Goal: Task Accomplishment & Management: Manage account settings

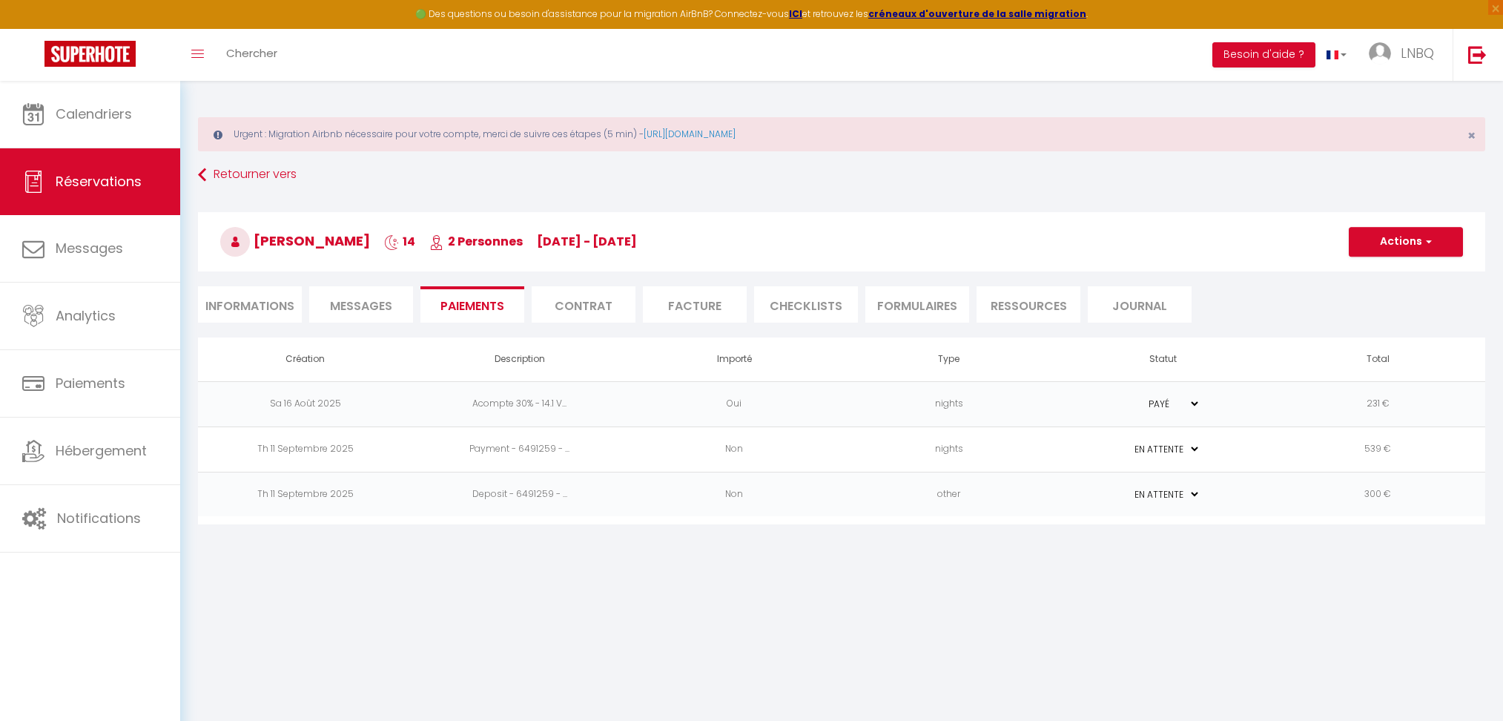
select select "0"
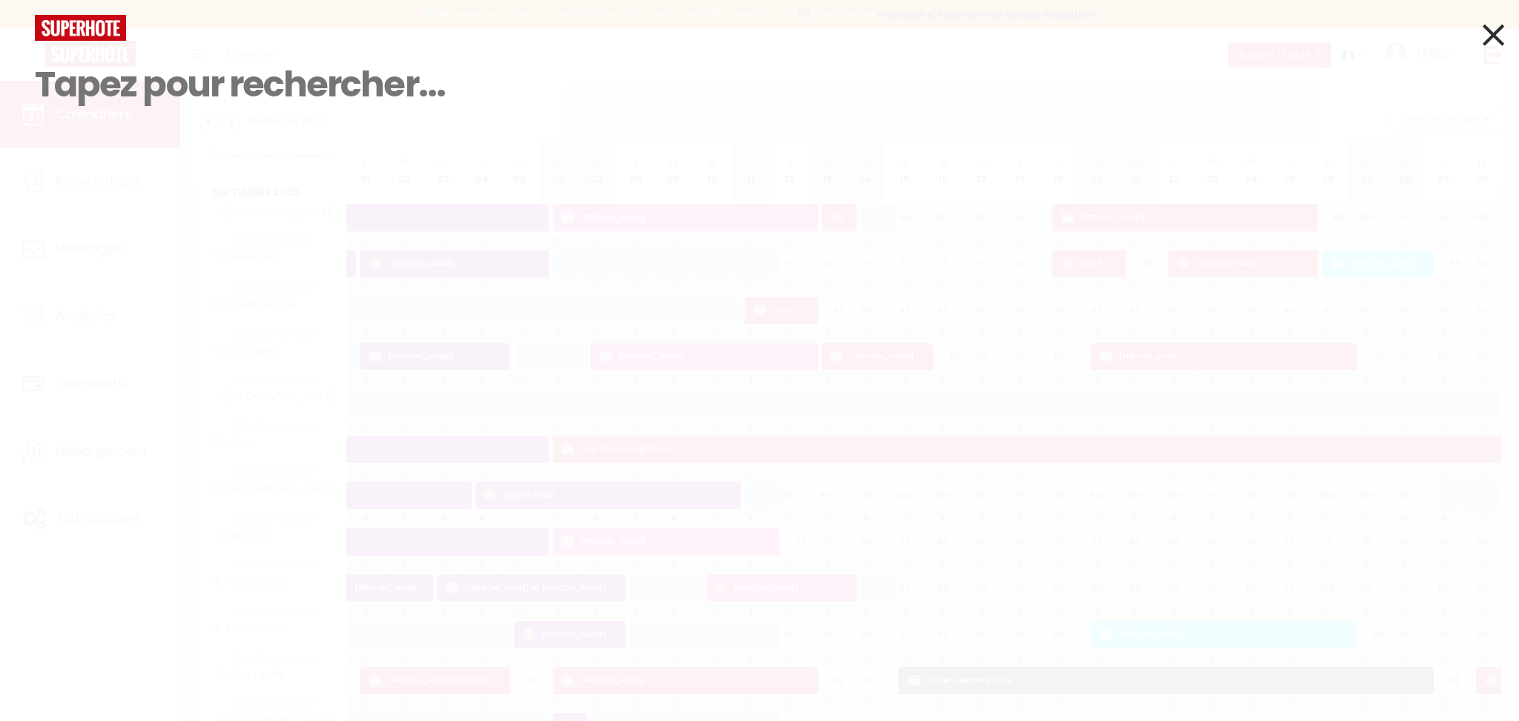
click at [1496, 31] on icon at bounding box center [1493, 34] width 22 height 37
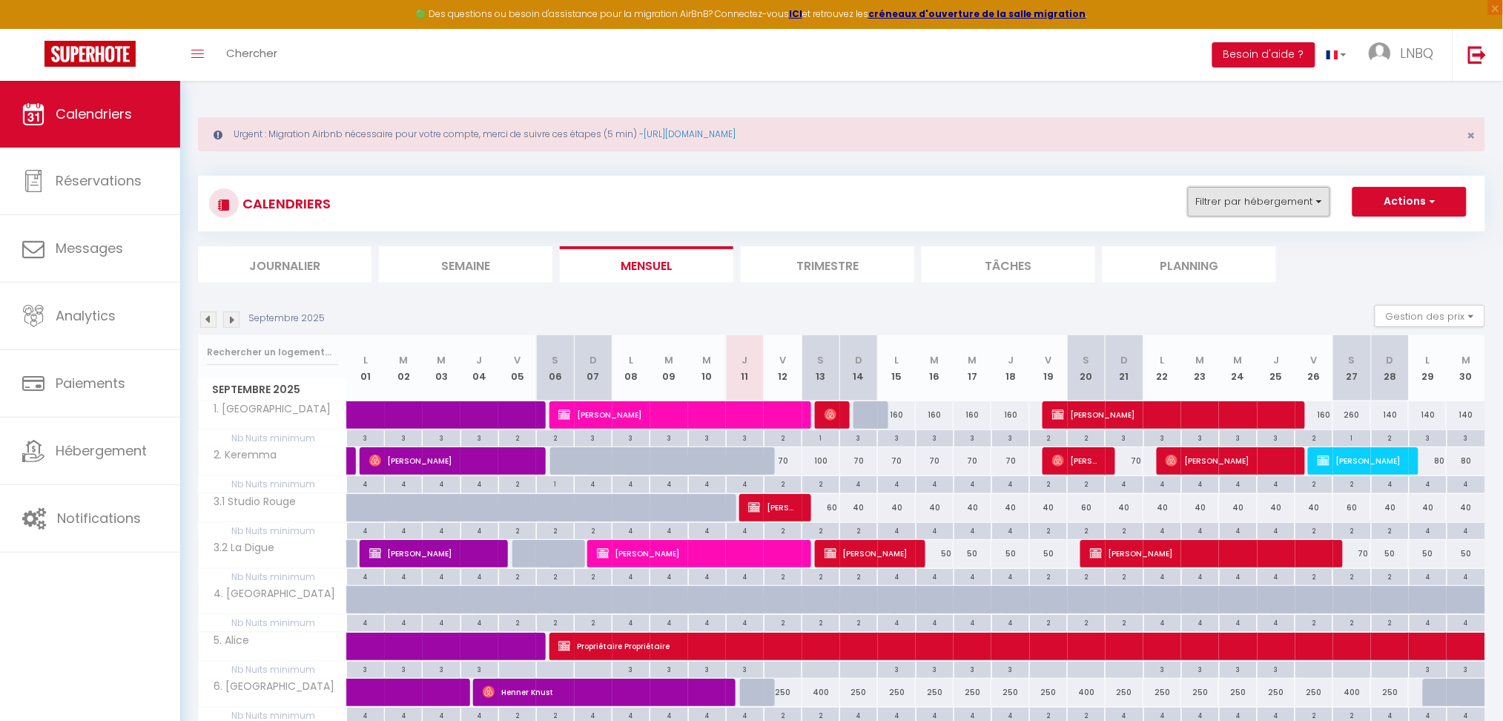
click at [1276, 204] on button "Filtrer par hébergement" at bounding box center [1259, 202] width 142 height 30
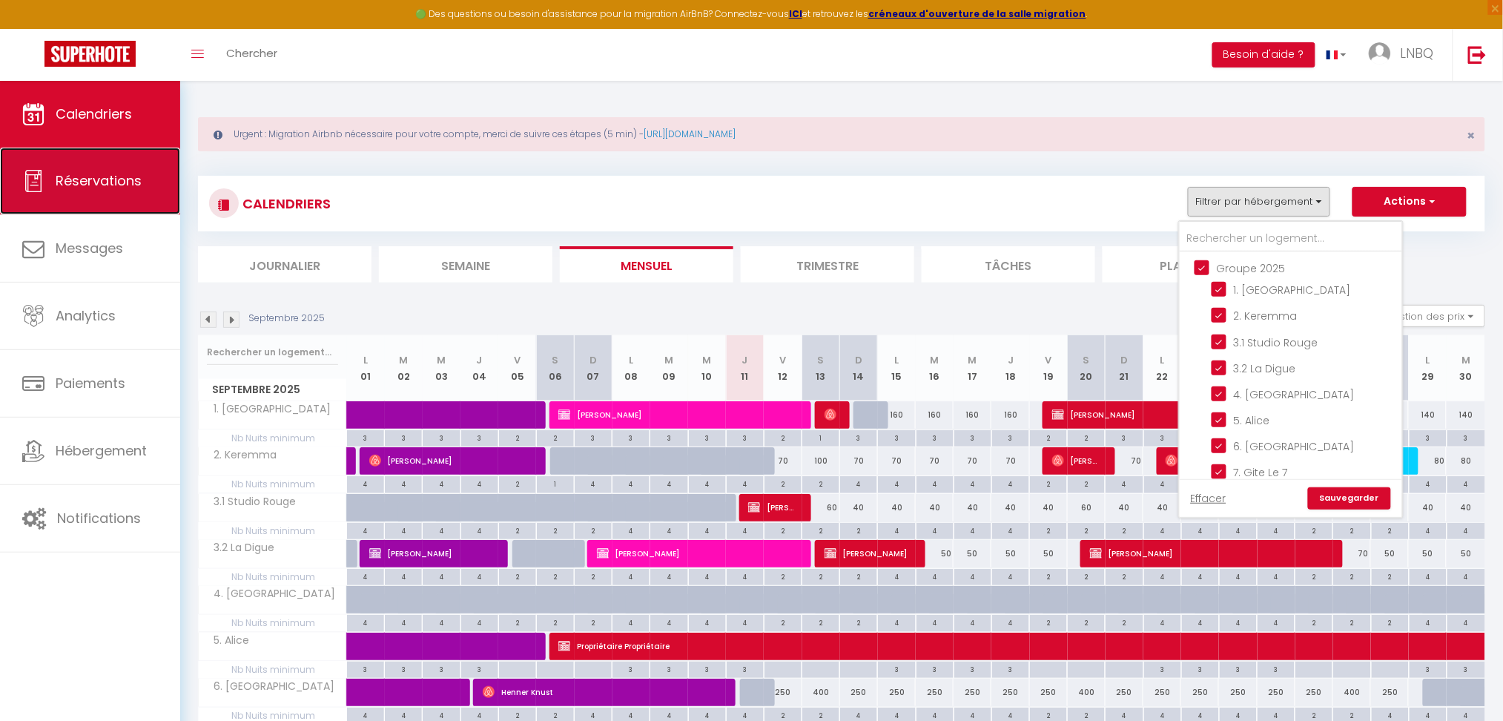
click at [92, 181] on span "Réservations" at bounding box center [99, 180] width 86 height 19
select select "not_cancelled"
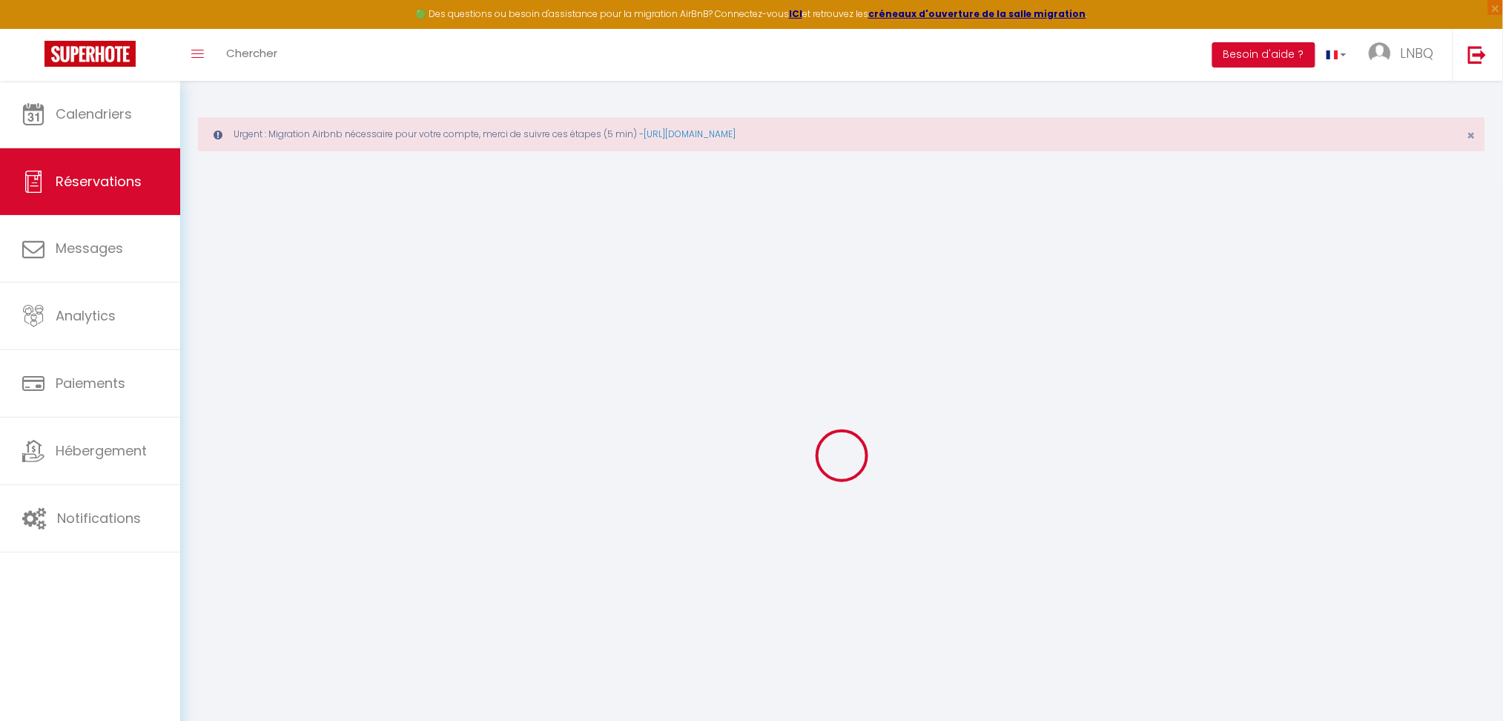
select select
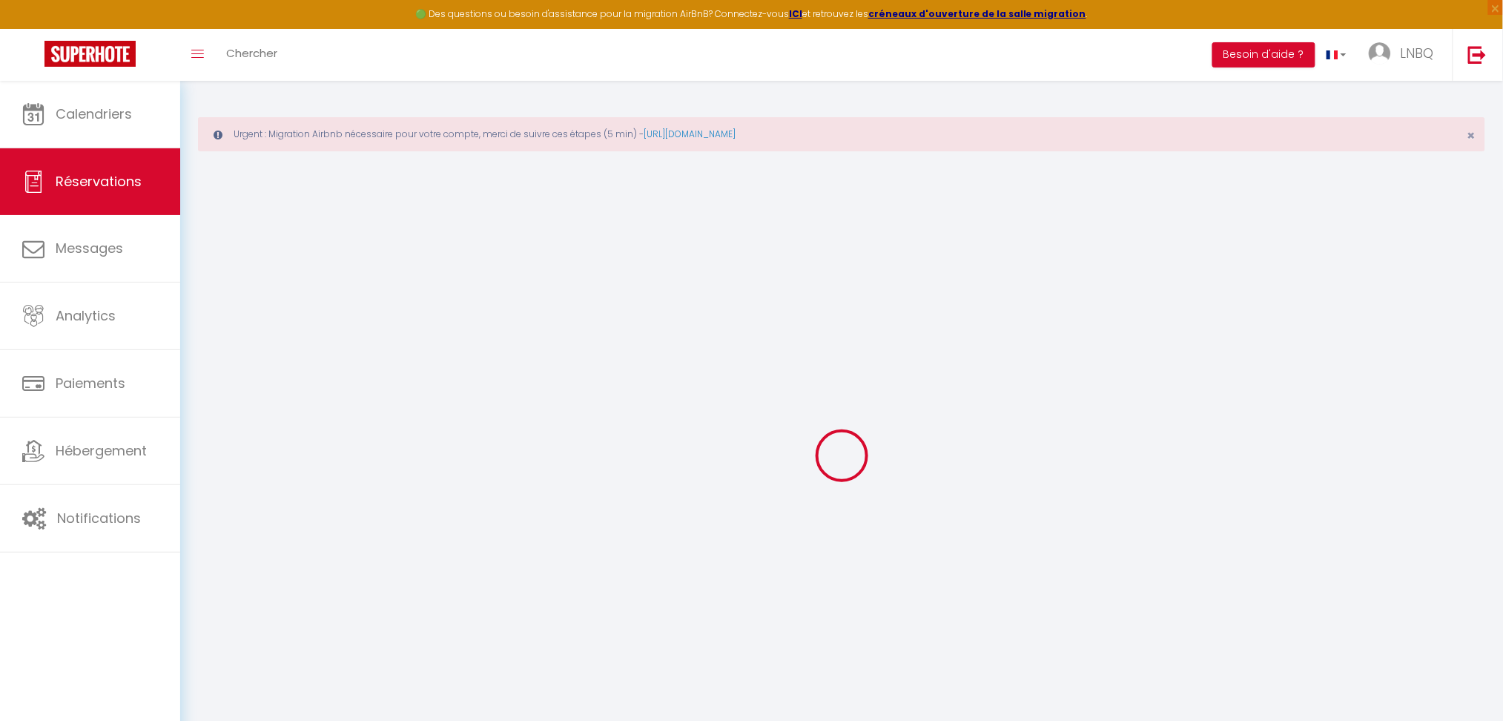
select select
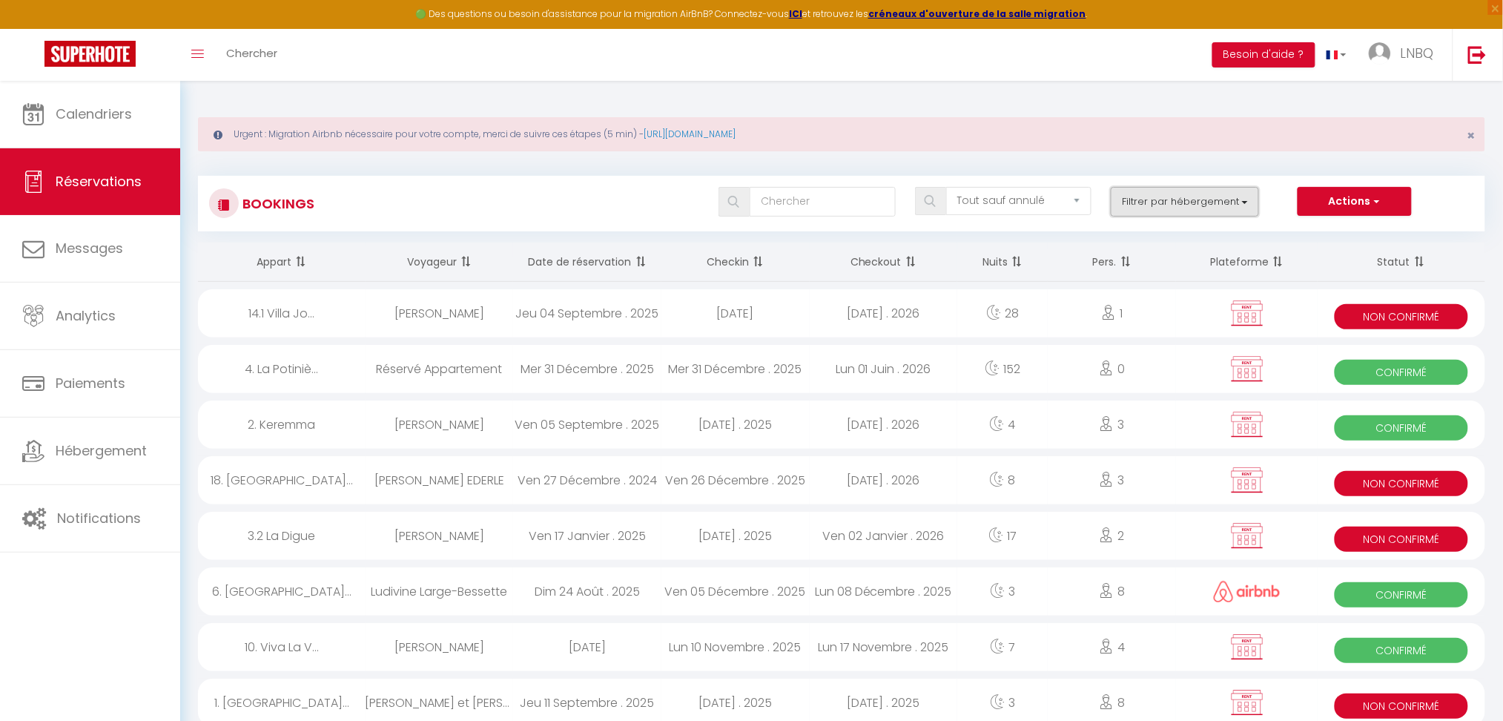
click at [1142, 208] on button "Filtrer par hébergement" at bounding box center [1185, 202] width 148 height 30
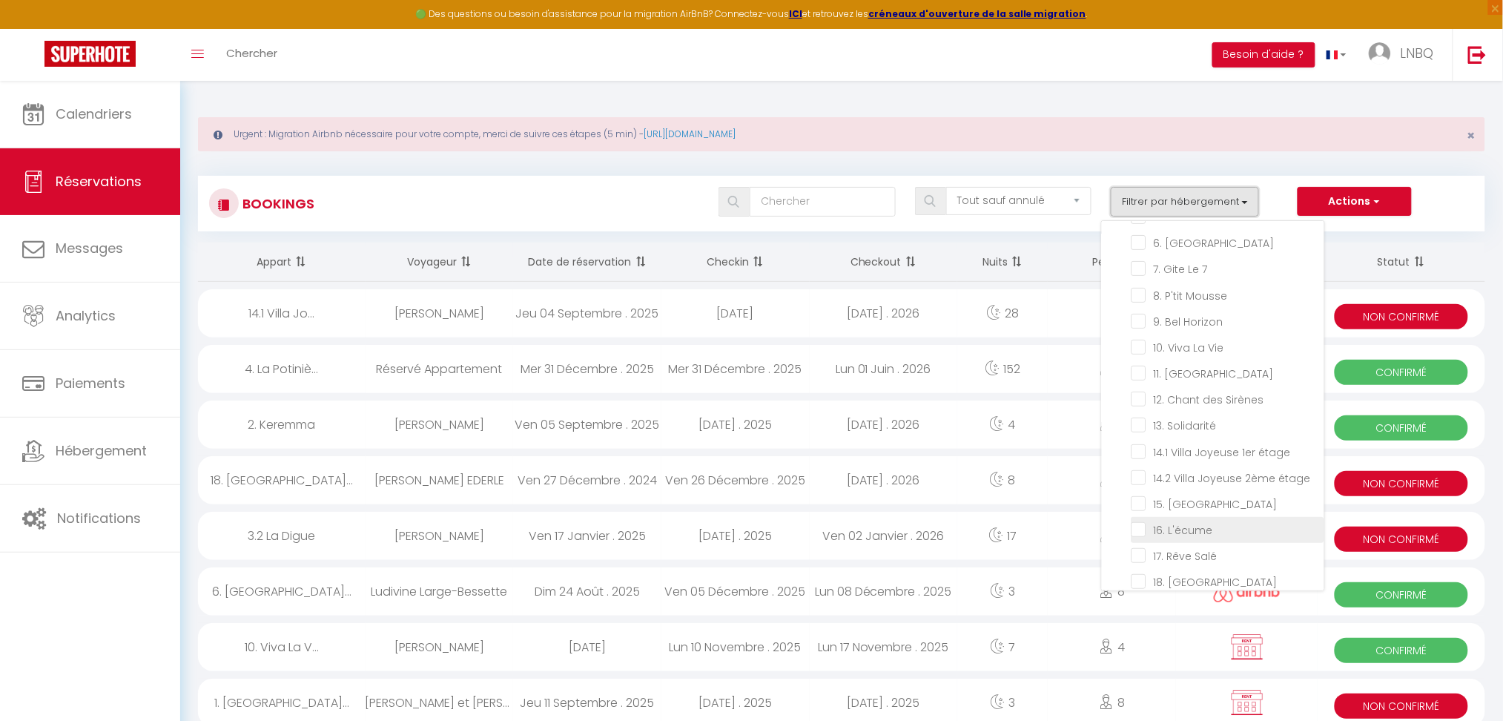
scroll to position [197, 0]
click at [1137, 474] on input "15. [GEOGRAPHIC_DATA]" at bounding box center [1228, 481] width 193 height 15
checkbox input "true"
select select
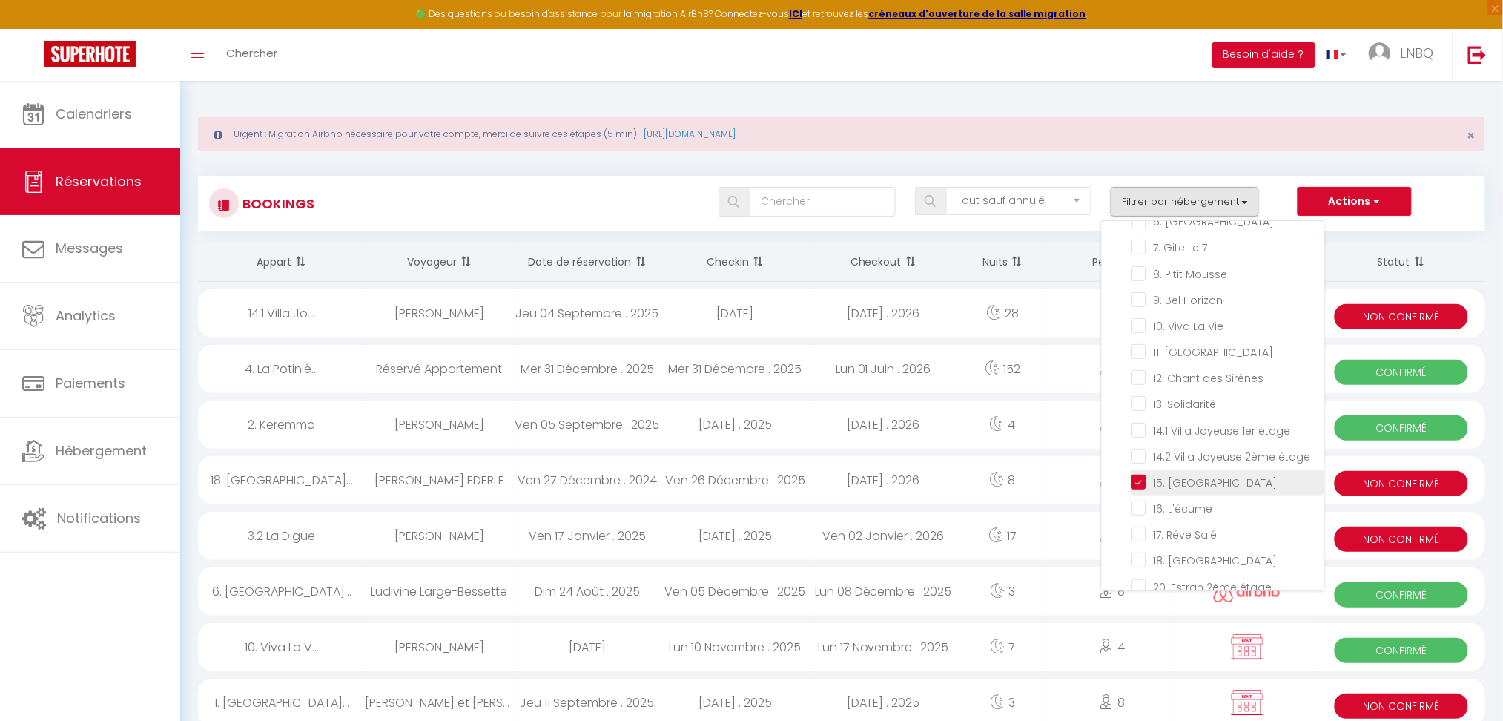
select select
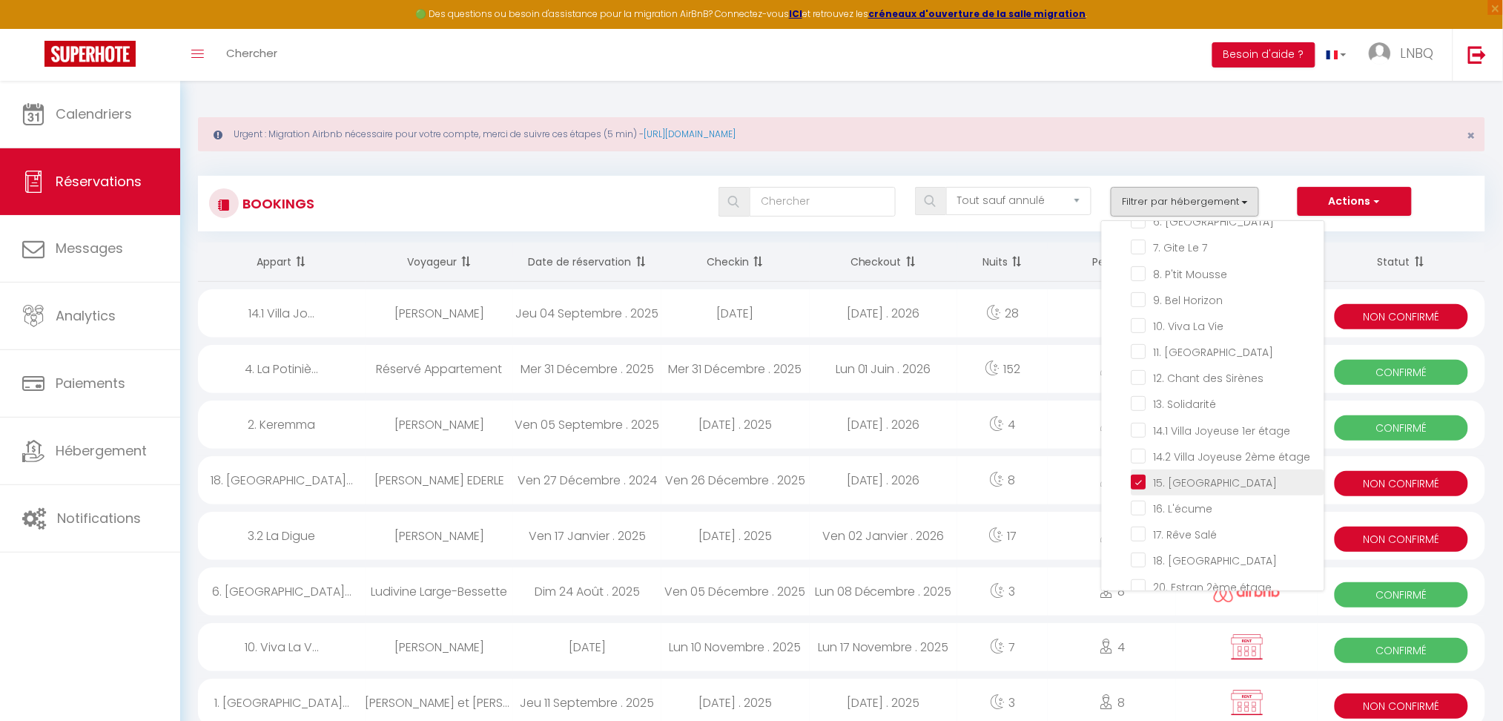
checkbox input "false"
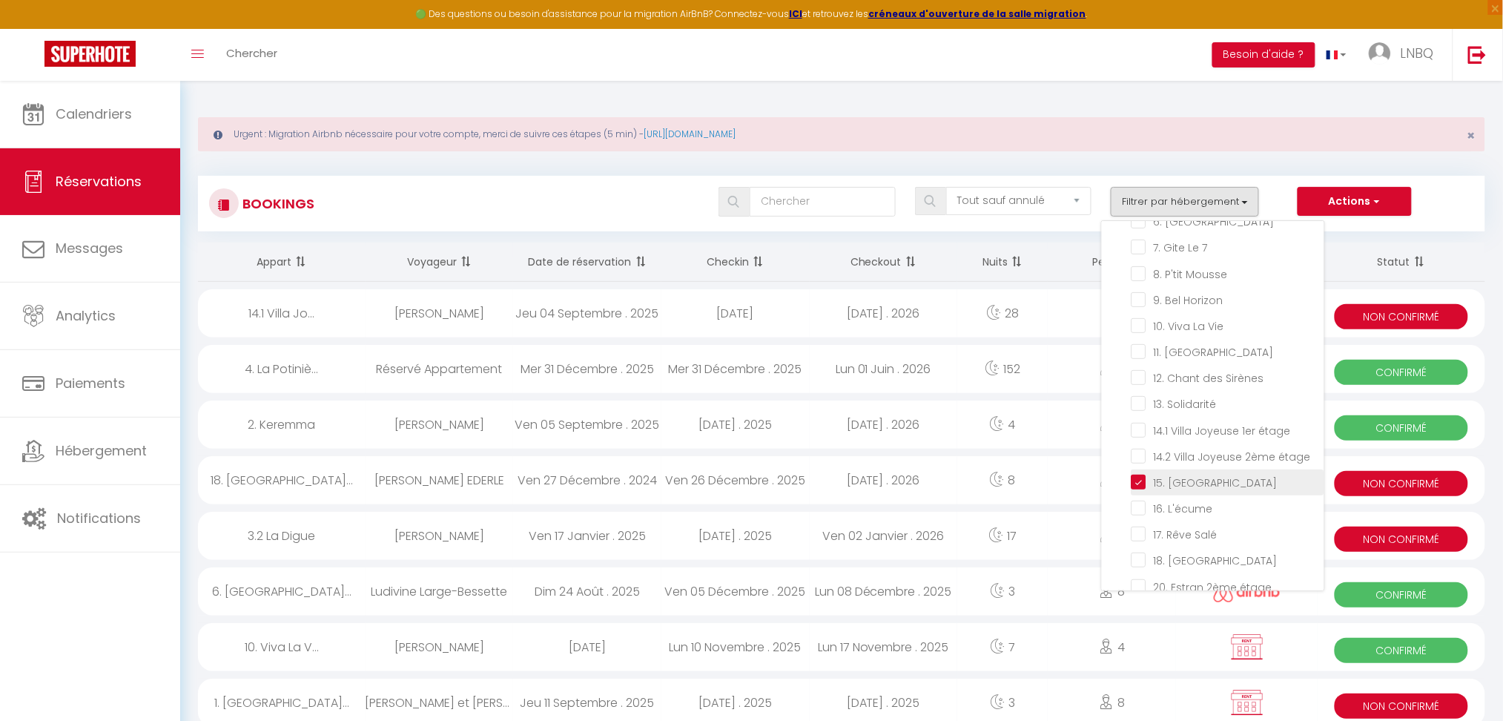
checkbox input "false"
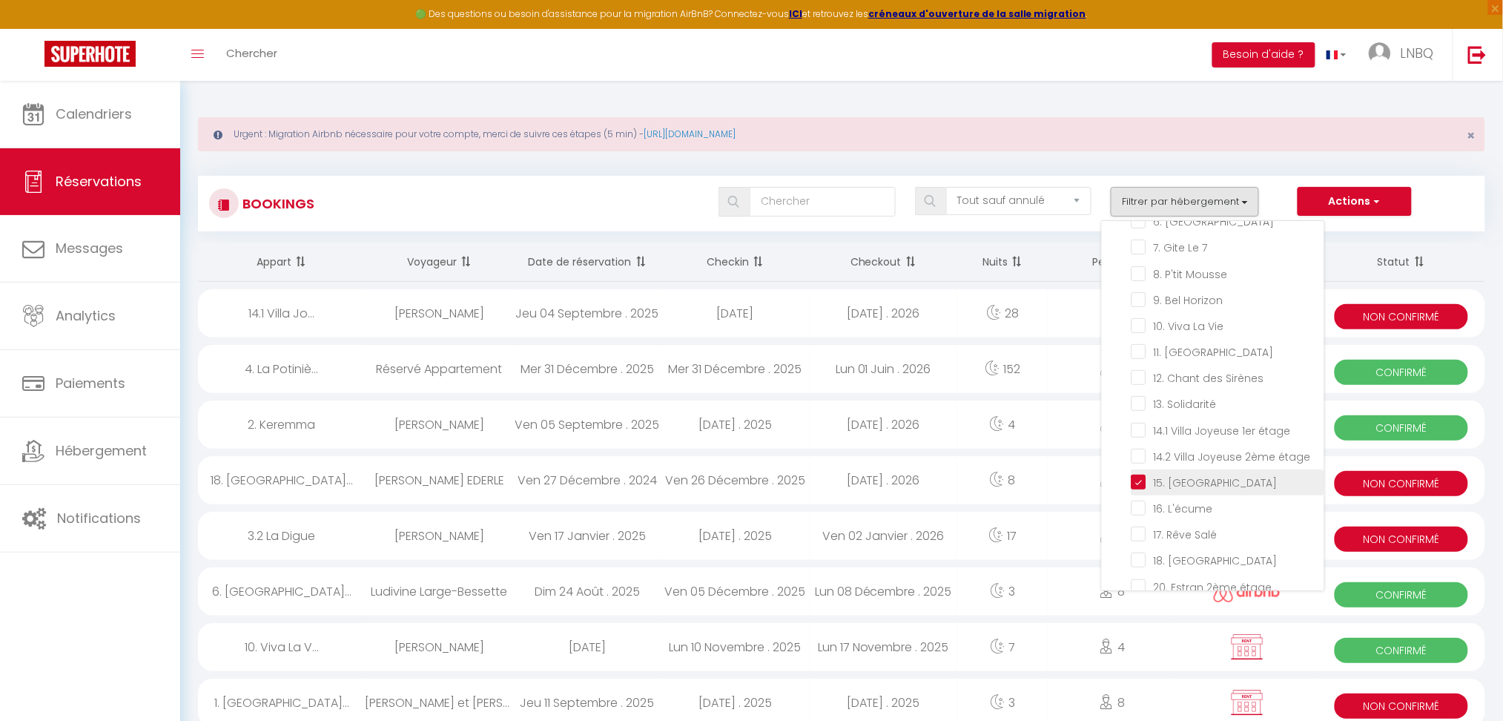
checkbox input "false"
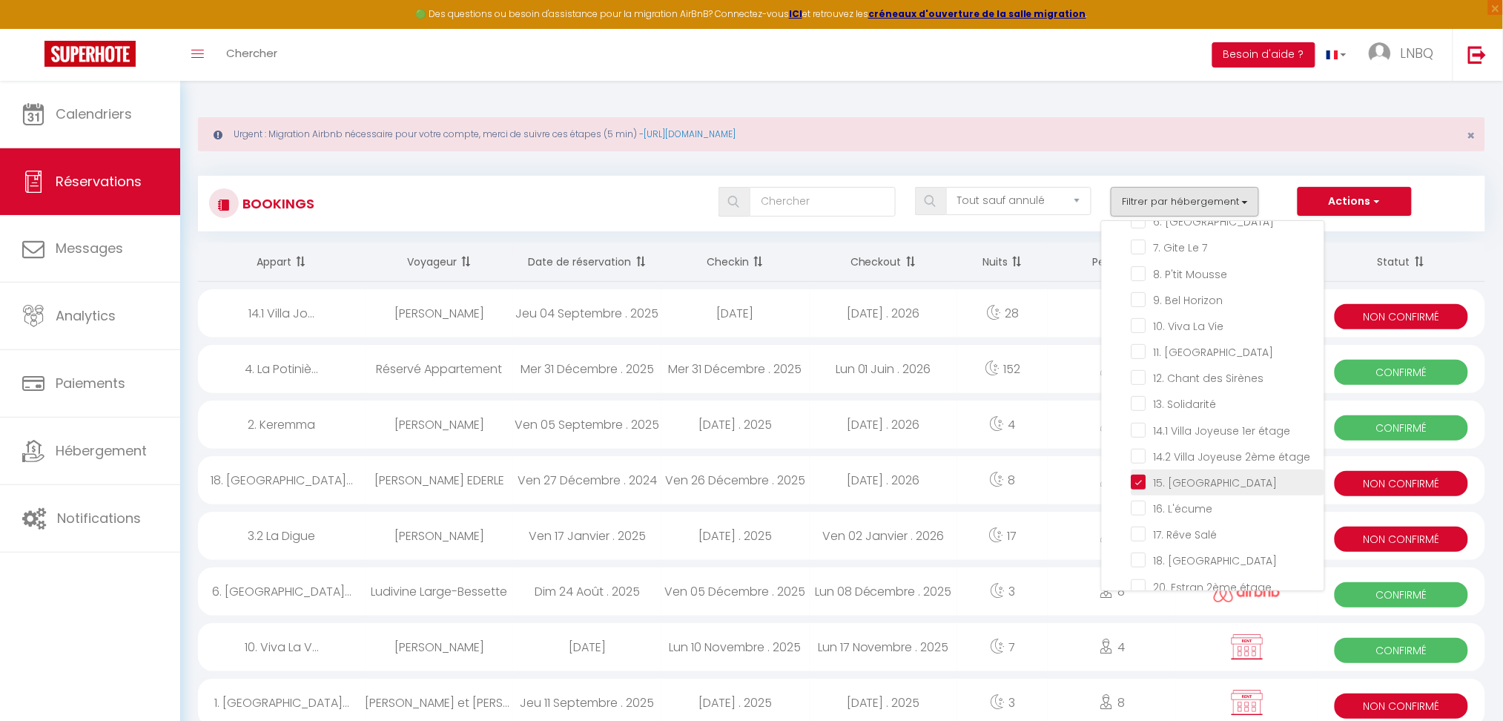
checkbox input "false"
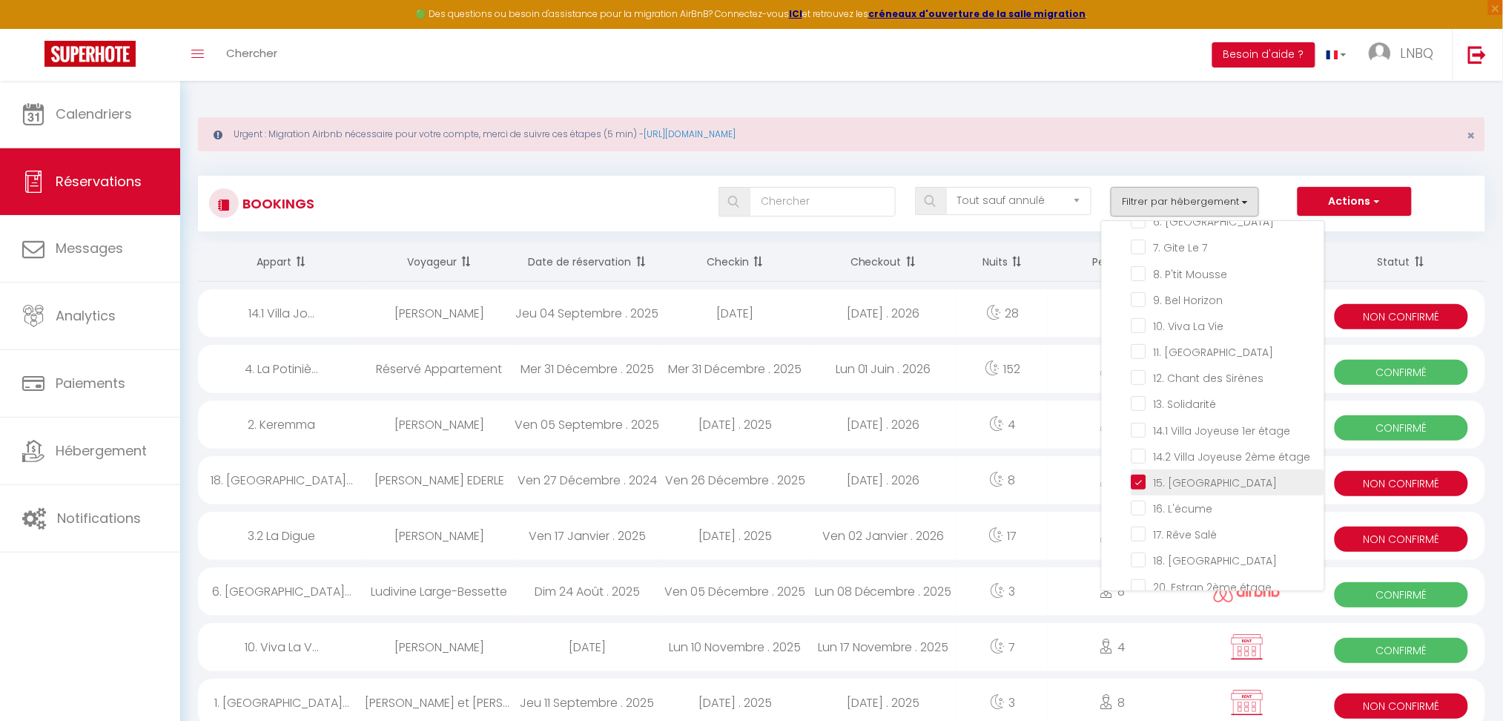
checkbox input "false"
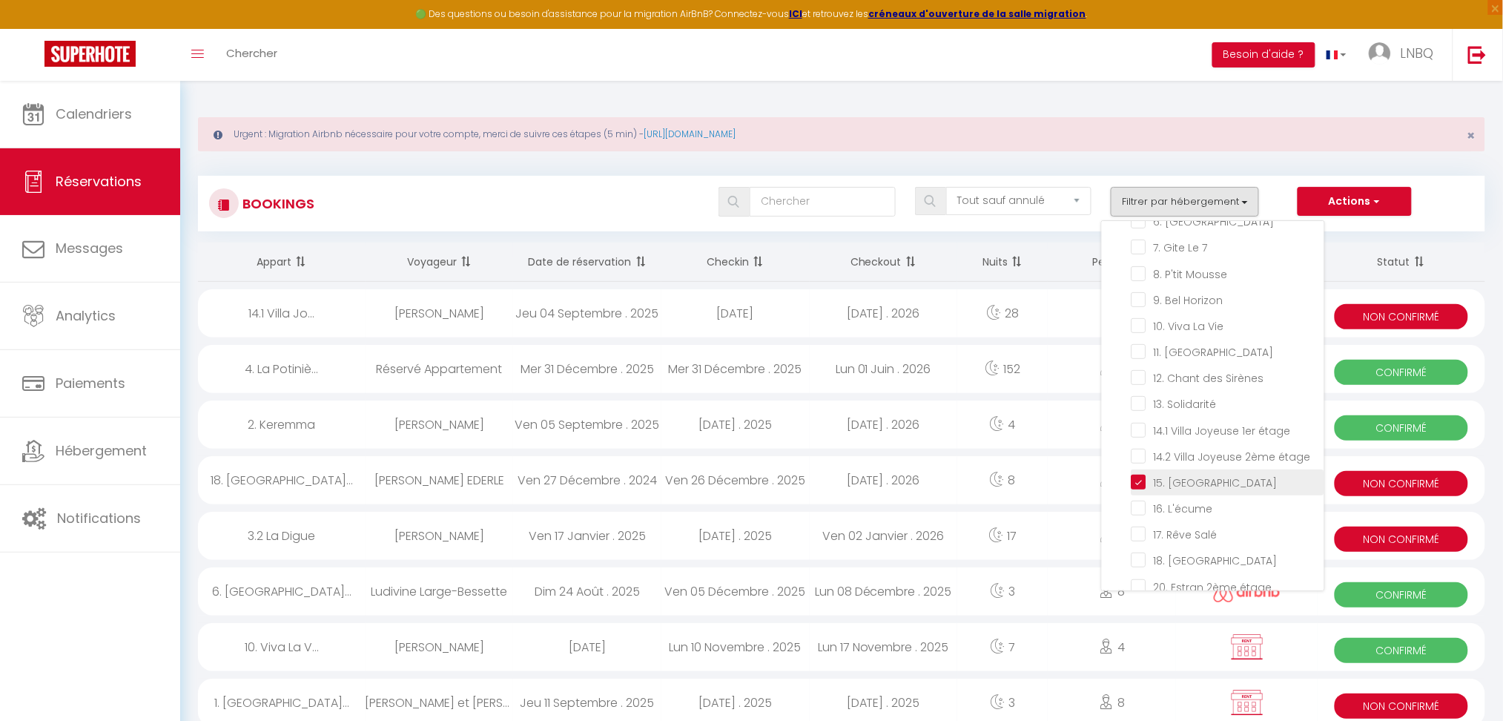
checkbox input "false"
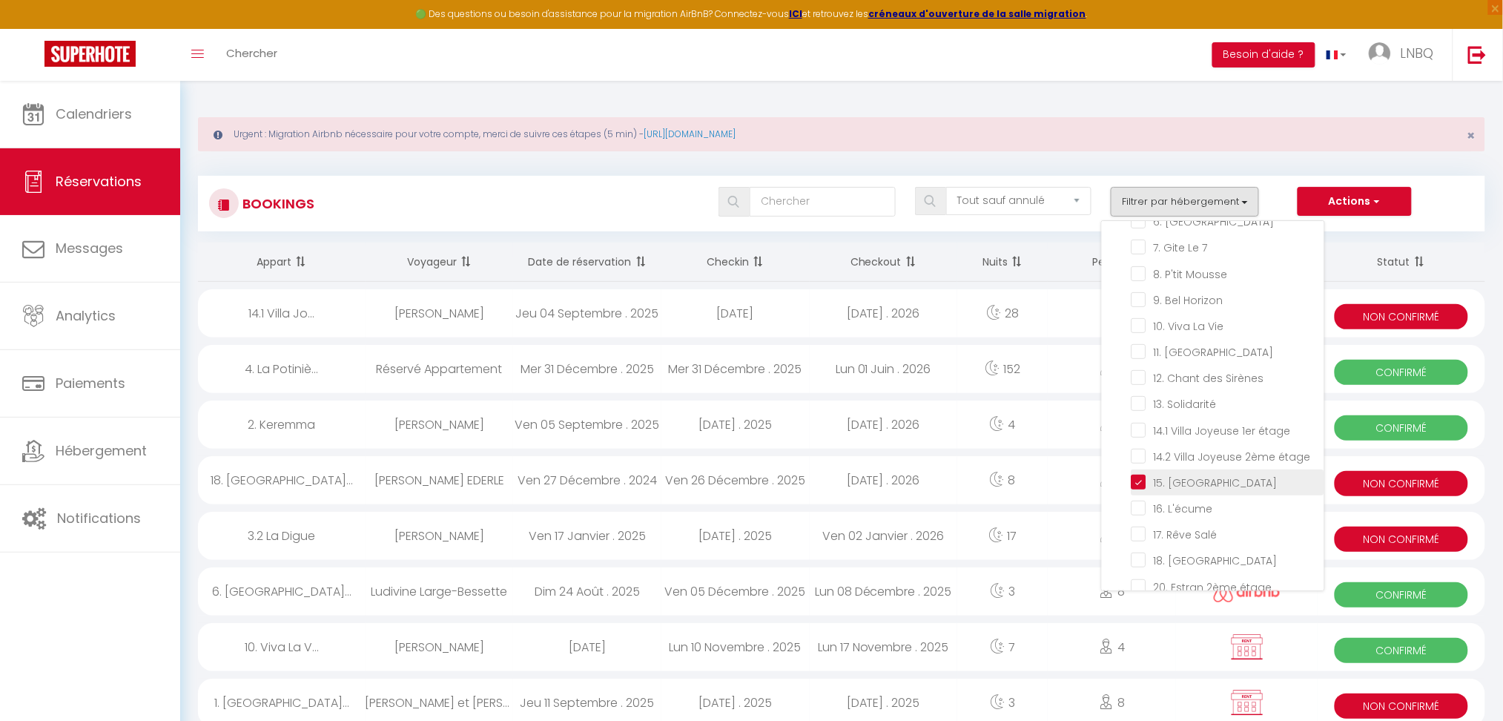
checkbox input "false"
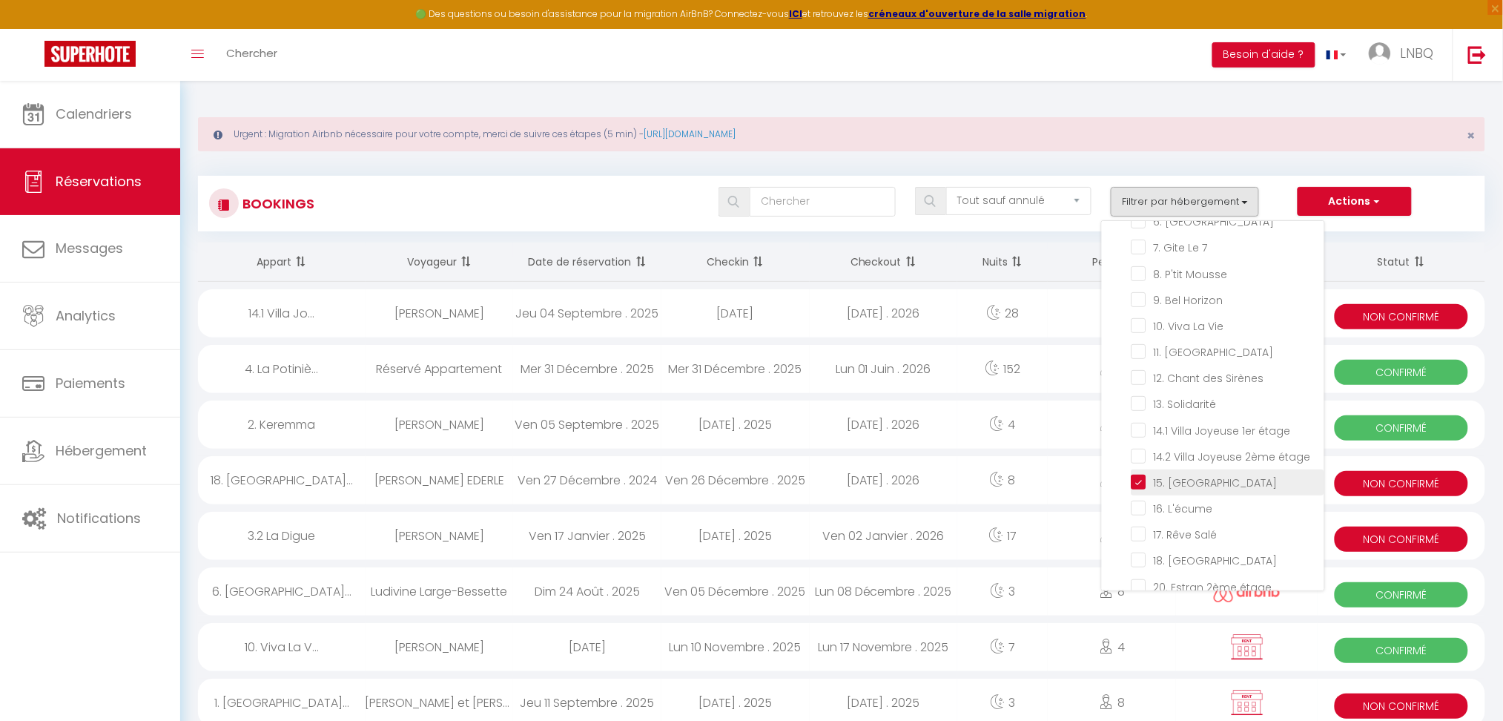
checkbox input "false"
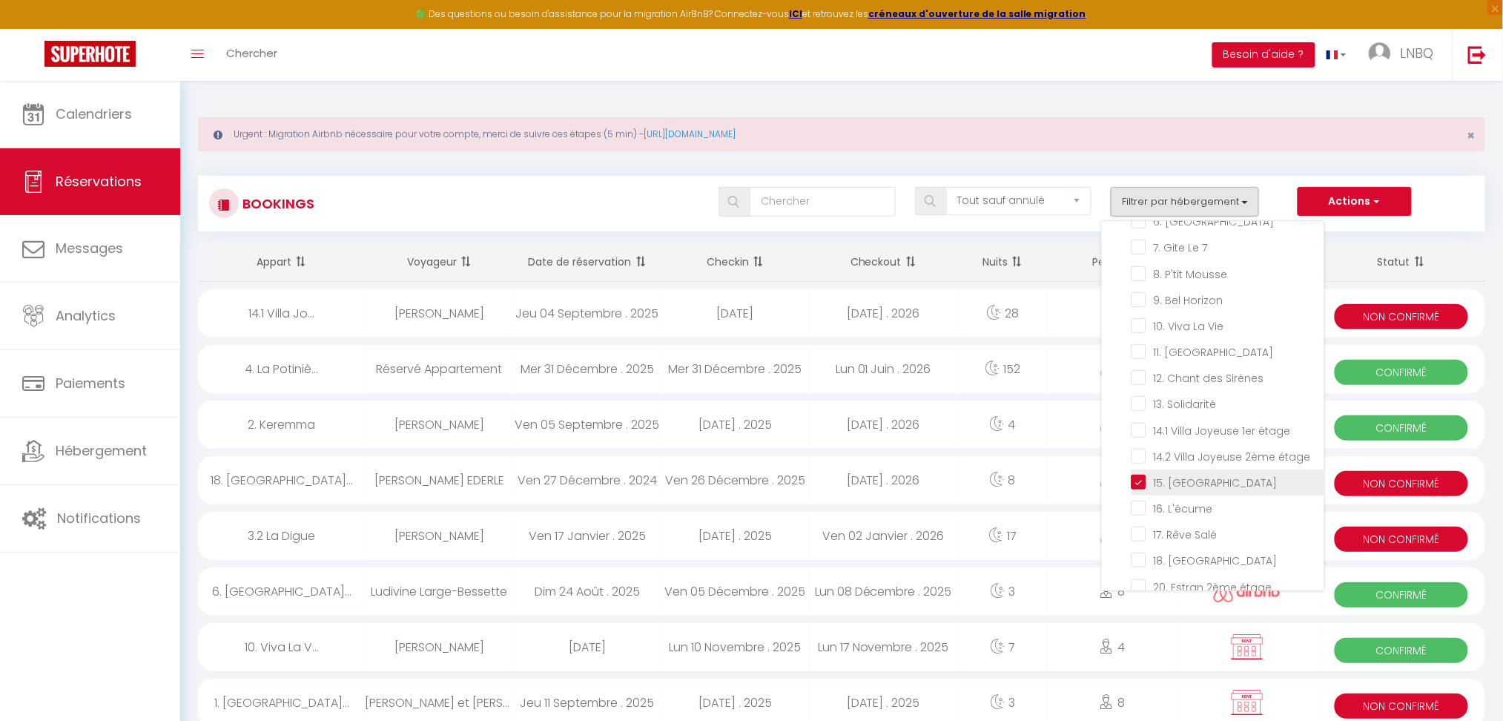
checkbox input "false"
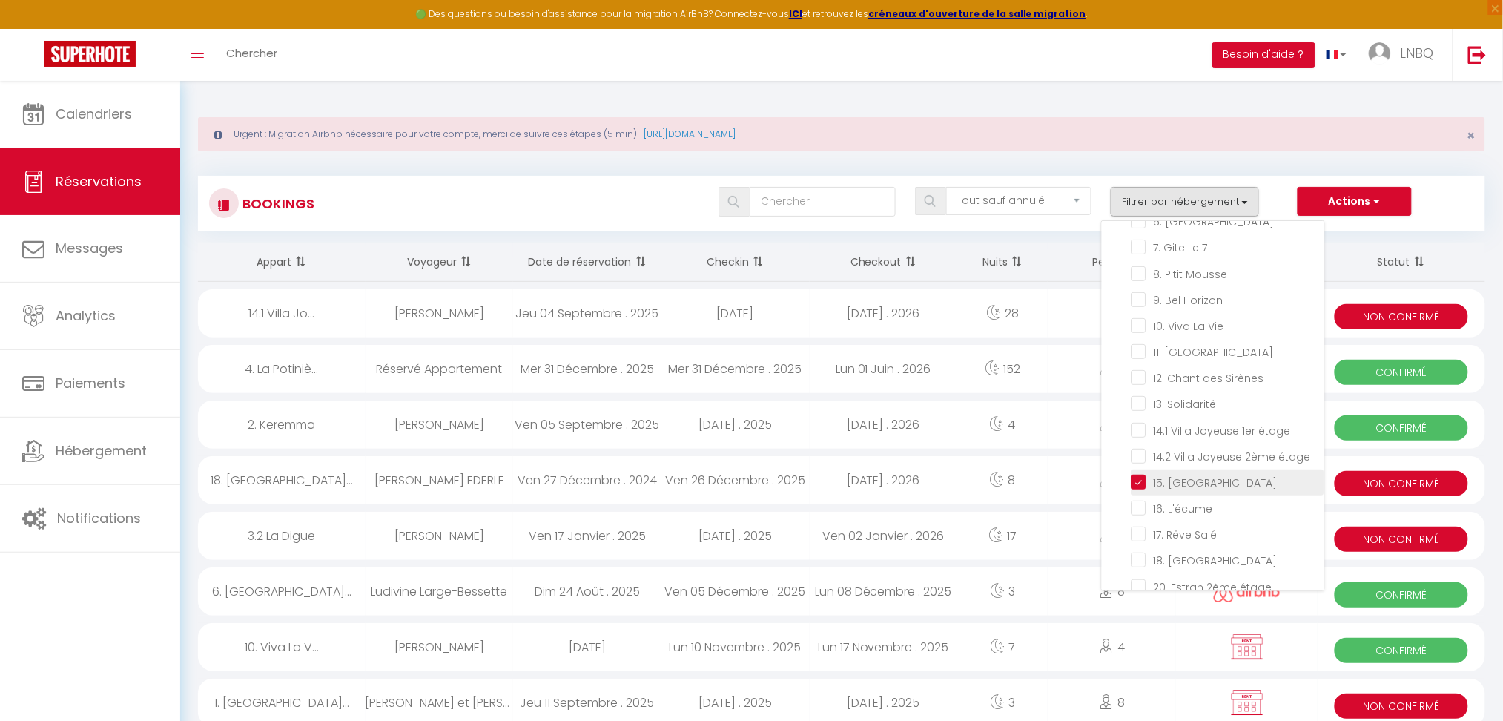
checkbox input "false"
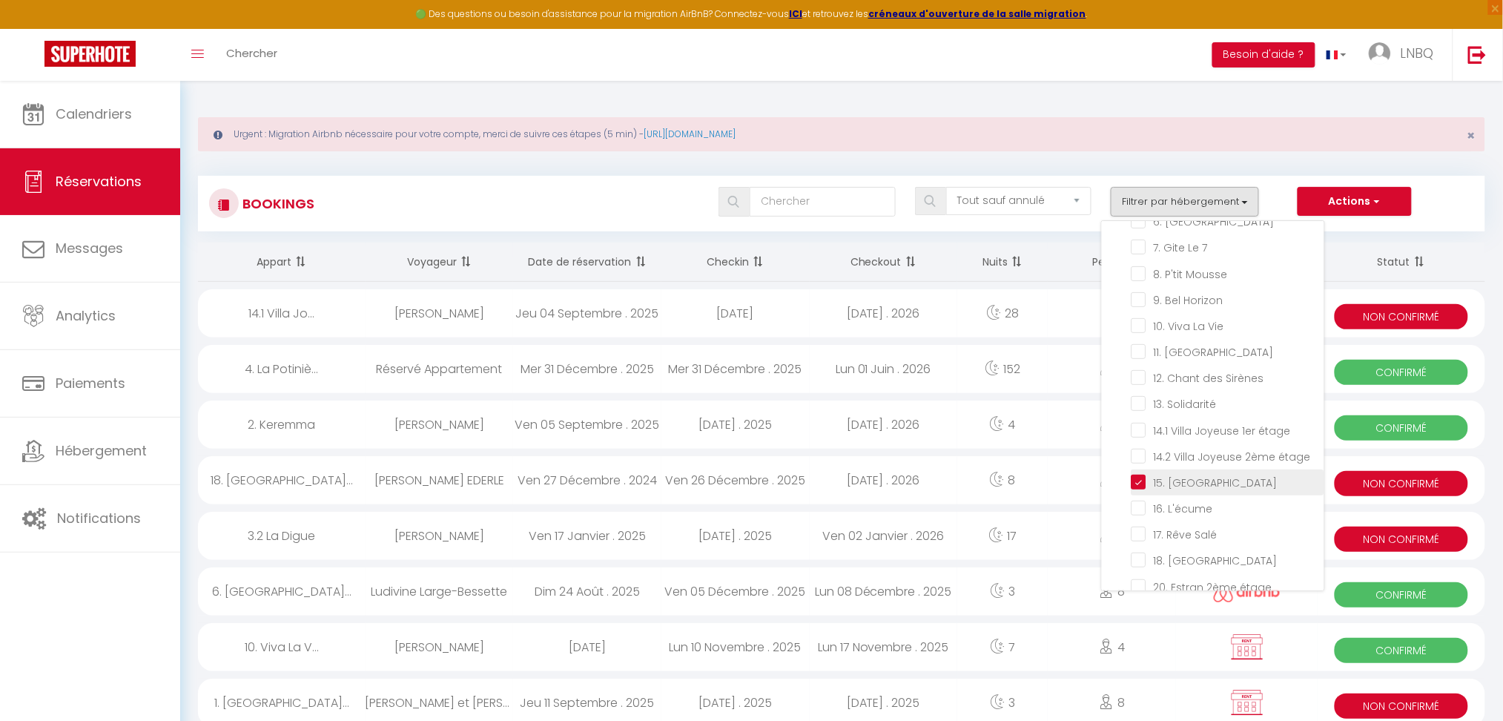
checkbox input "false"
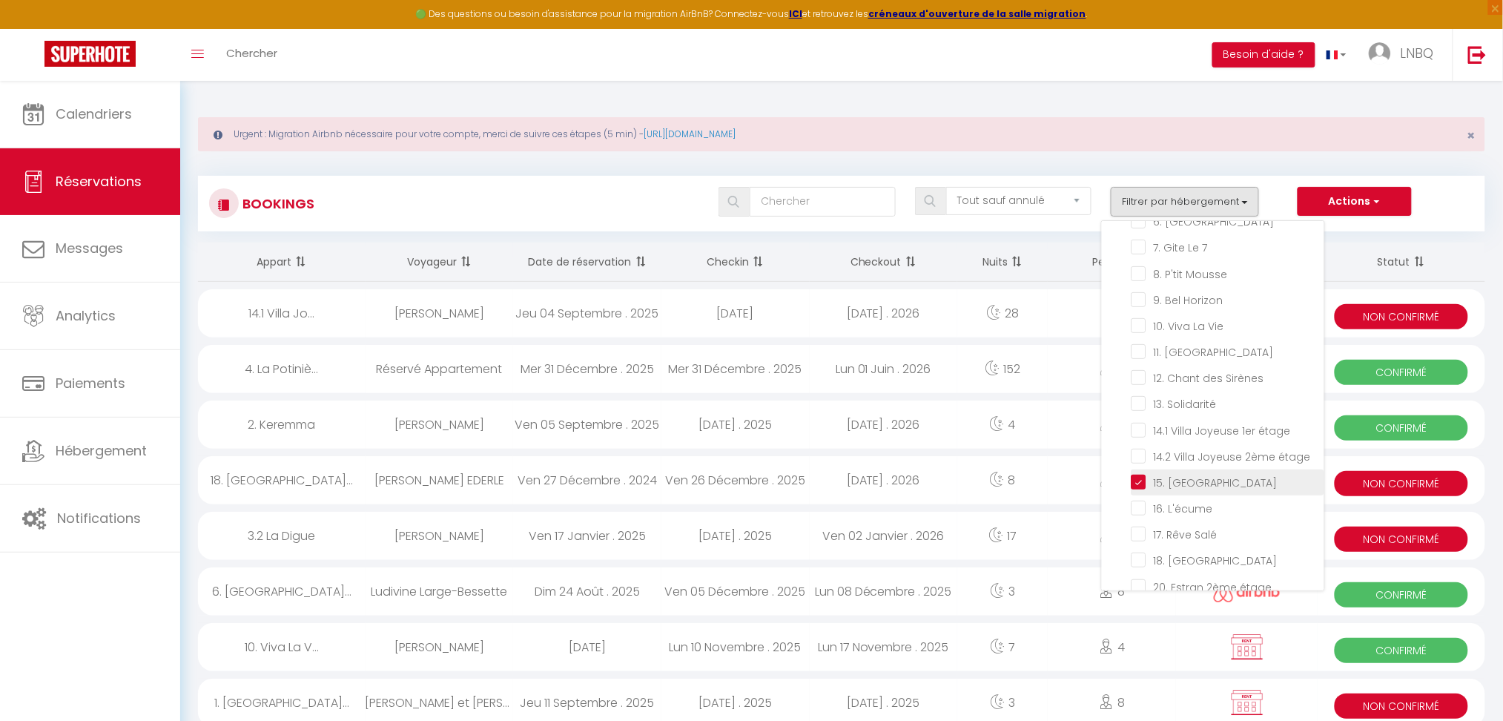
checkbox input "false"
checkbox input "true"
checkbox input "false"
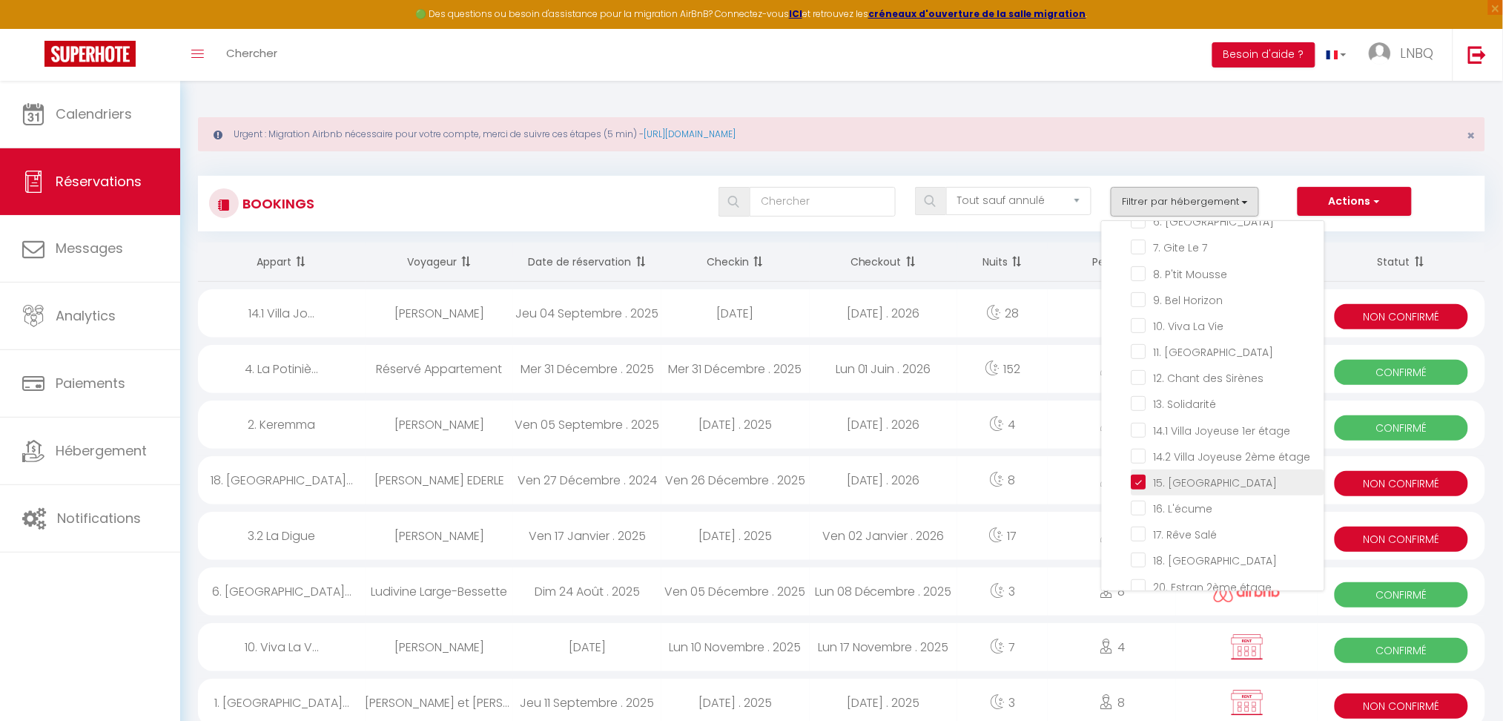
checkbox input "false"
select select
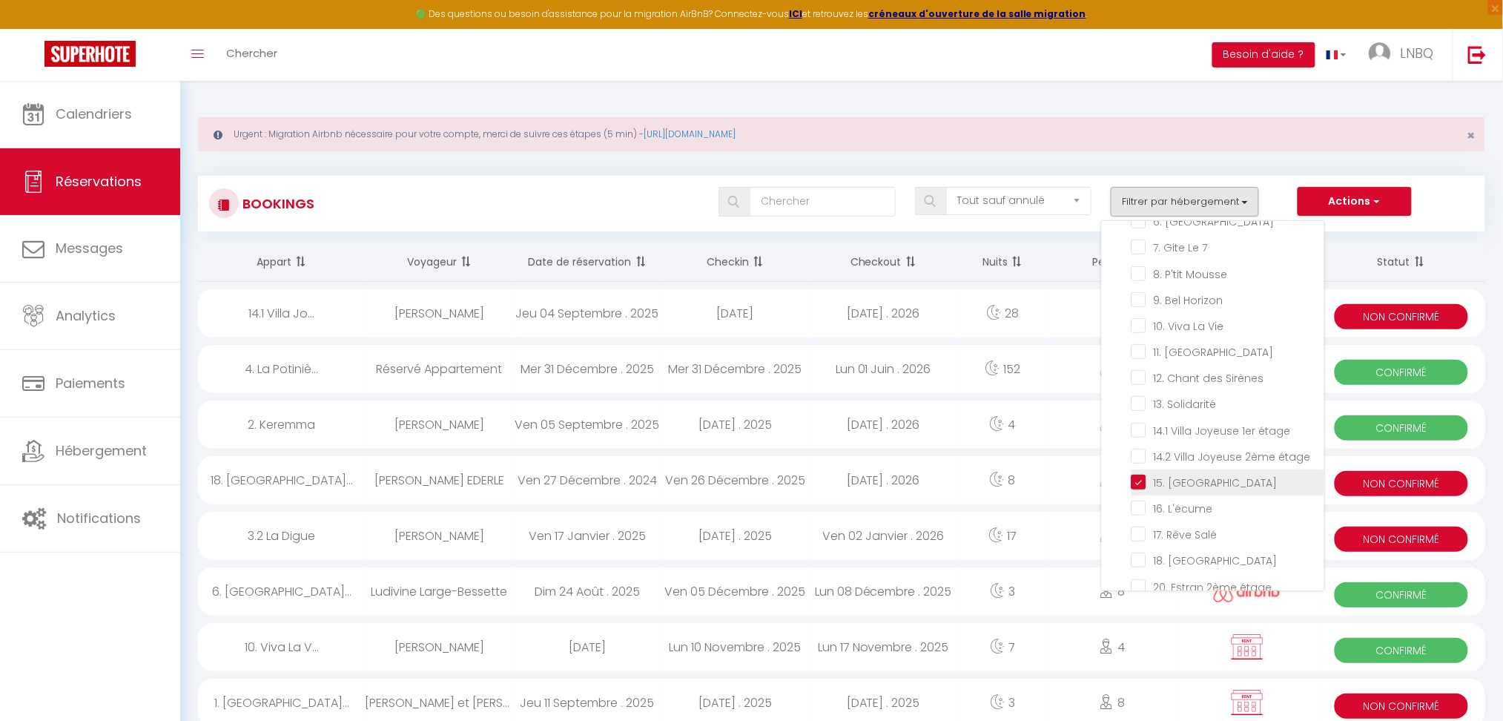
select select
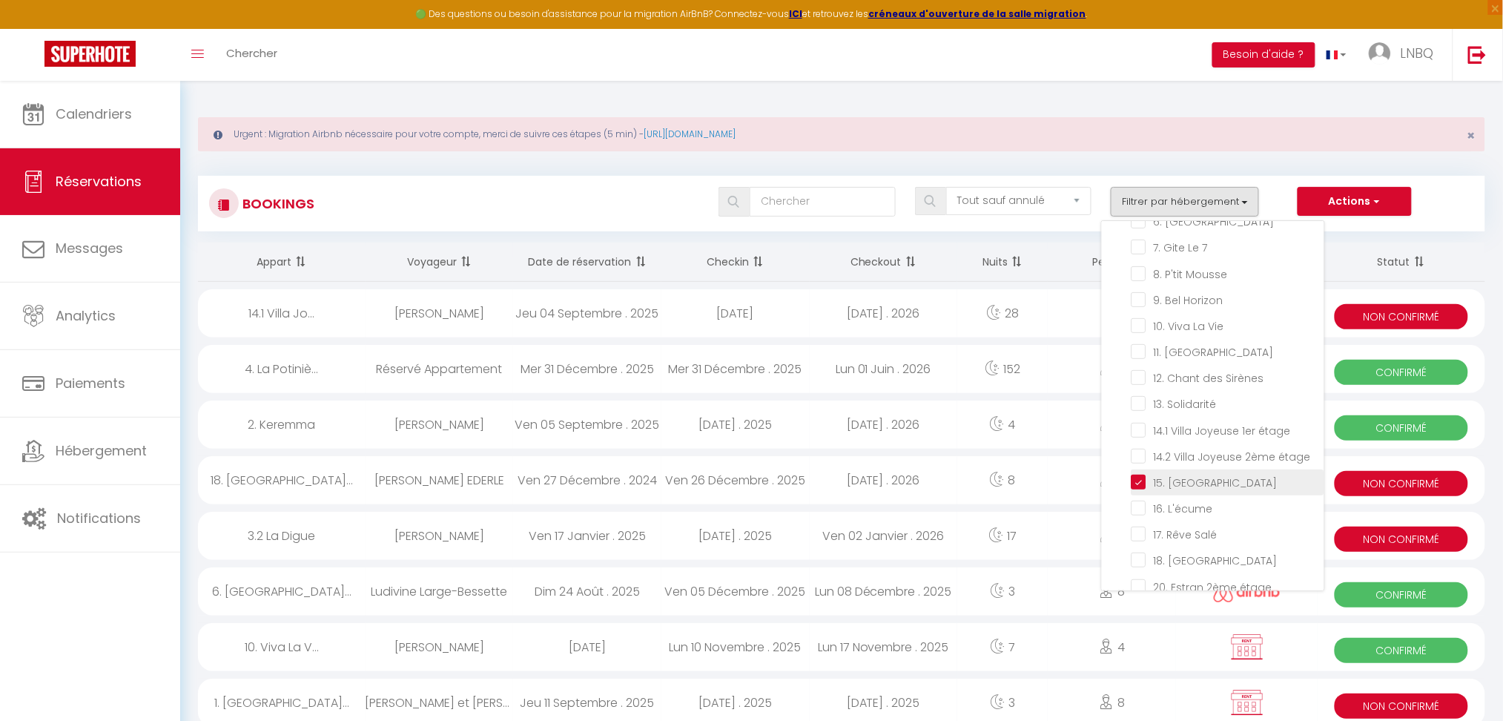
checkbox input "false"
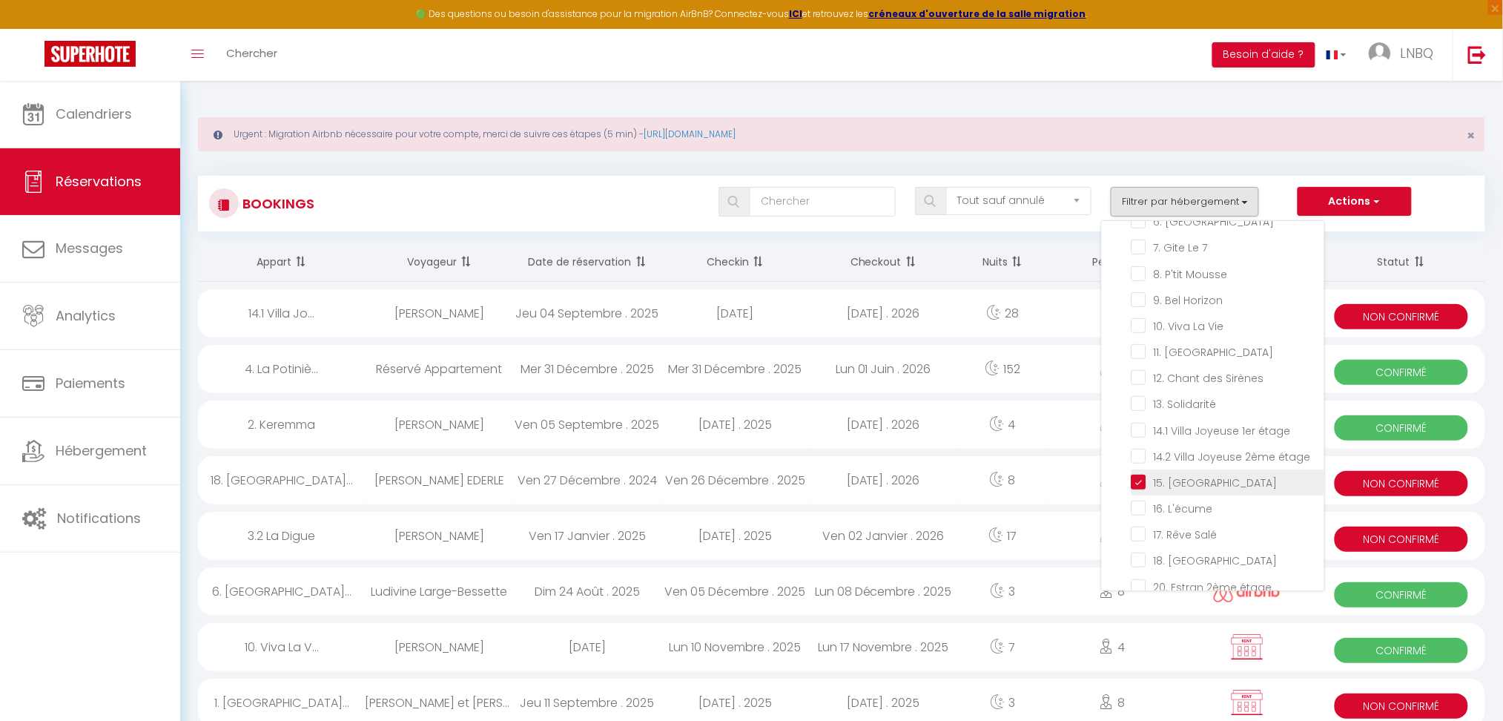
checkbox input "false"
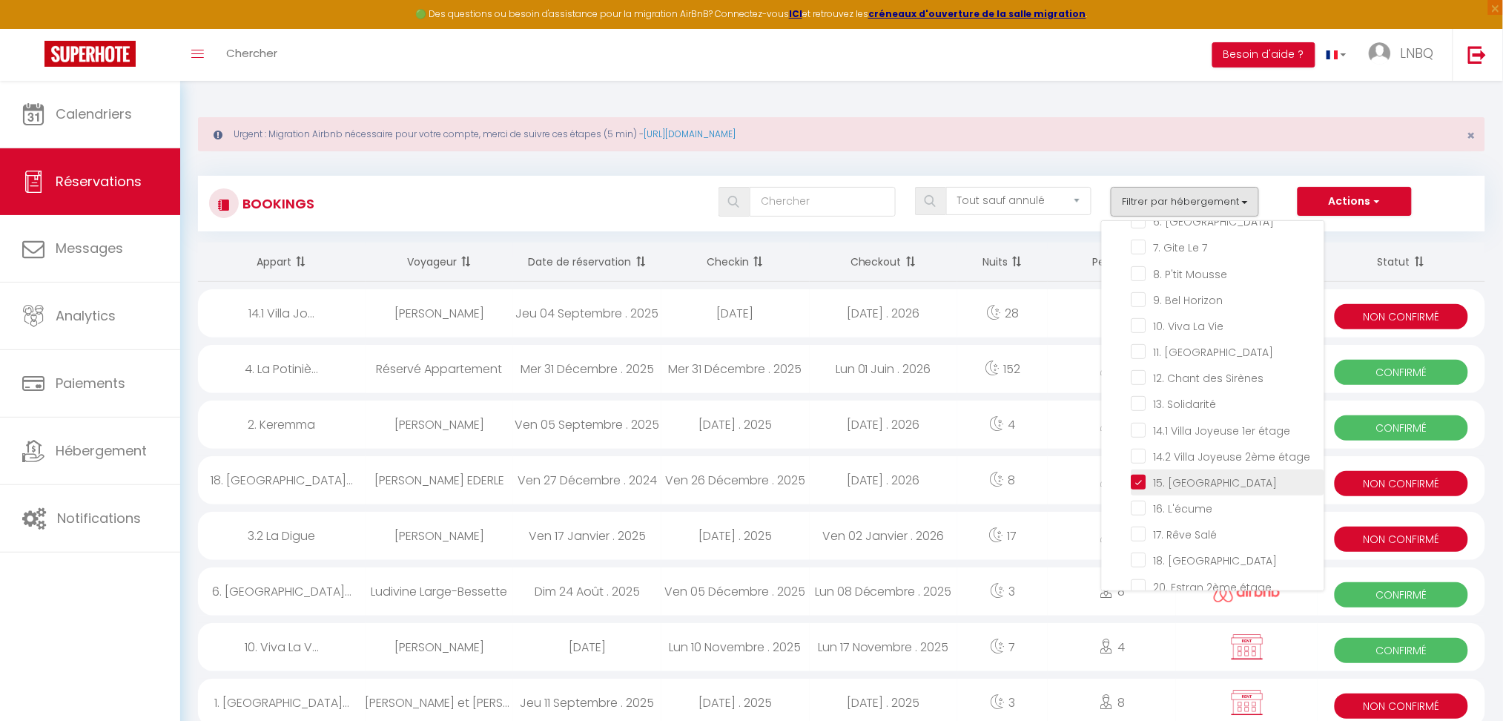
checkbox input "false"
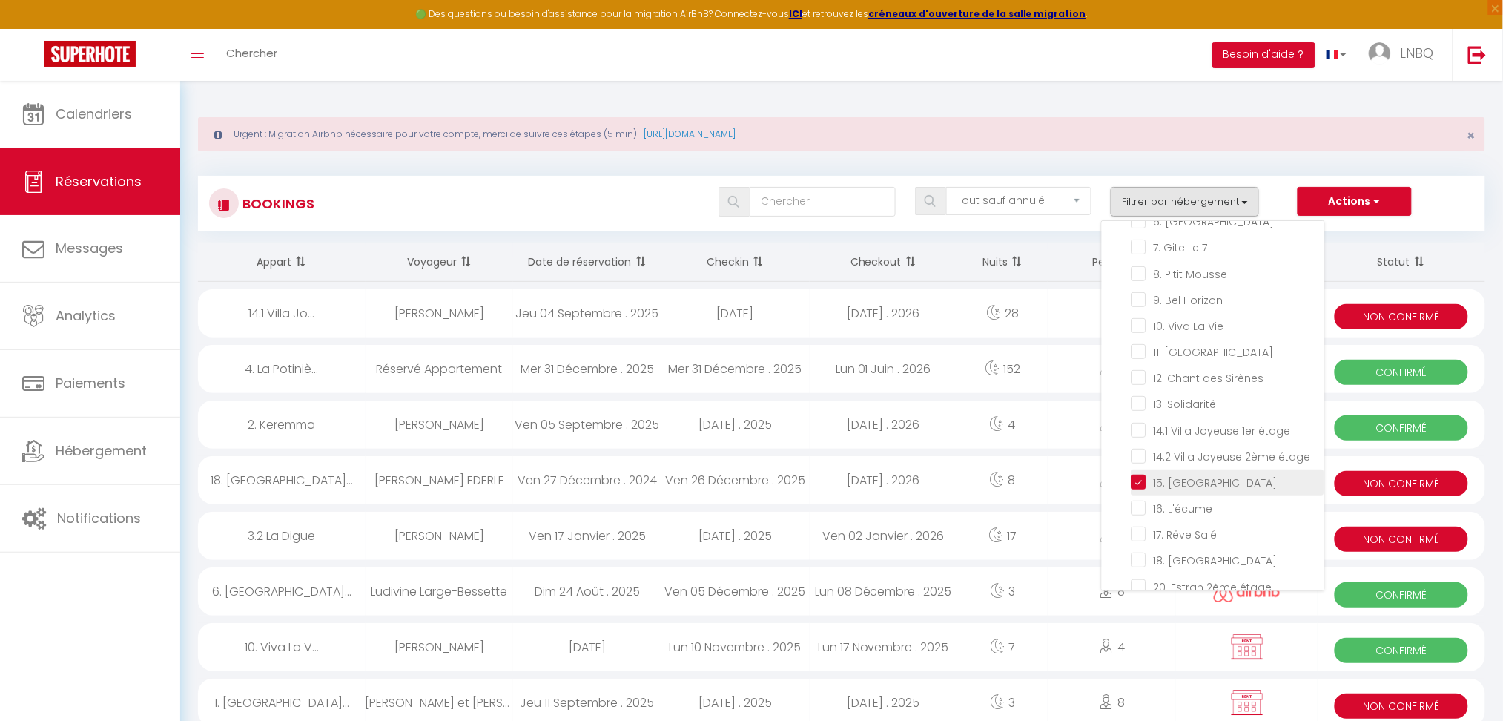
checkbox input "false"
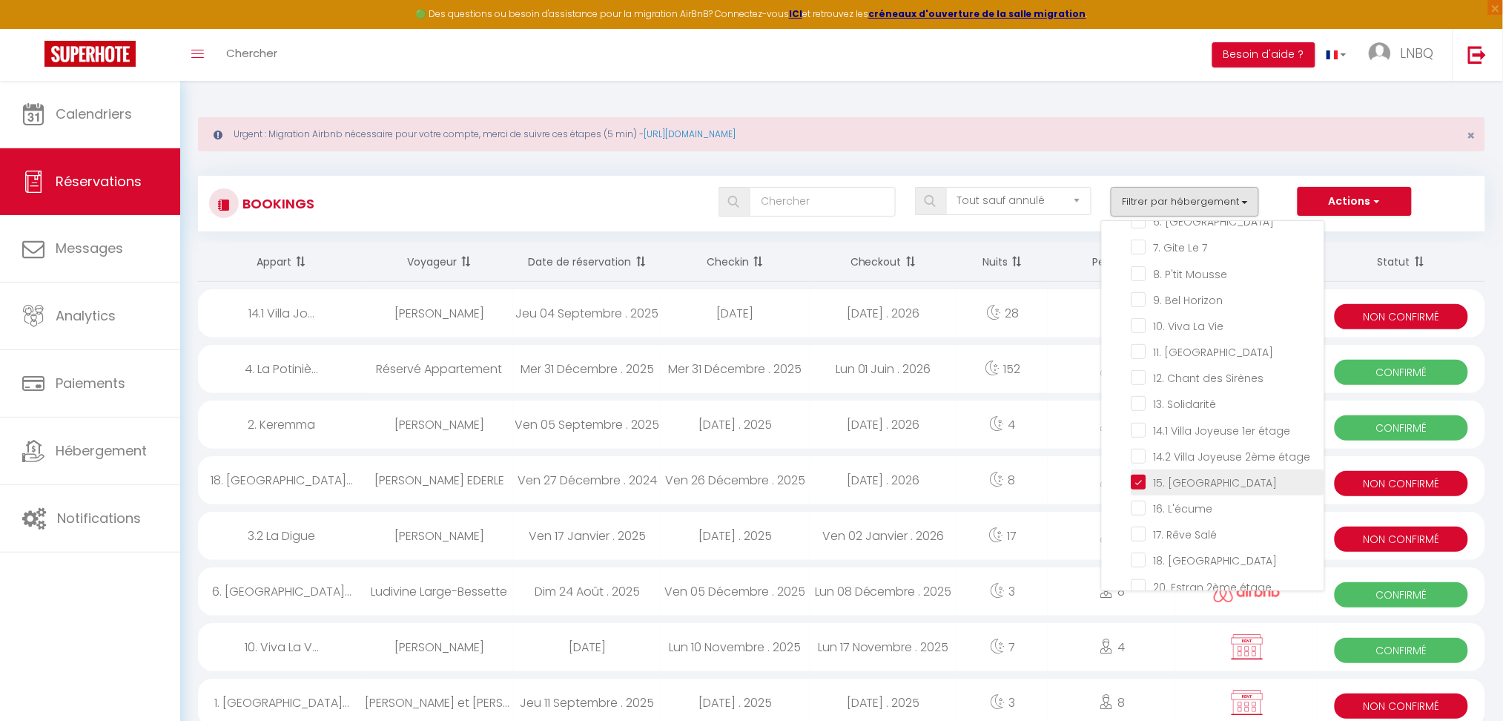
checkbox input "false"
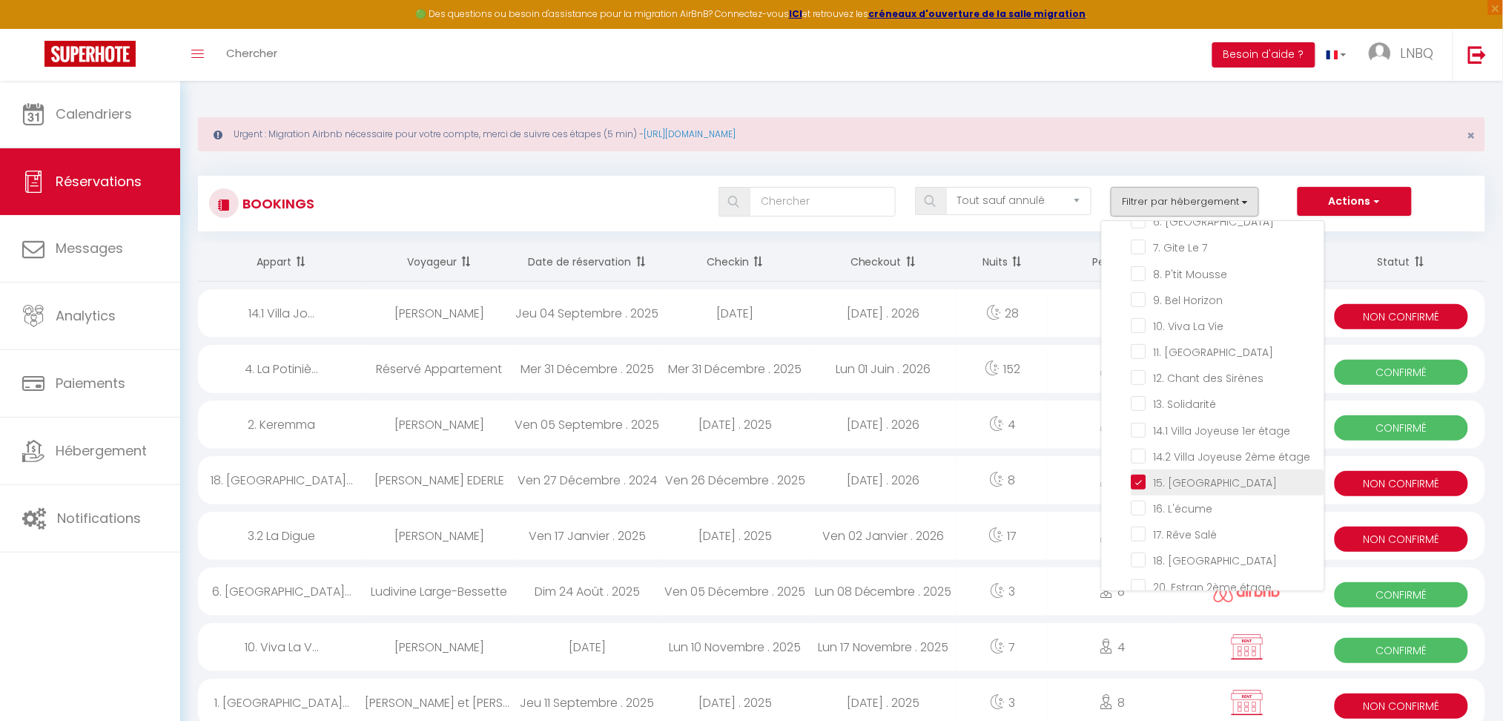
checkbox input "false"
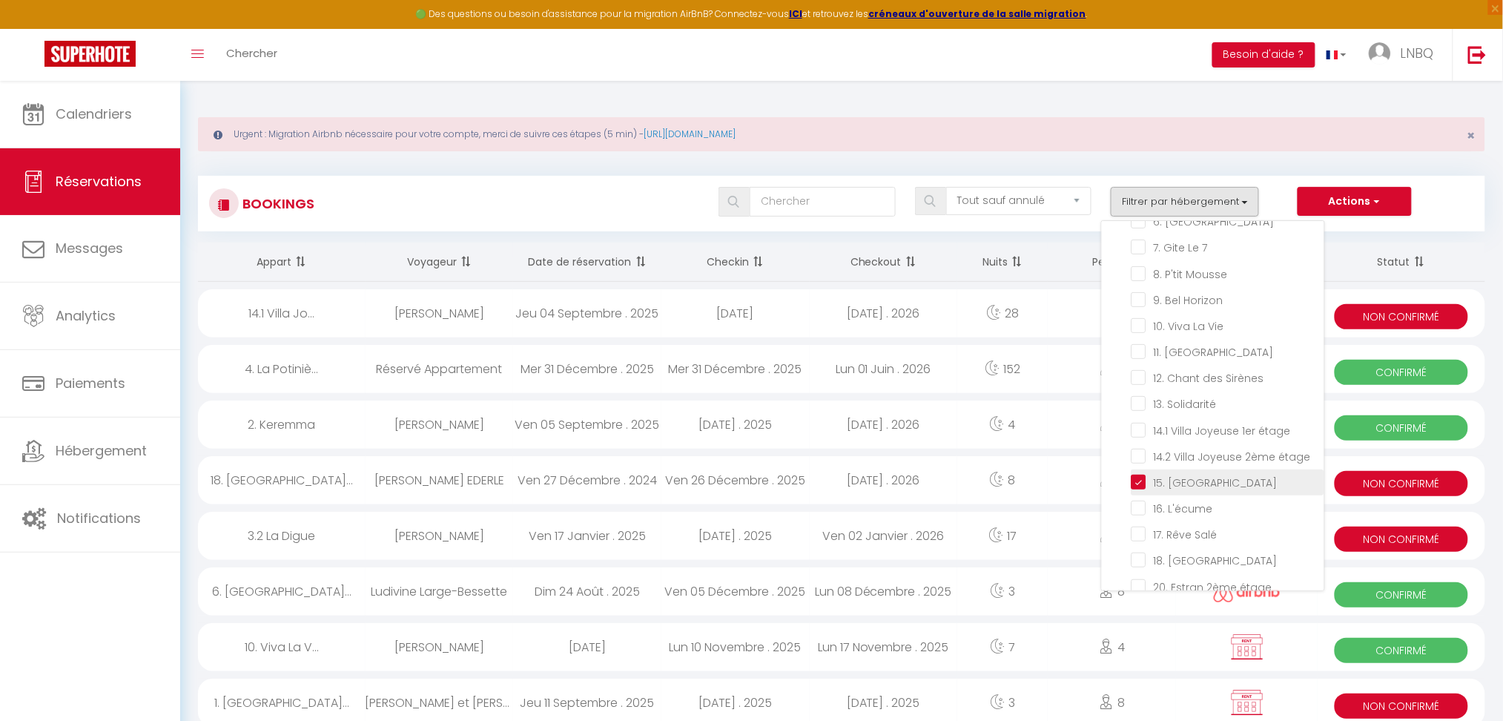
checkbox input "false"
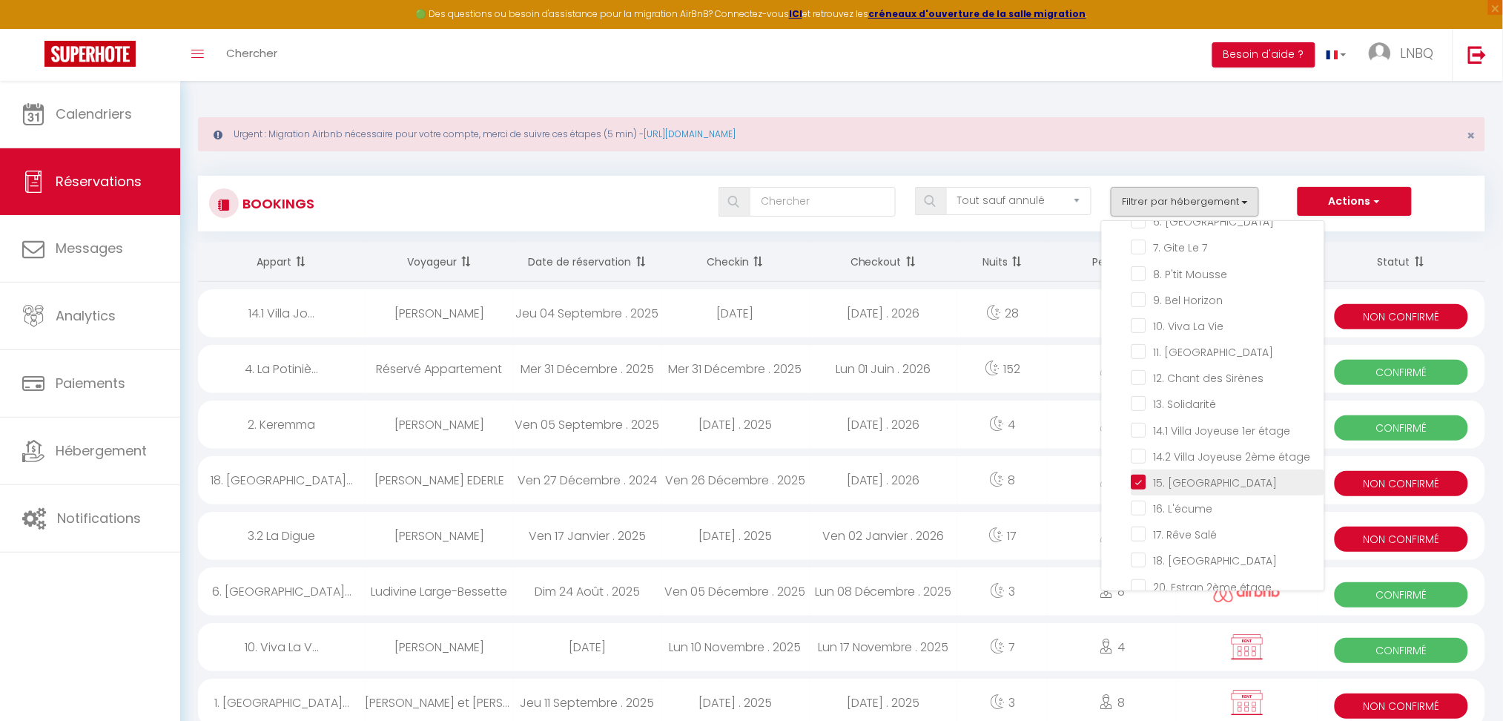
checkbox input "false"
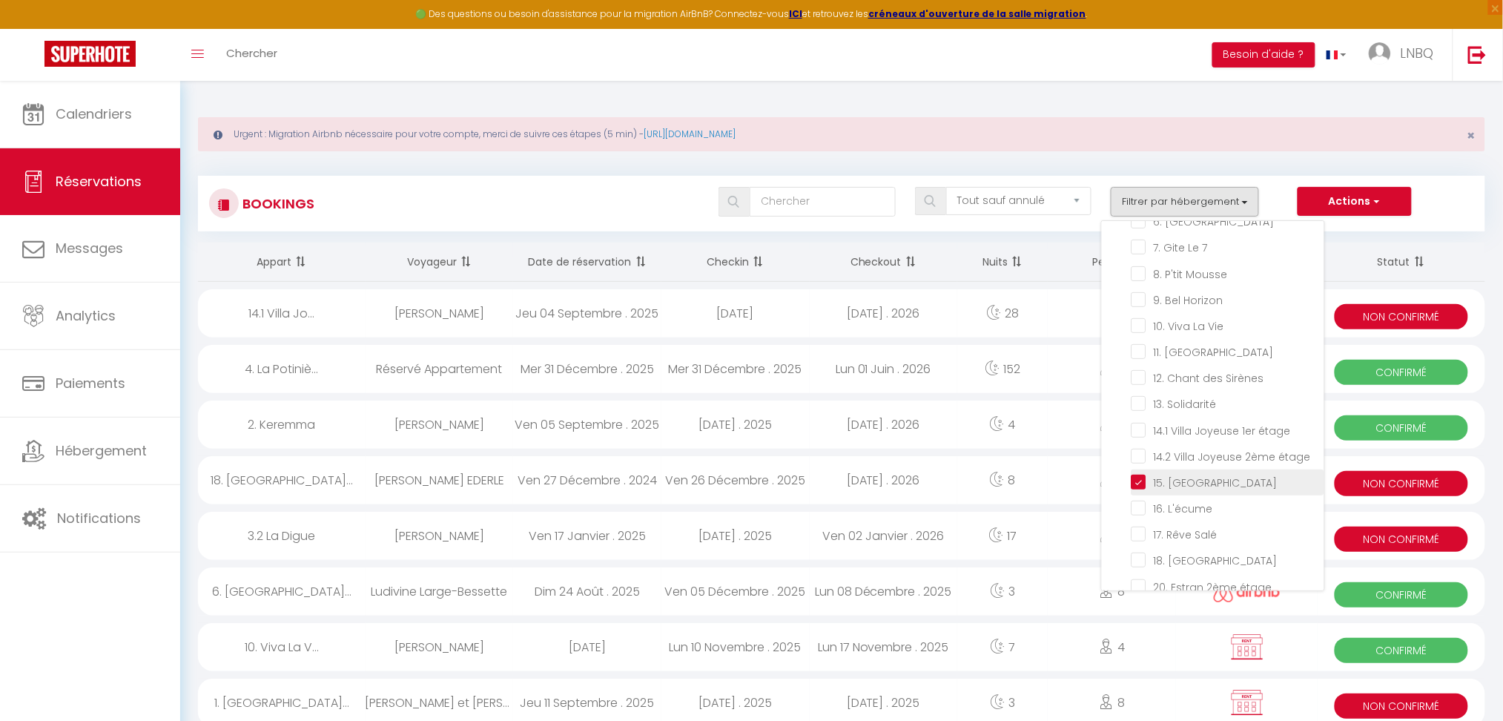
checkbox input "false"
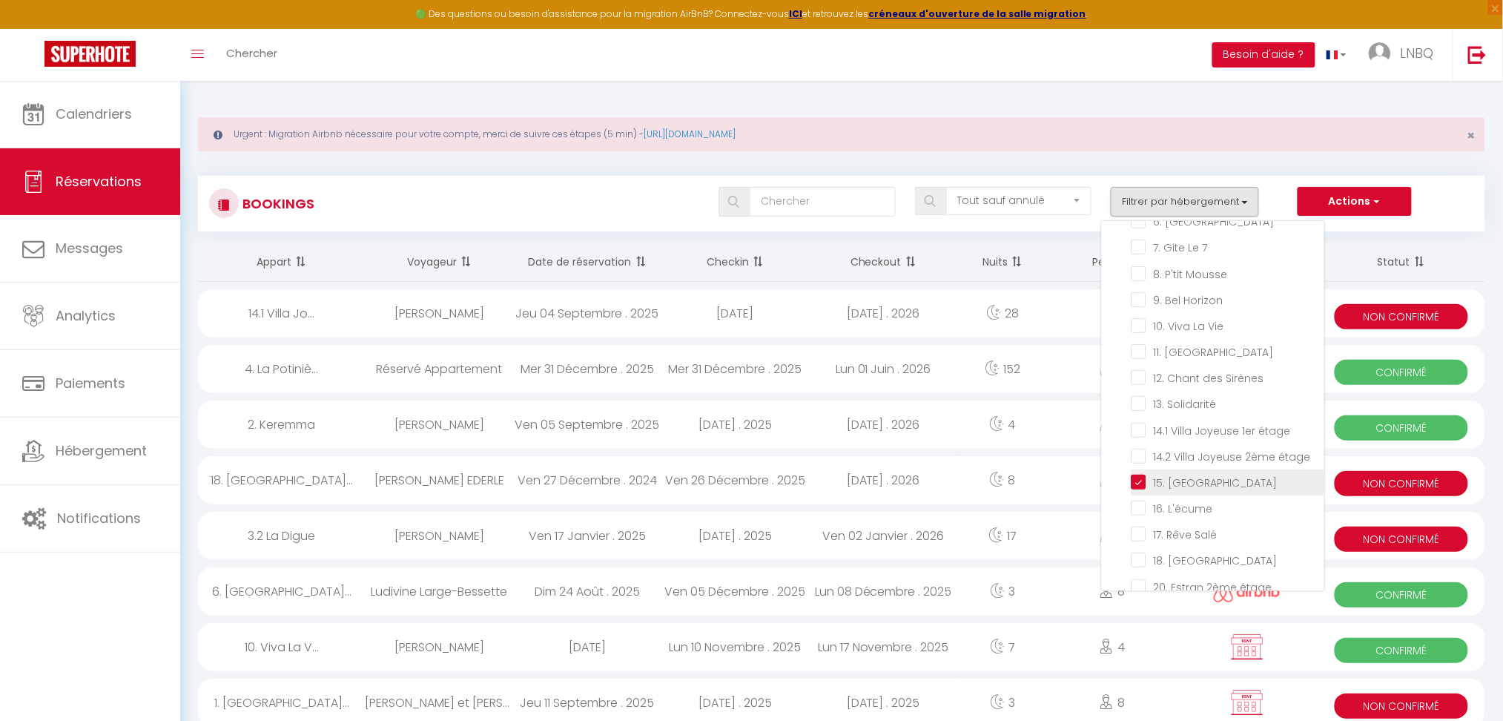
checkbox input "false"
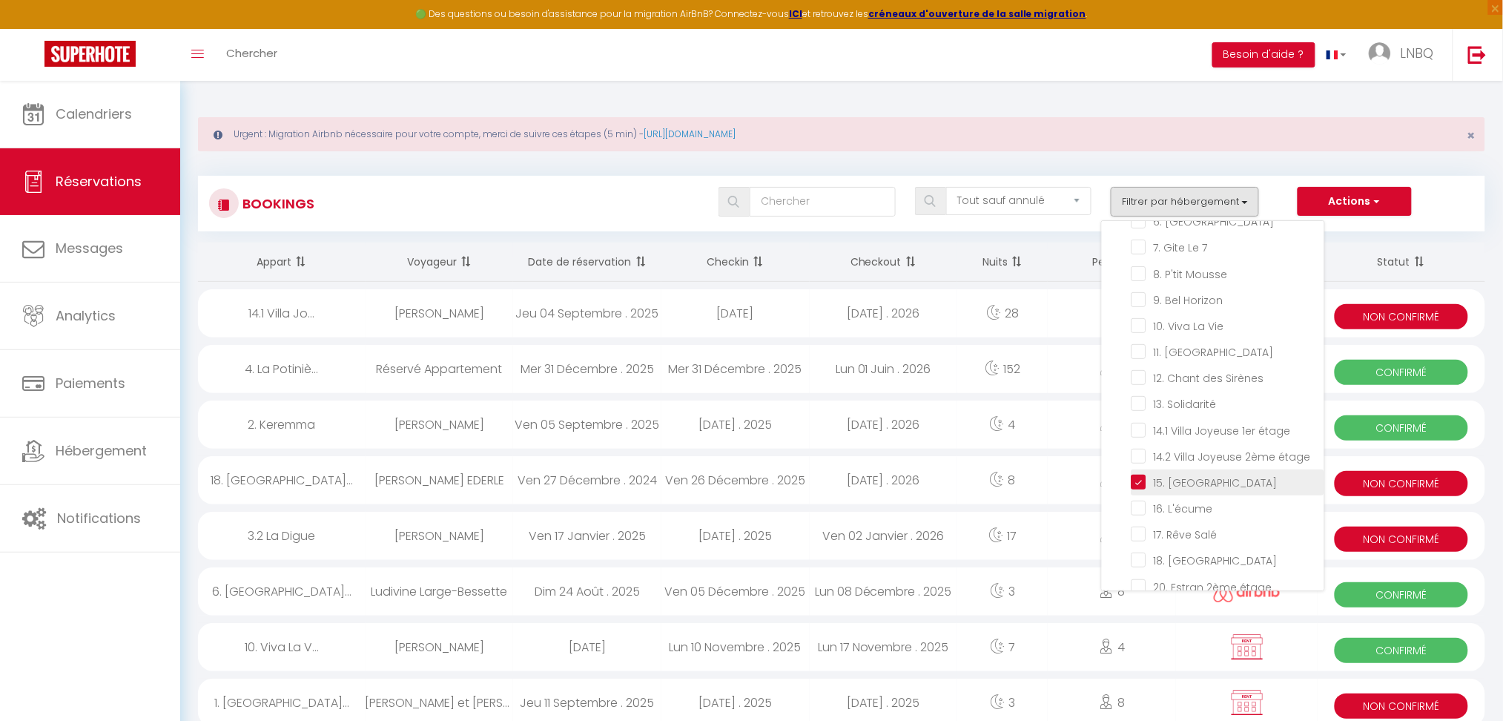
checkbox input "false"
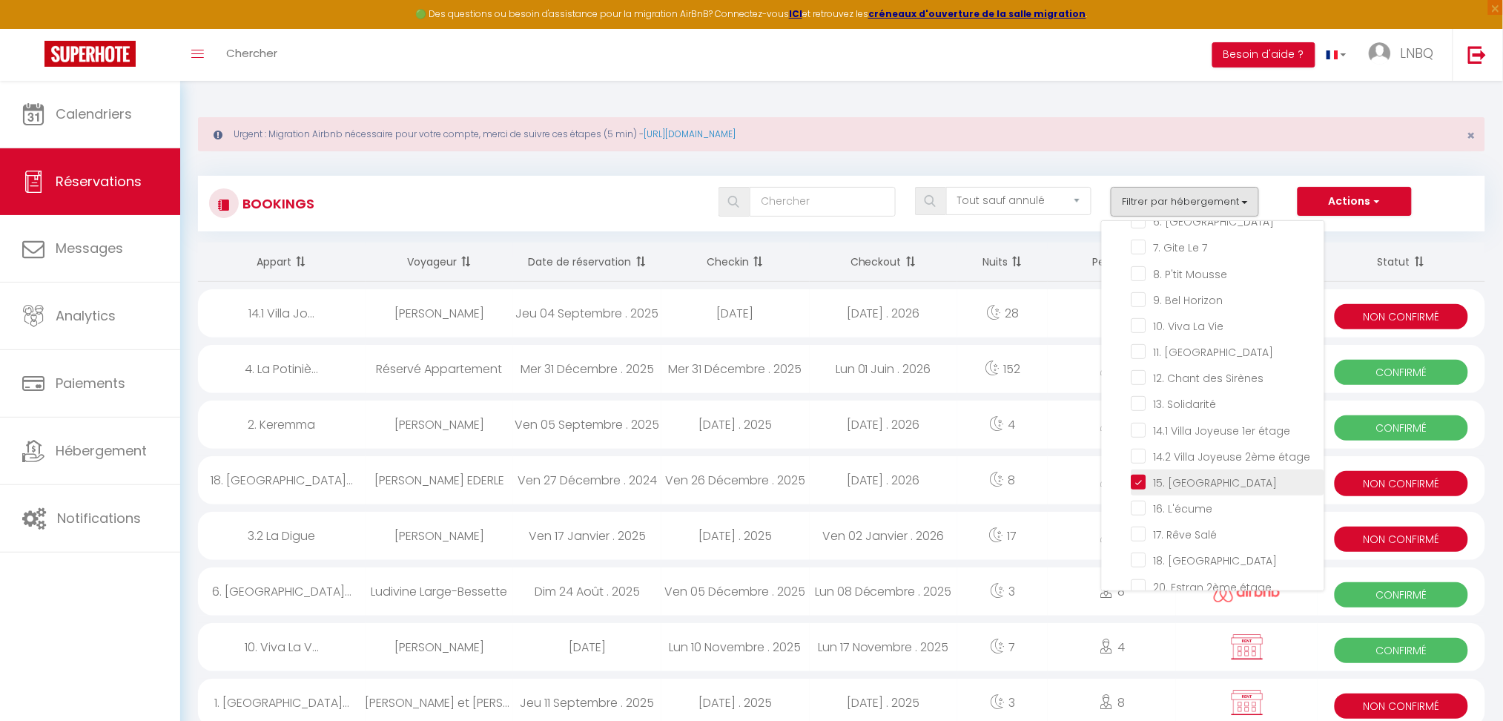
checkbox input "false"
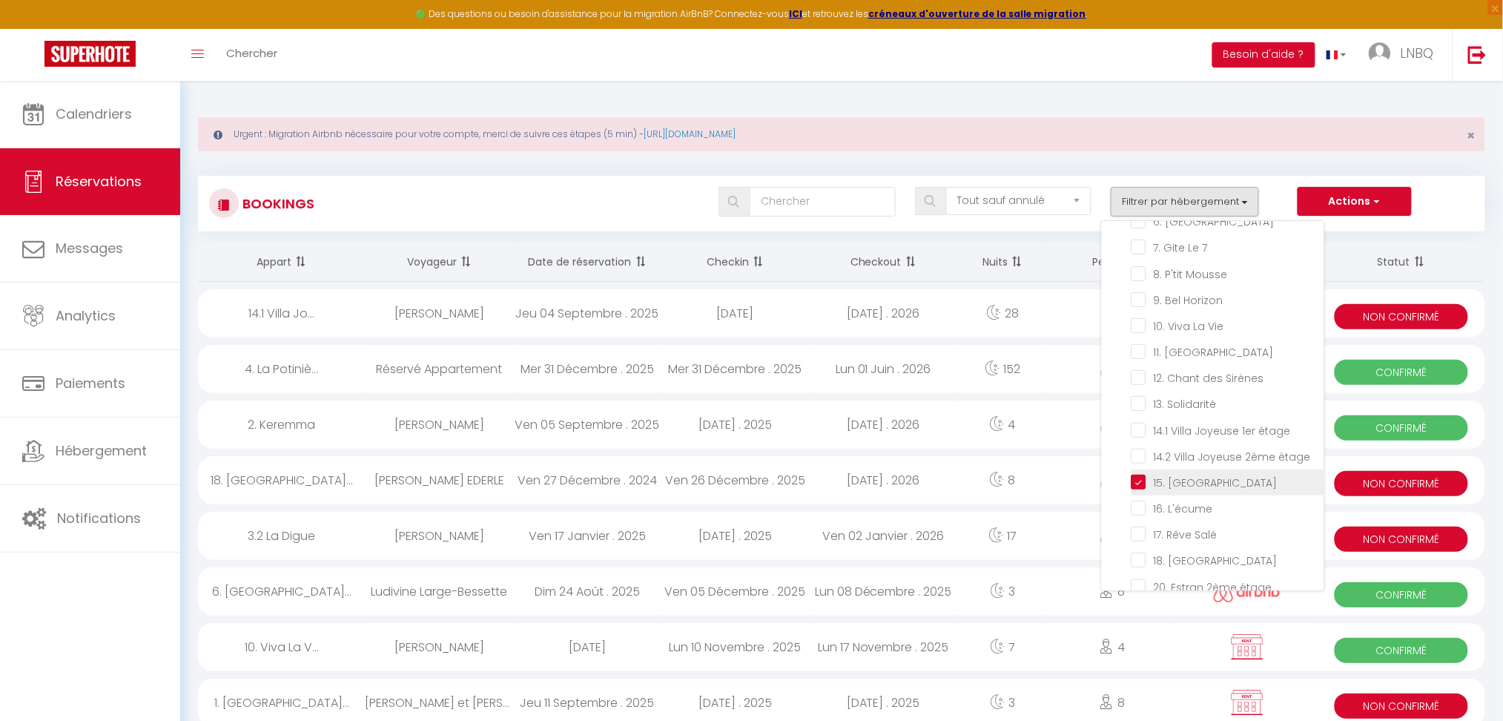
checkbox input "false"
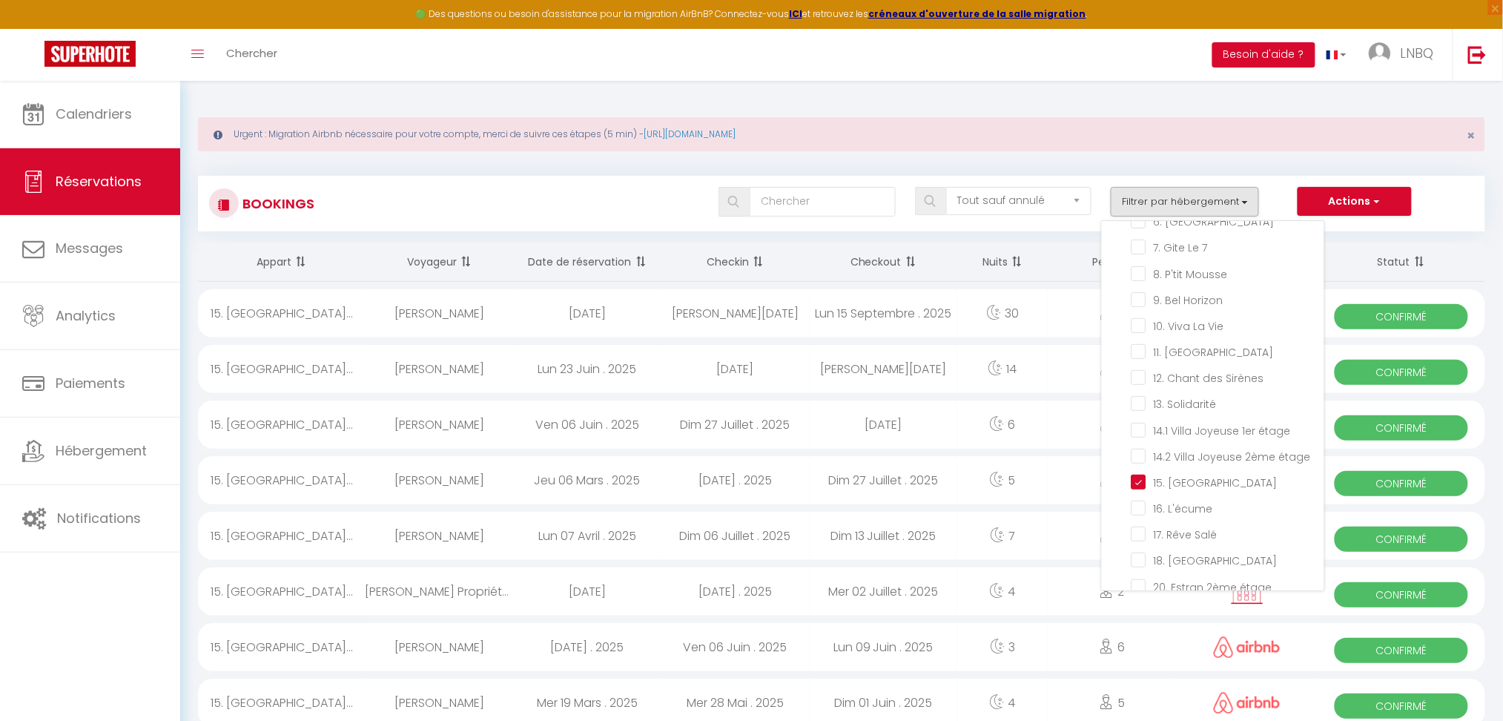
click at [1419, 255] on span at bounding box center [1417, 262] width 15 height 30
select select
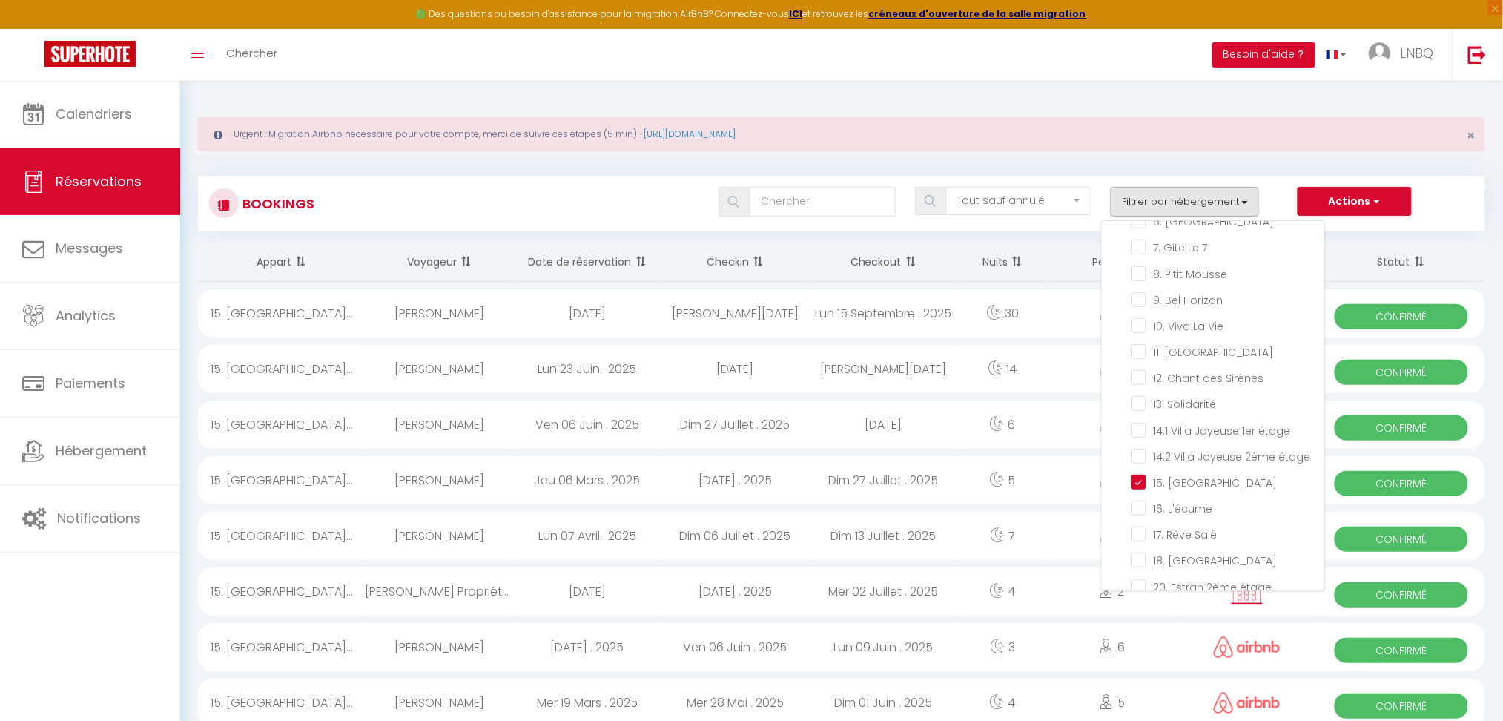
select select
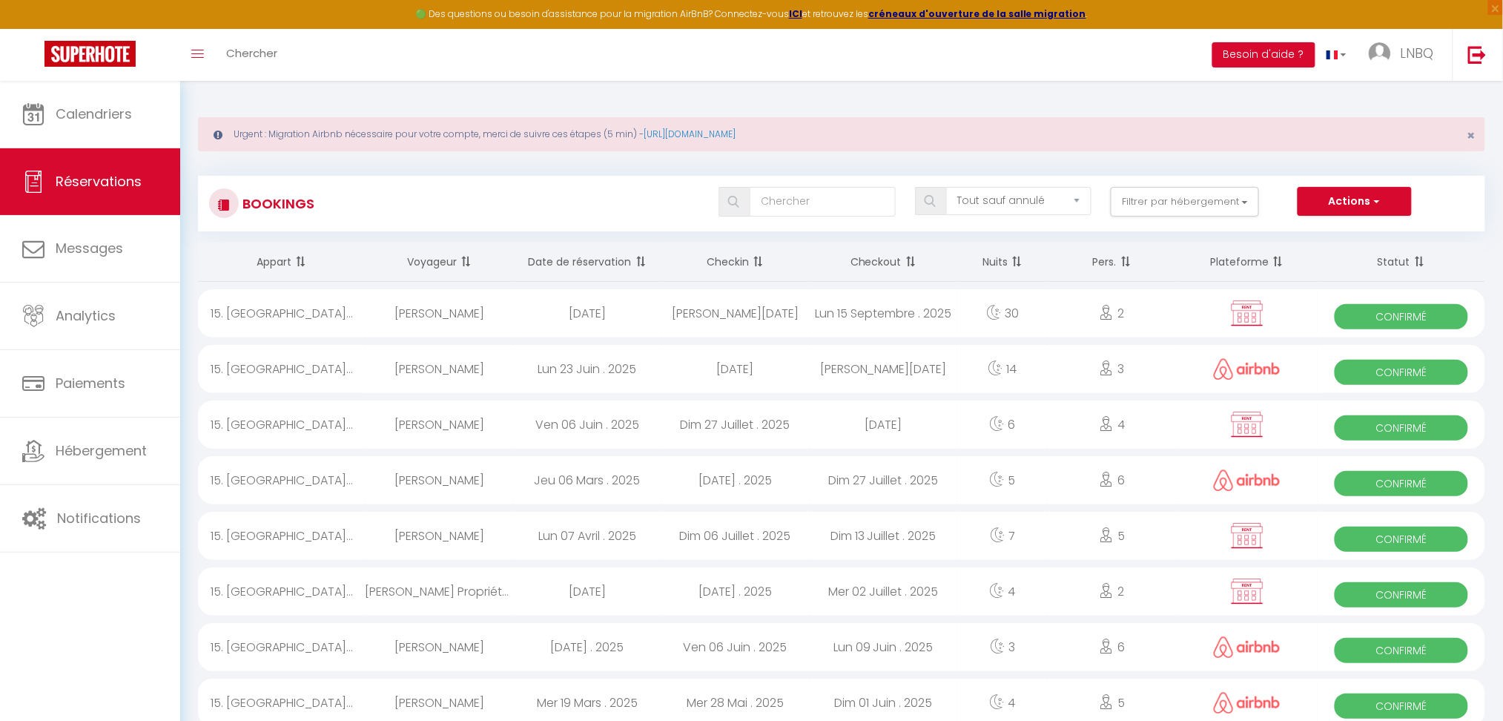
select select
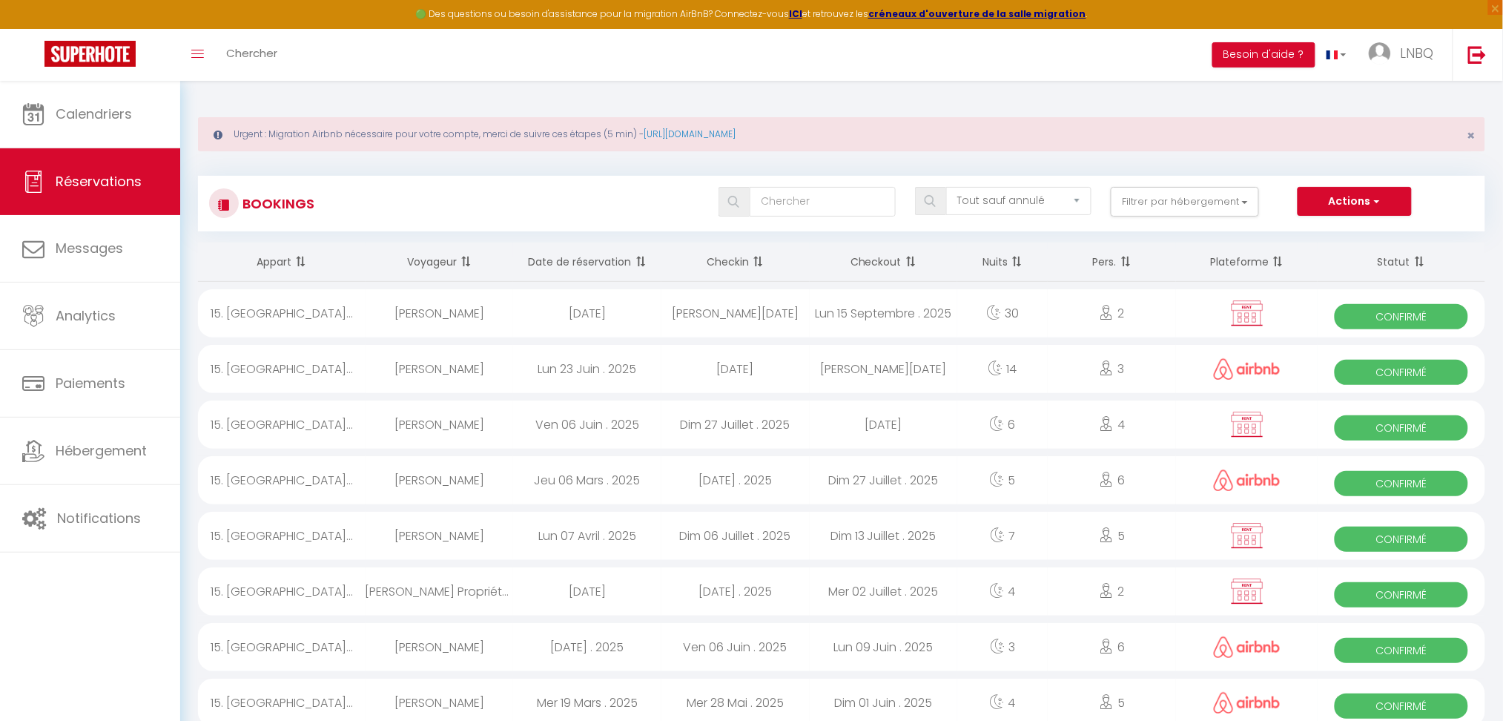
select select
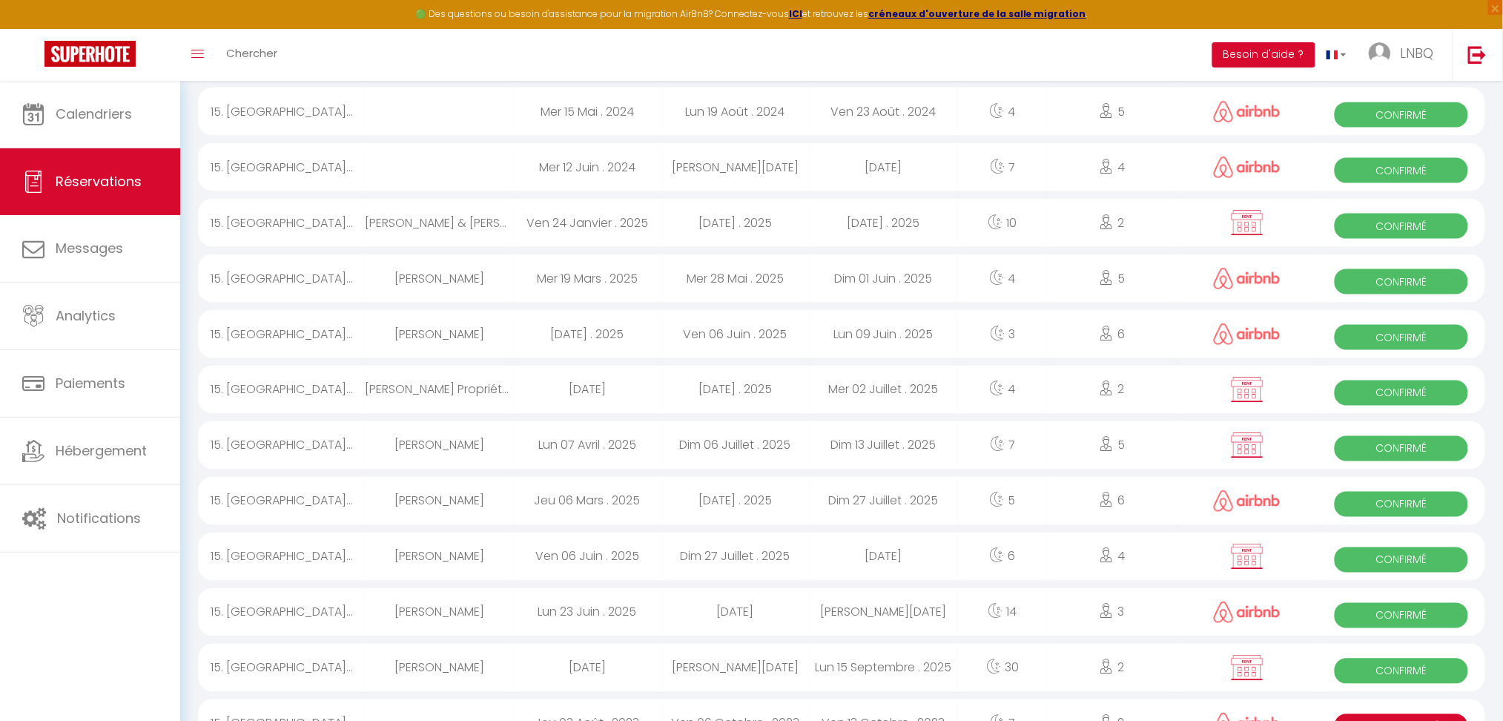
scroll to position [695, 0]
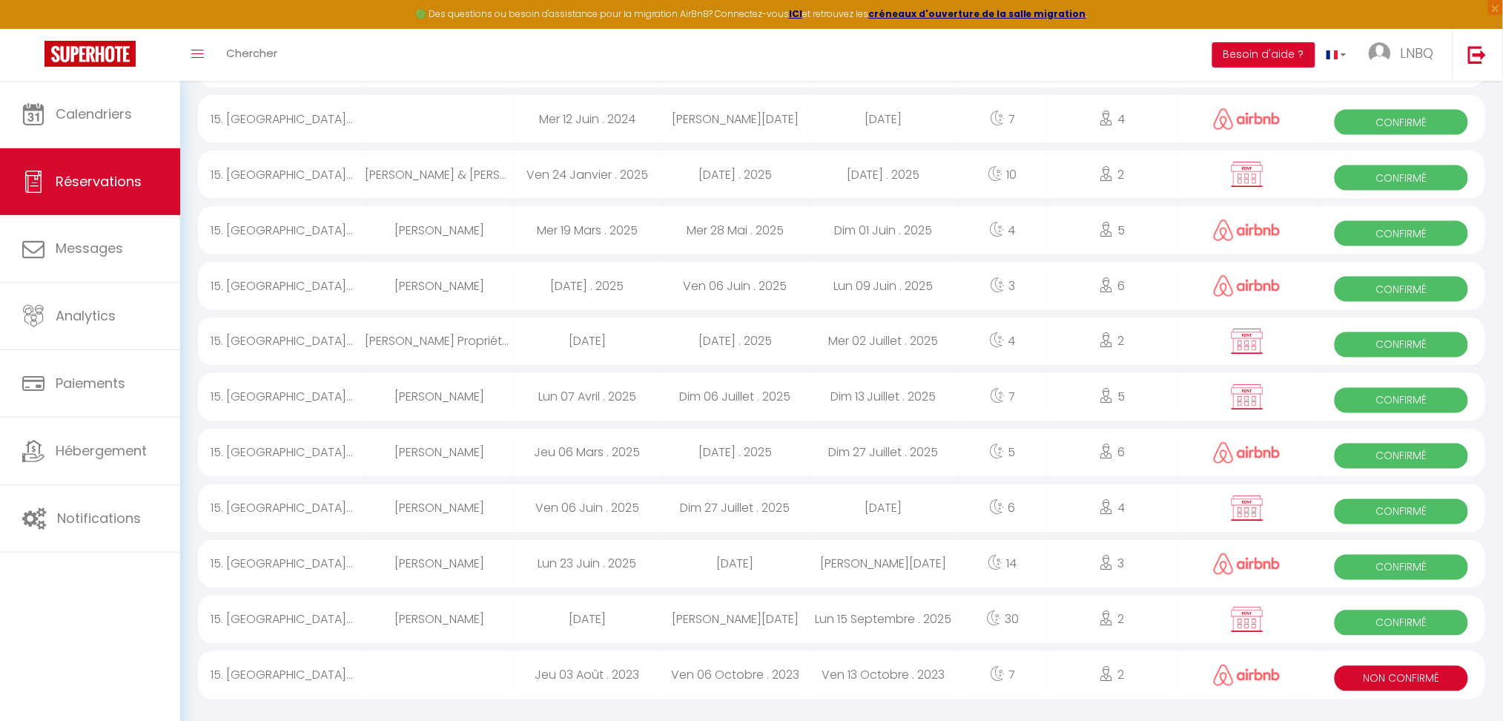
click at [942, 670] on div "Ven 13 Octobre . 2023" at bounding box center [884, 675] width 148 height 48
select select "KO"
select select "0"
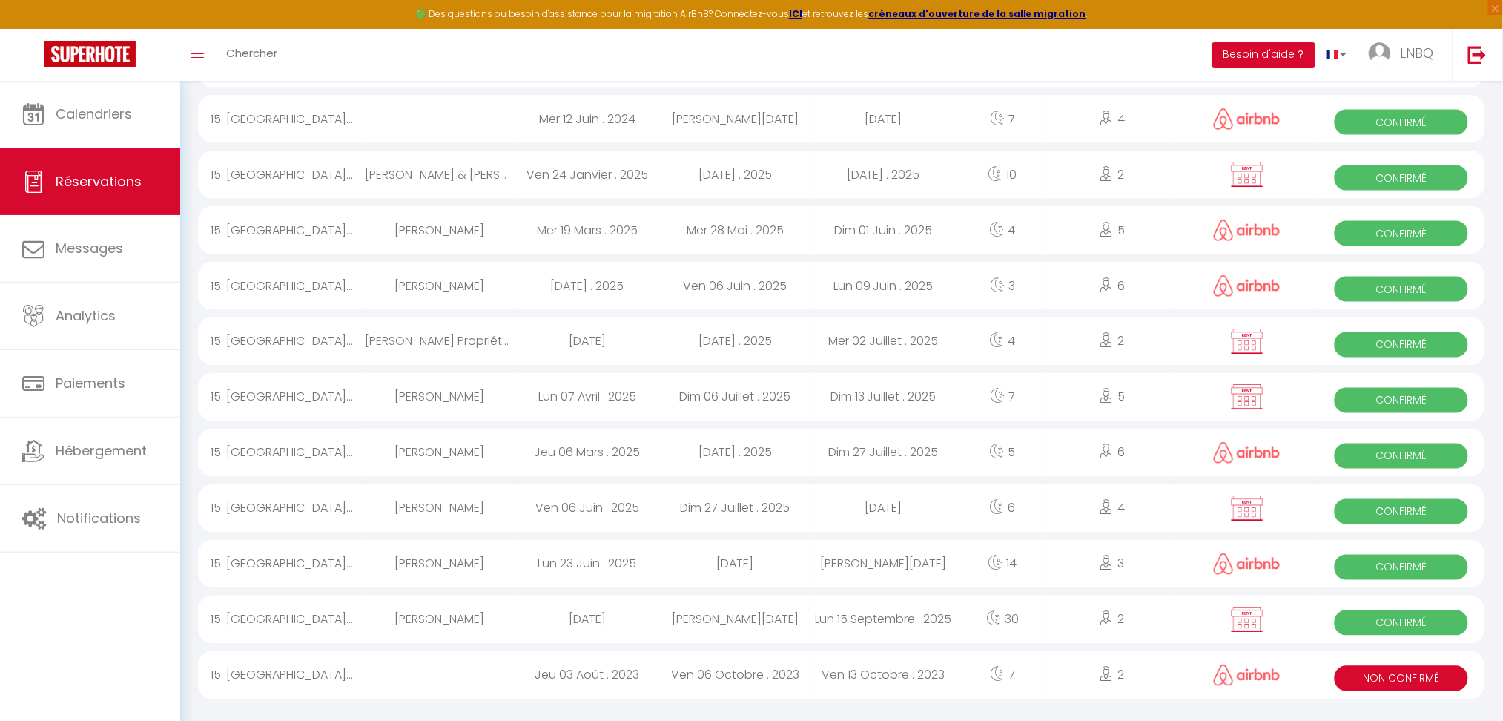
select select "1"
select select
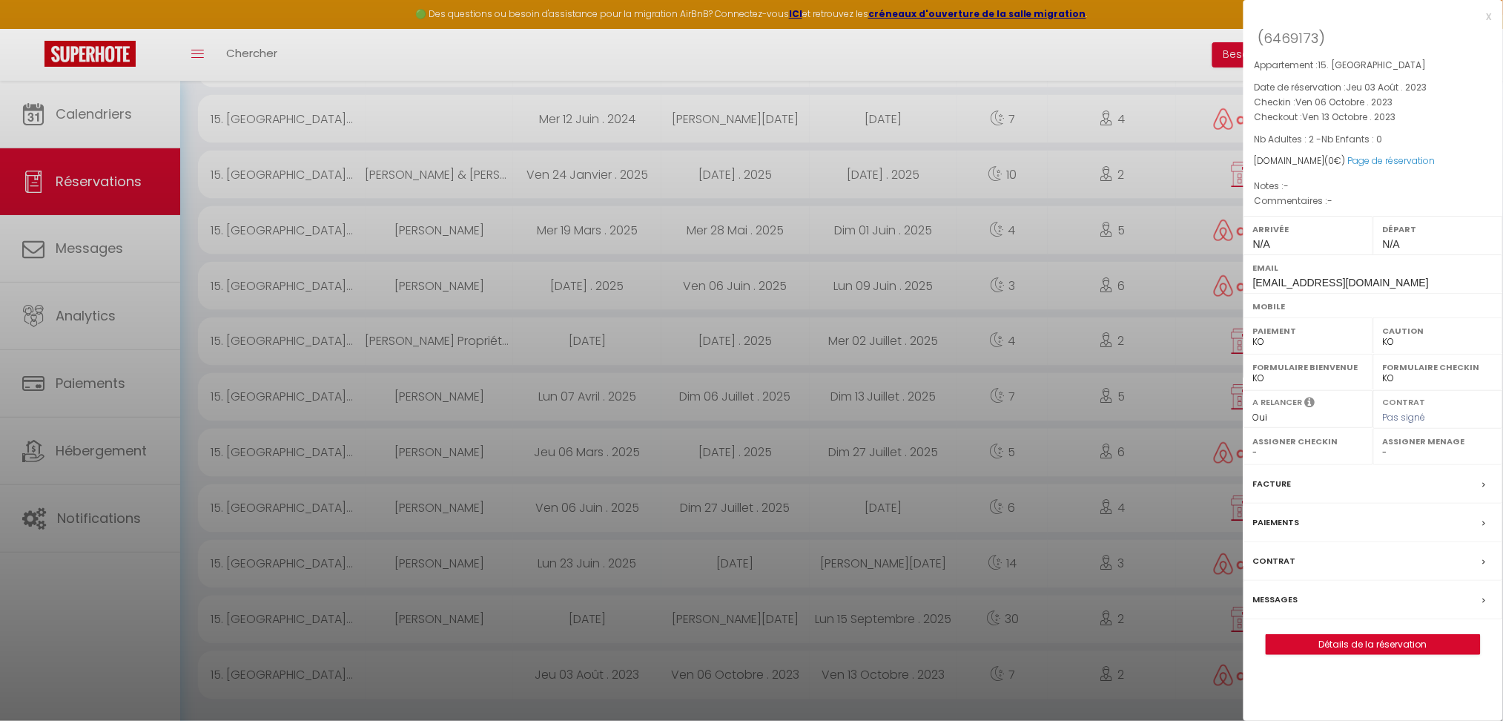
click at [1125, 55] on div at bounding box center [751, 360] width 1503 height 721
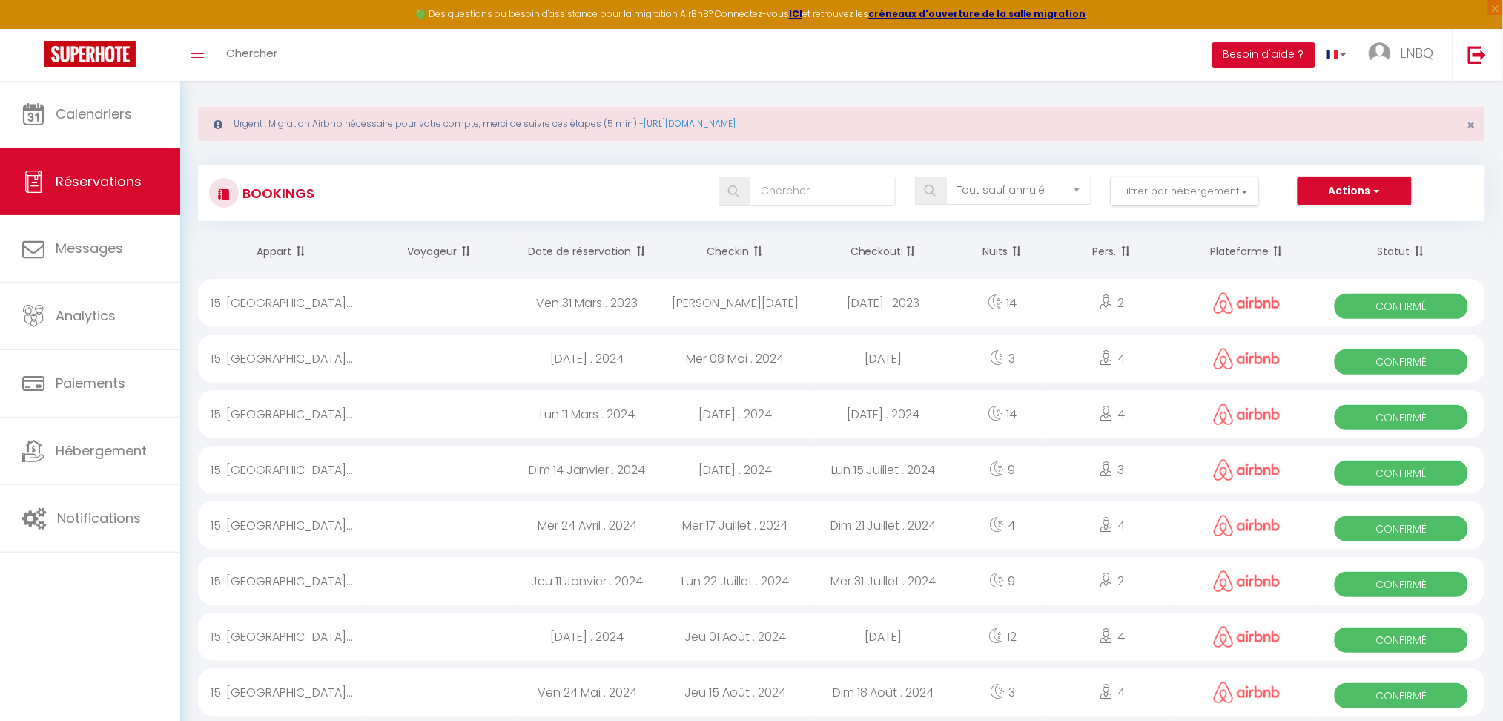
scroll to position [0, 0]
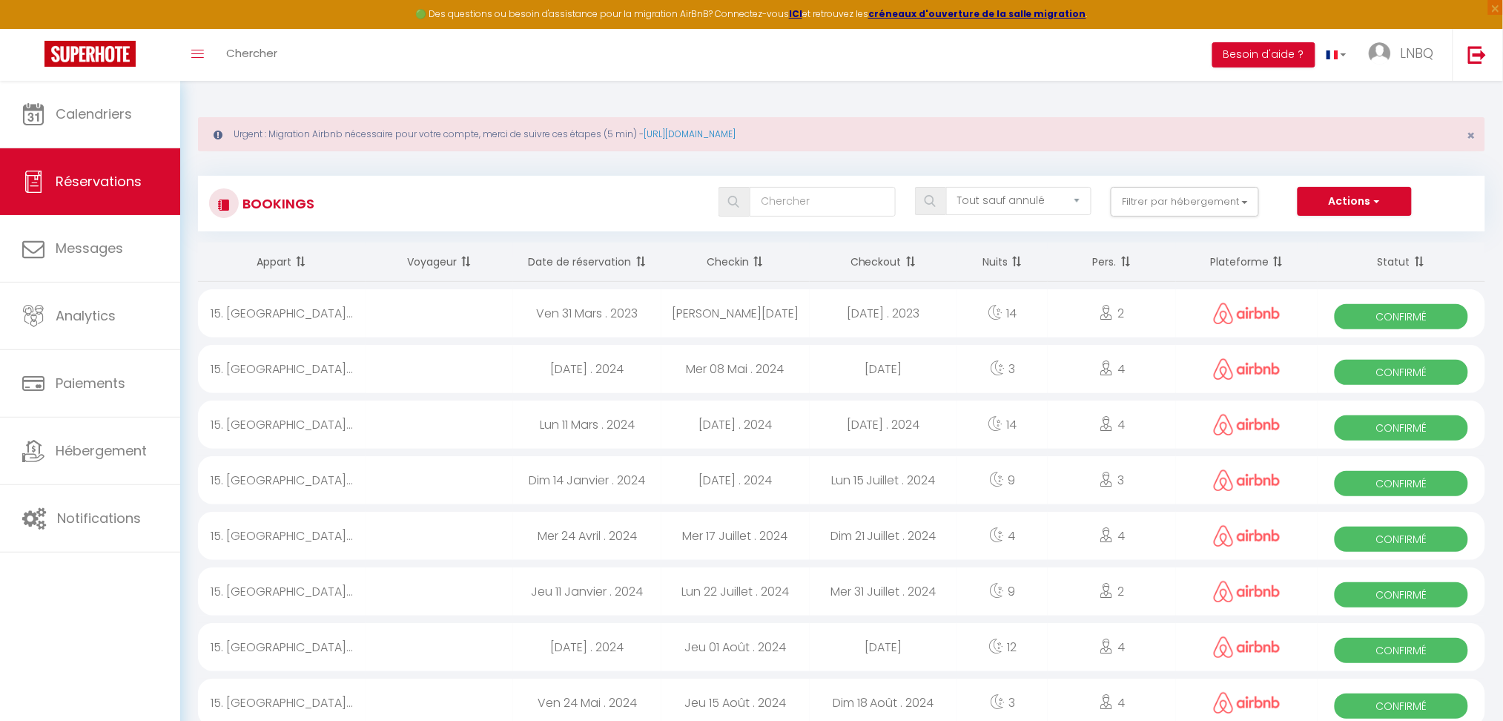
click at [762, 260] on span at bounding box center [756, 262] width 15 height 30
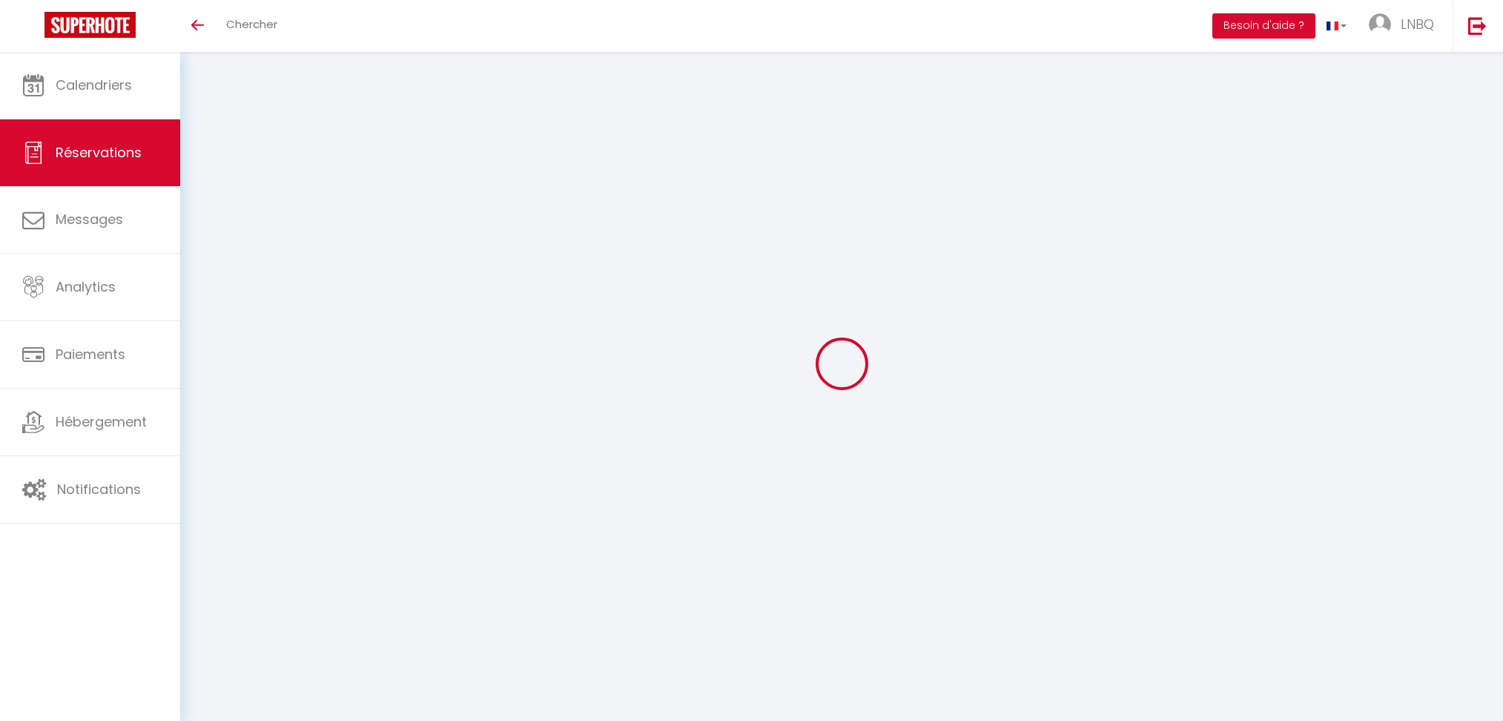
select select
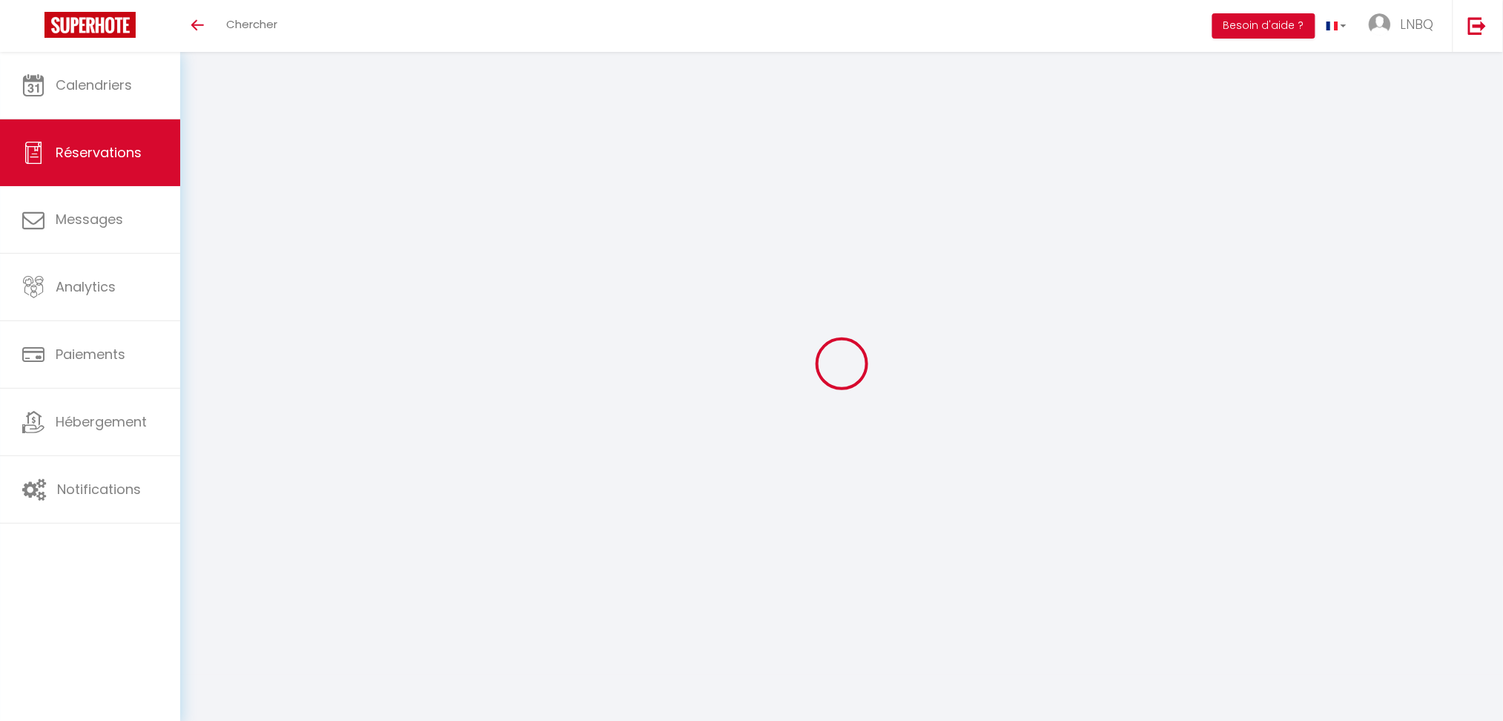
type input "rd4nvob3gbokinrykcoxlpypf00u@reply.superhote.com"
select select
type input "0"
select select "53157"
select select "2"
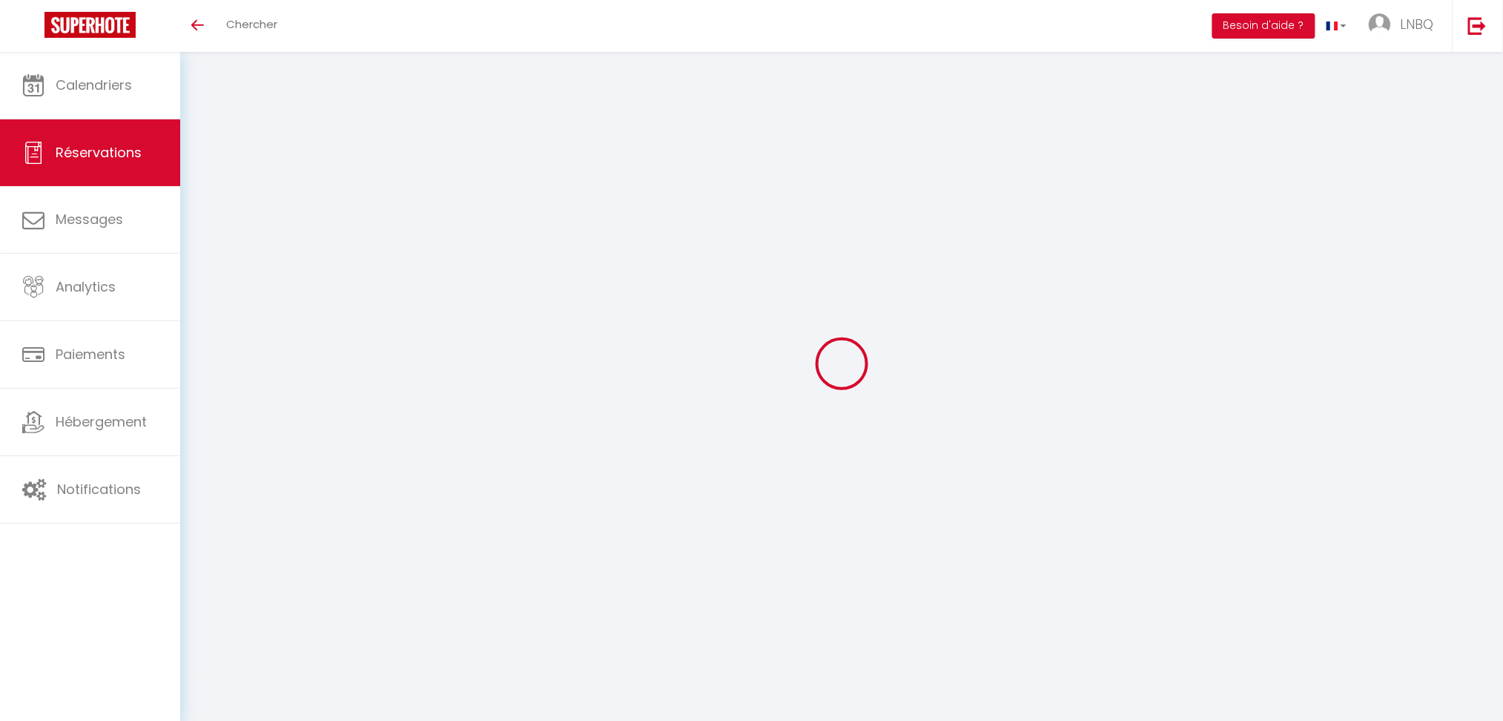
select select
type input "2"
select select "10"
select select
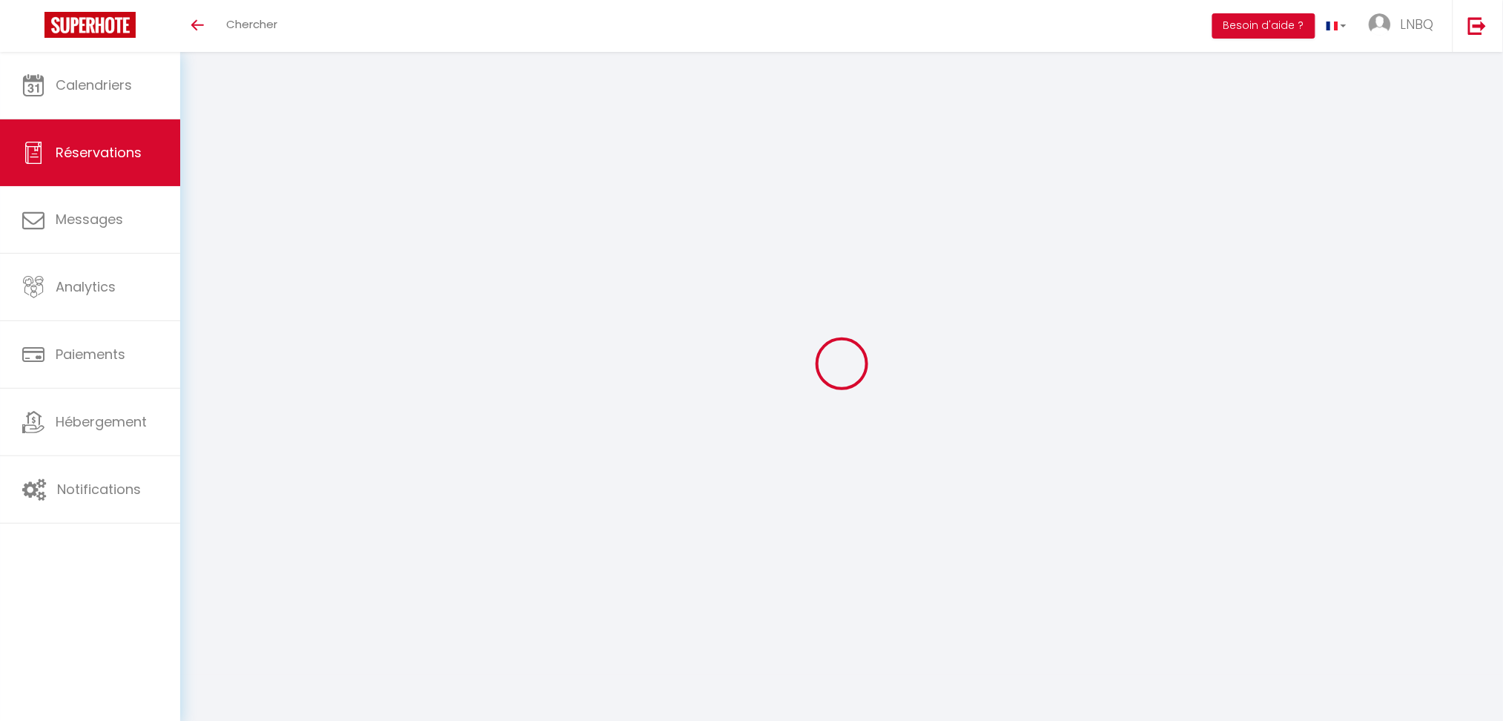
checkbox input "false"
type input "0"
select select "1"
type input "0"
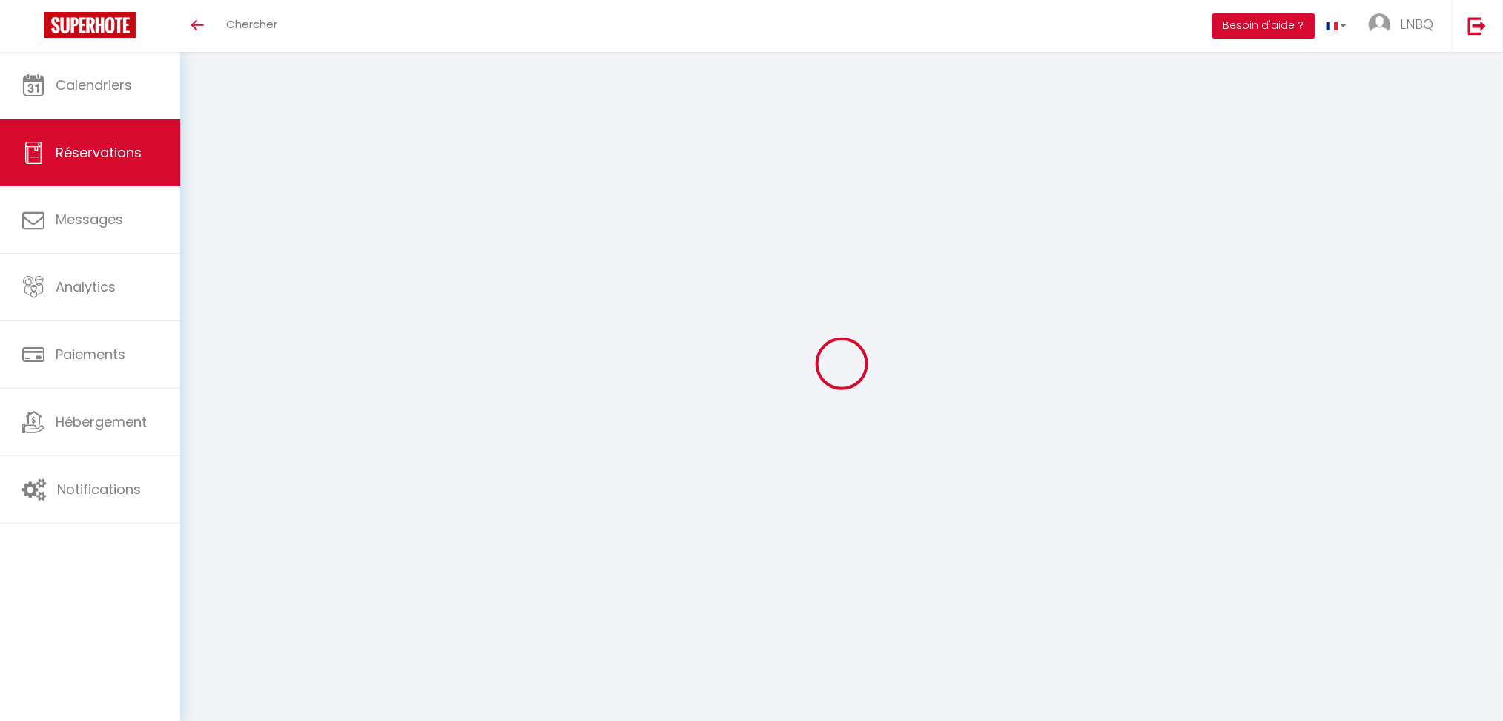
type input "0"
select select
select select "14"
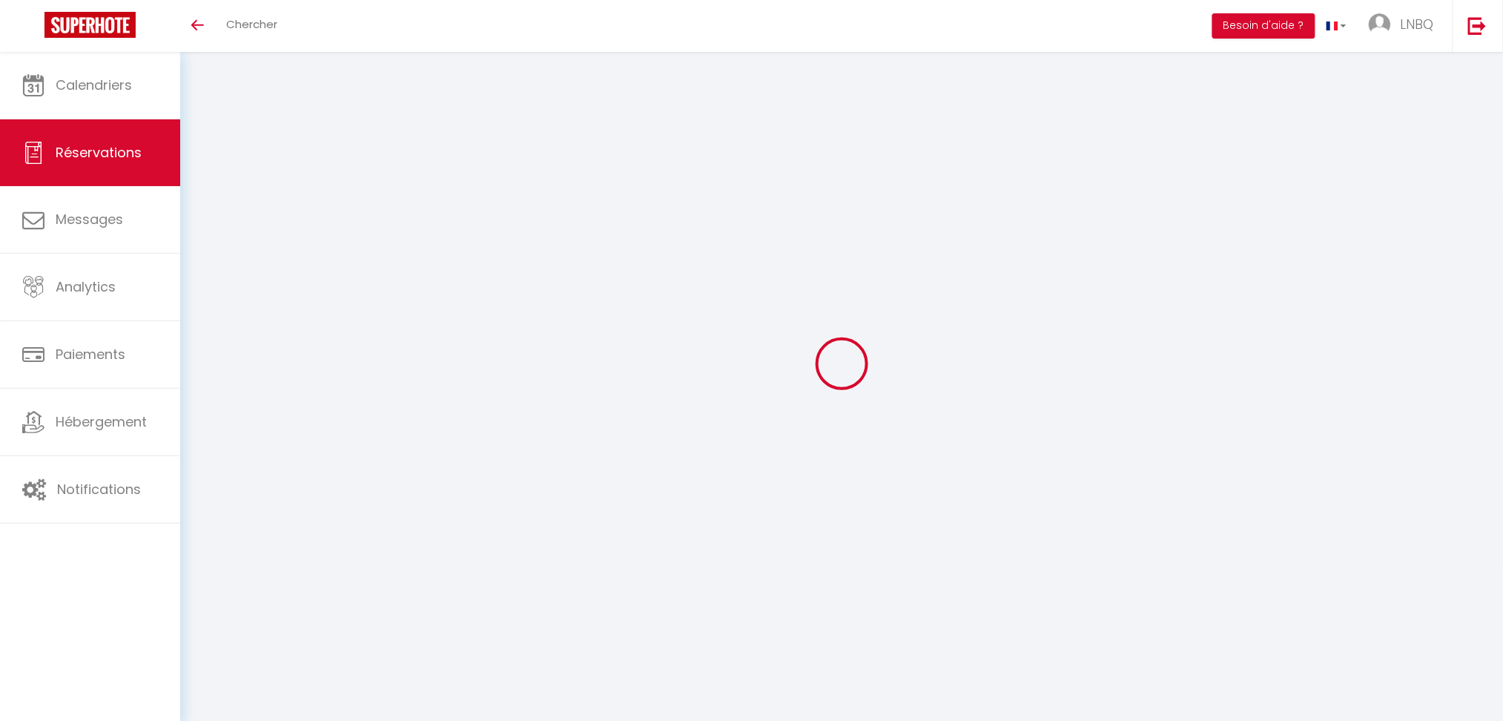
checkbox input "false"
select select
checkbox input "false"
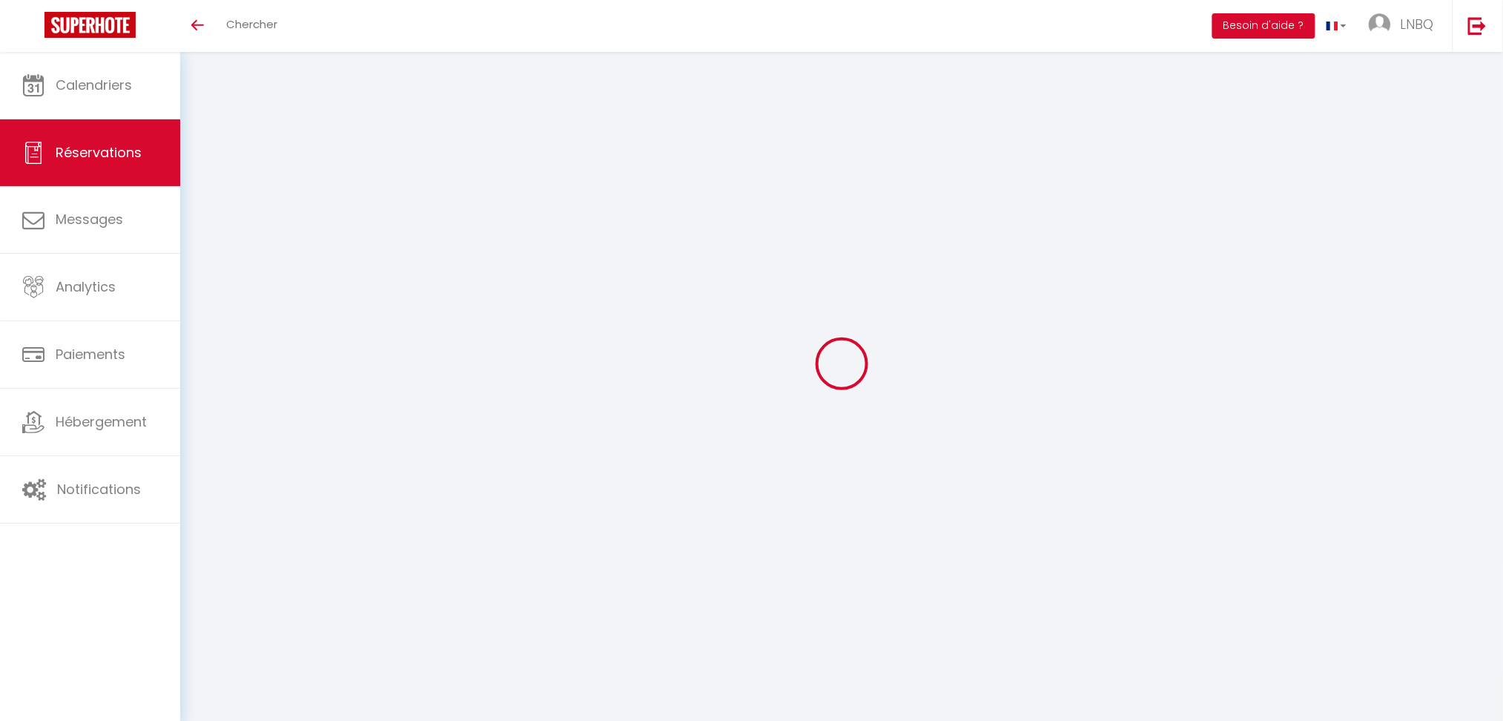
select select
checkbox input "false"
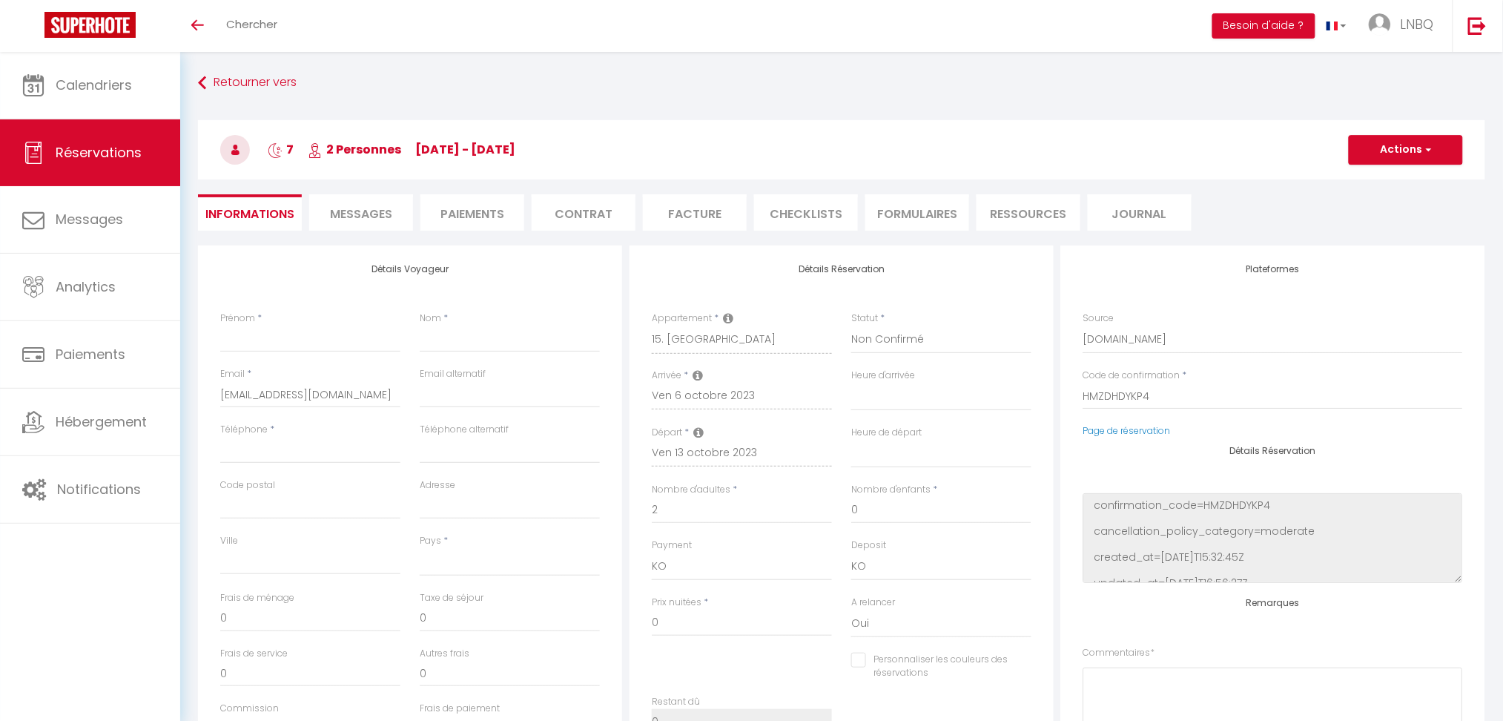
select select
checkbox input "false"
select select
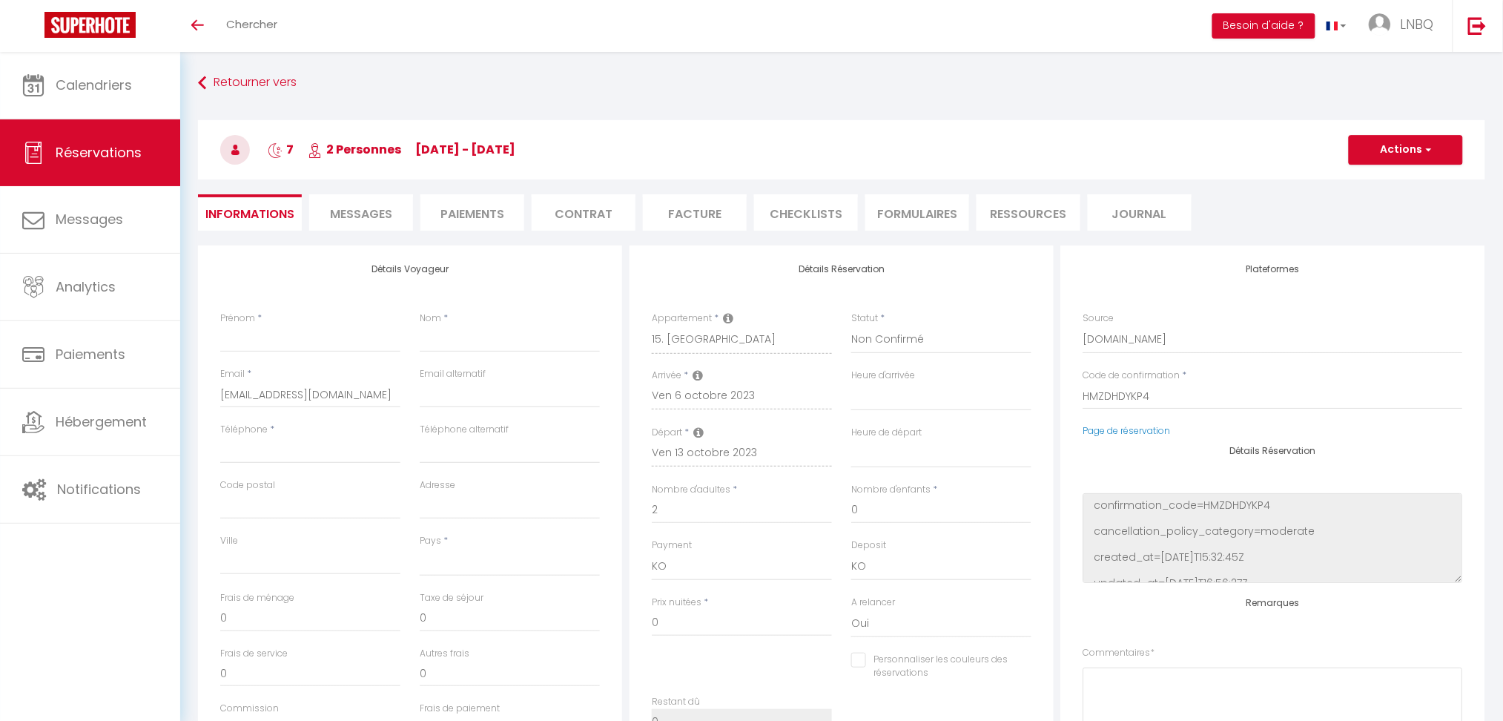
select select
checkbox input "false"
select select
checkbox input "false"
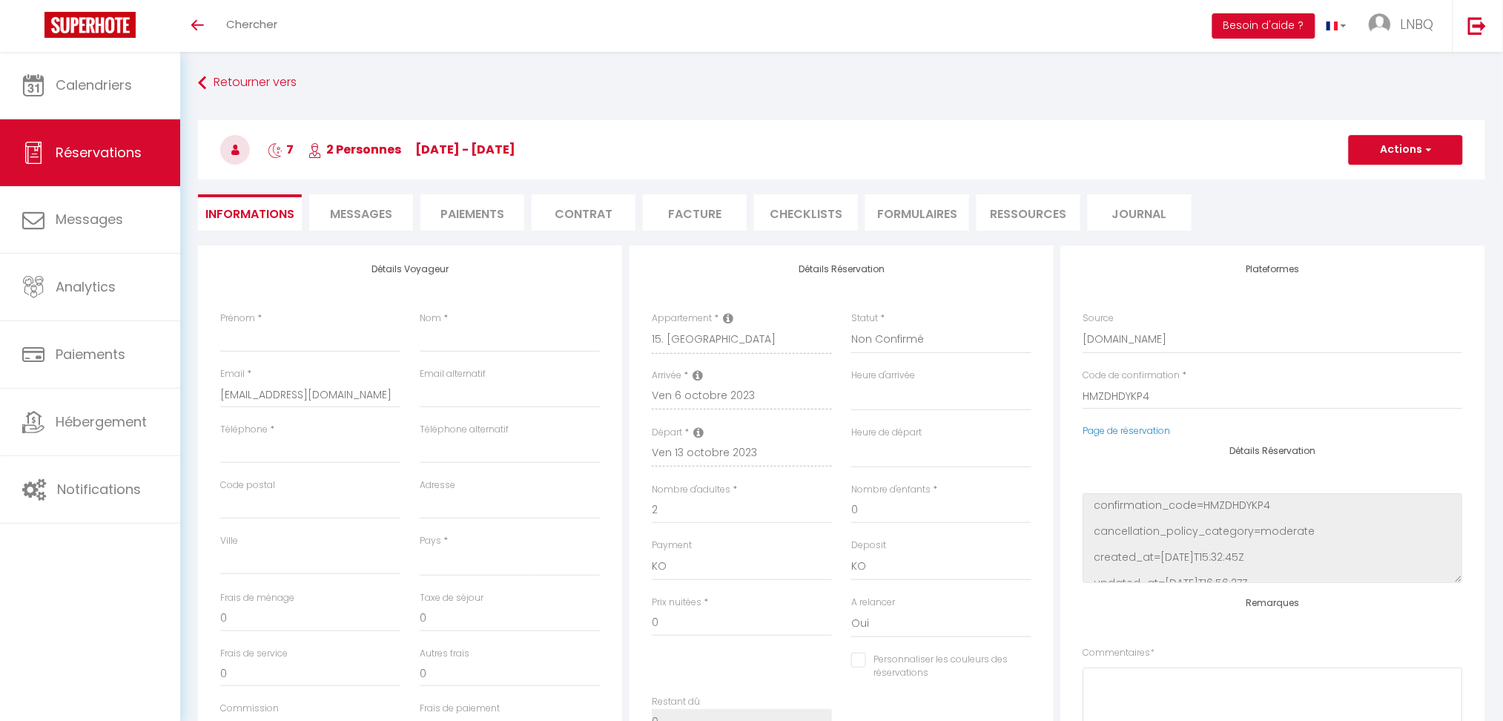
select select
click at [1434, 156] on button "Actions" at bounding box center [1406, 150] width 114 height 30
click at [1401, 222] on link "Supprimer" at bounding box center [1391, 220] width 117 height 19
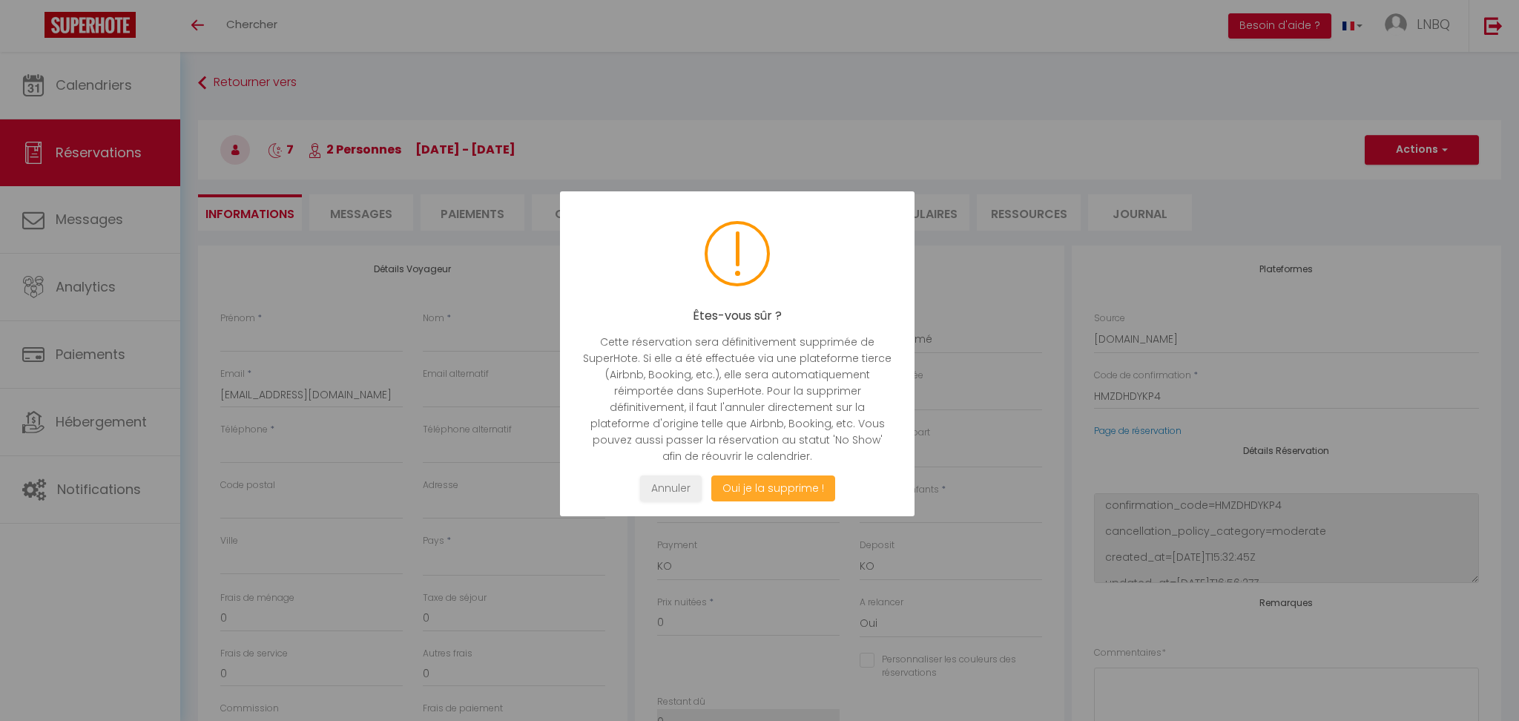
click at [777, 486] on button "Oui je la supprime !" at bounding box center [773, 488] width 124 height 26
select select "not_cancelled"
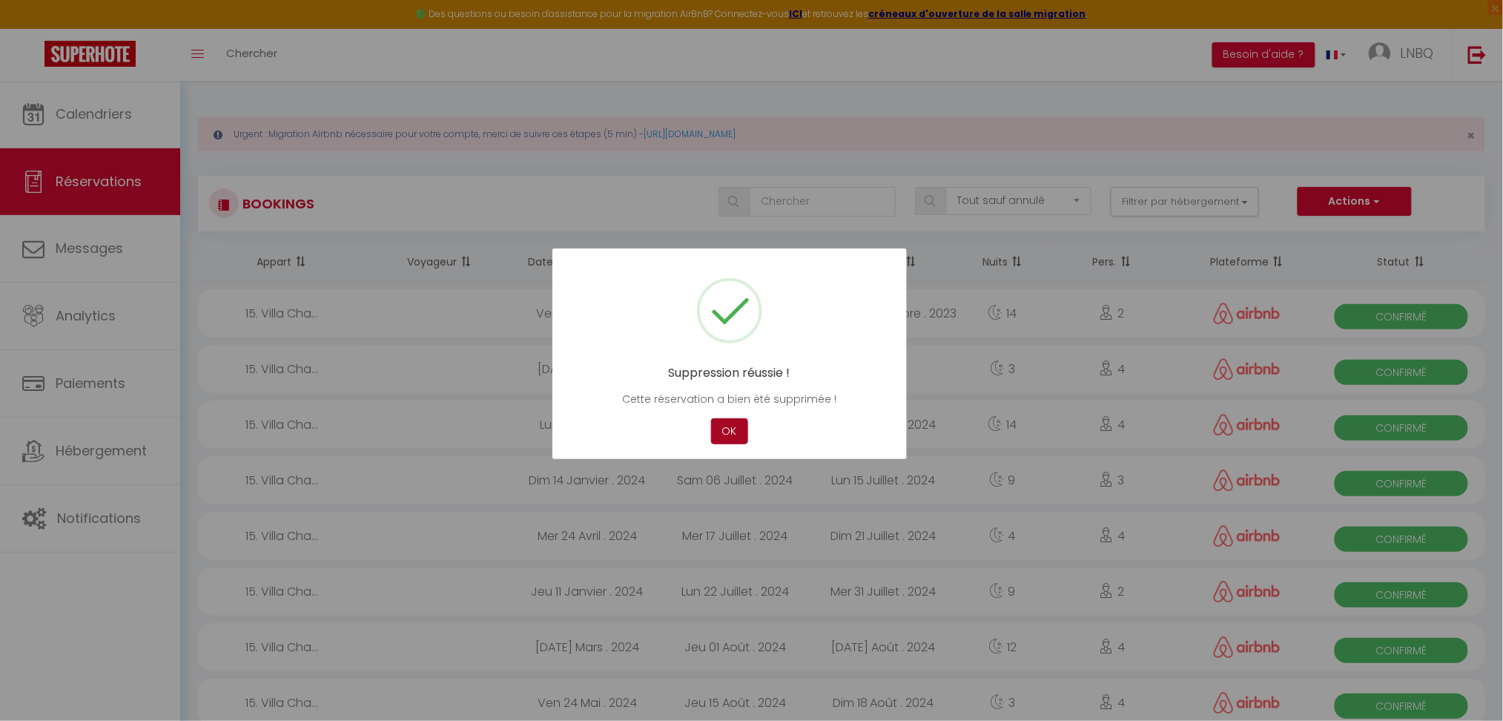
click at [719, 426] on button "OK" at bounding box center [729, 431] width 37 height 26
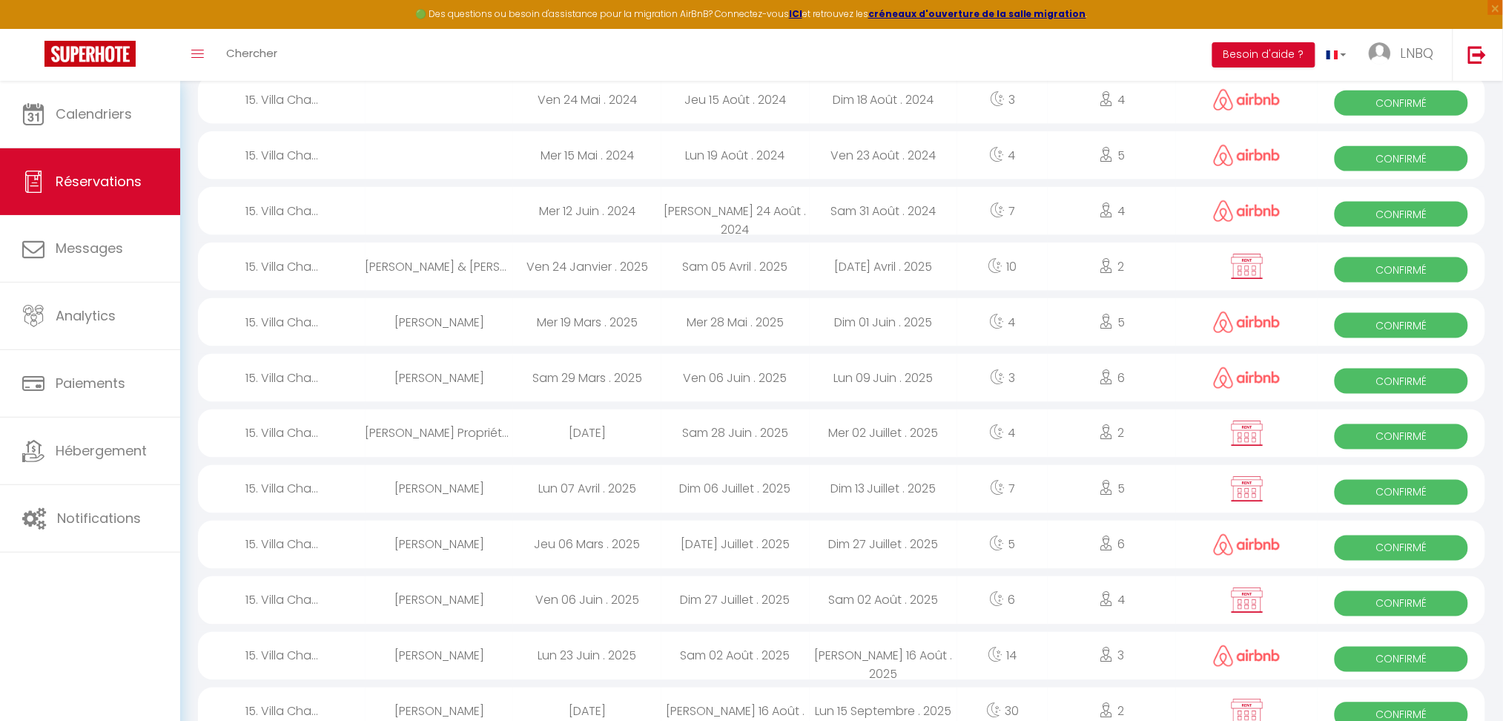
scroll to position [639, 0]
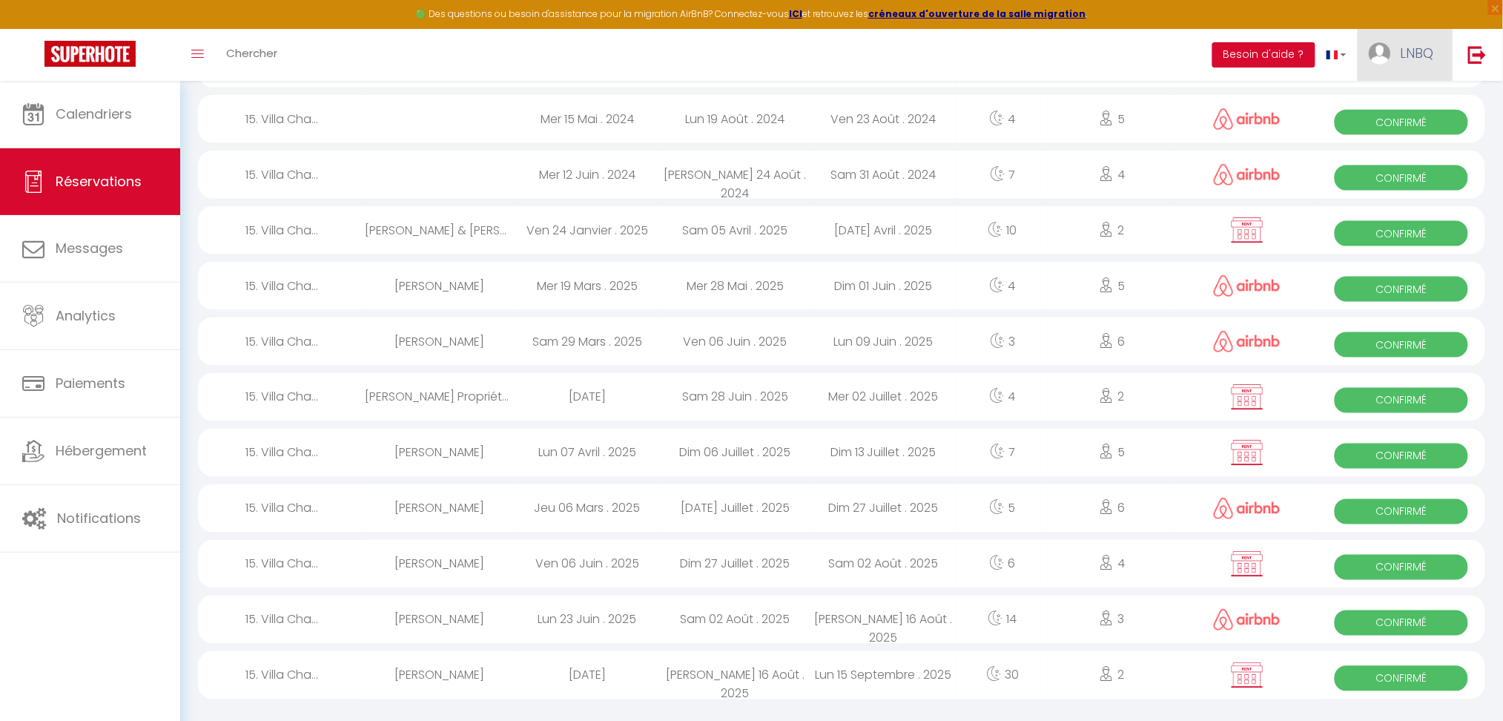
click at [1405, 64] on link "LNBQ" at bounding box center [1405, 55] width 95 height 52
click at [1396, 101] on link "Paramètres" at bounding box center [1393, 102] width 110 height 25
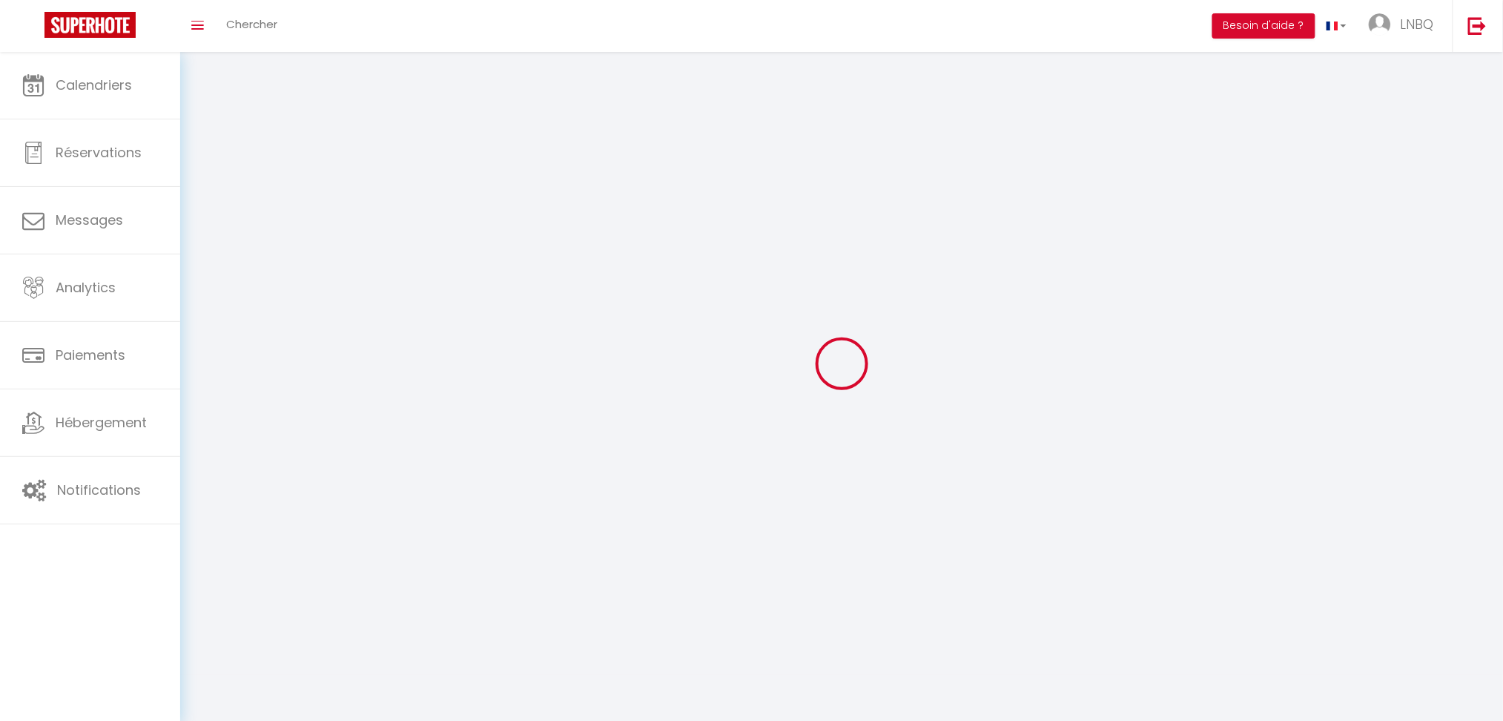
type input "LNBQ"
type input "BECU"
type input "0676621940"
type input "9 Rue de la Pêche, 80460 Ault, France"
type input "80460"
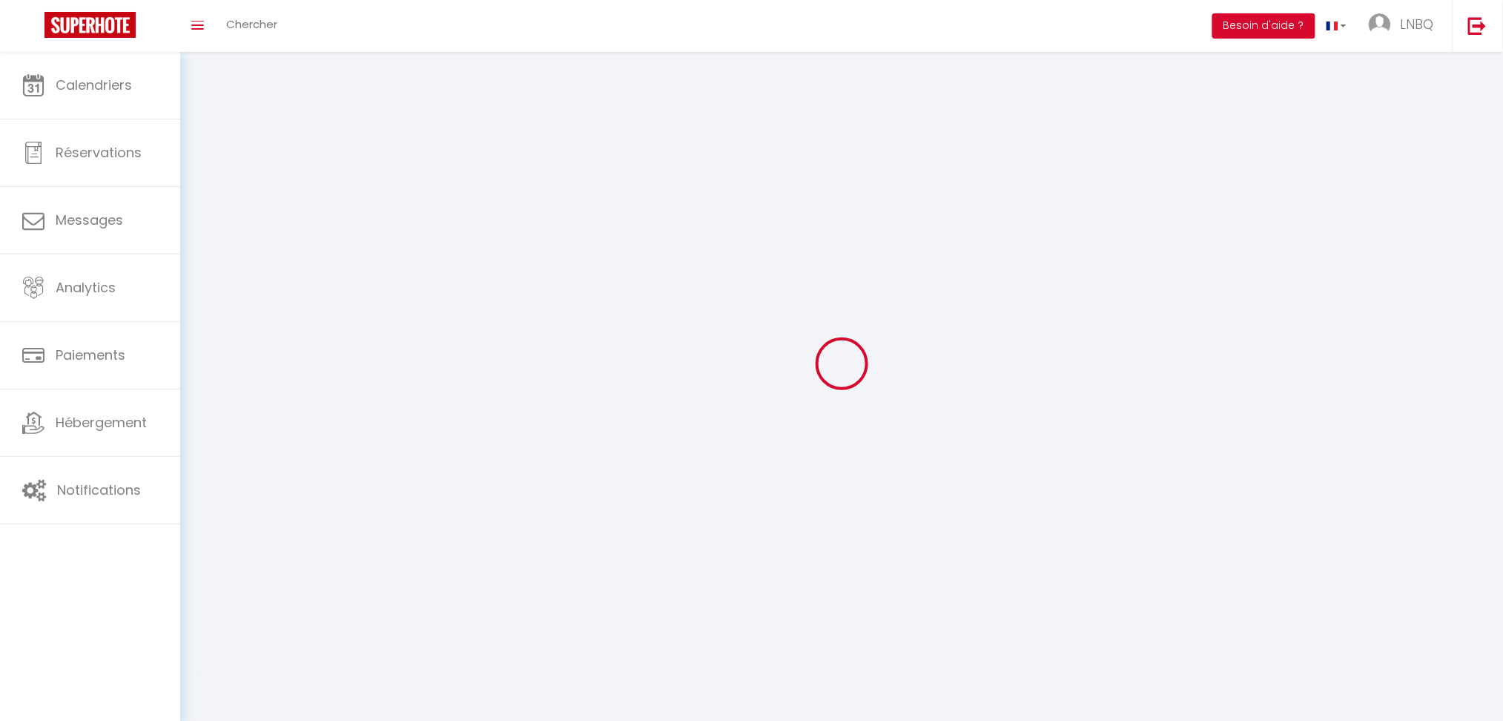
type input "Ault"
type input "WnXumM7PIP3rFnHO3oasI6WZC"
type input "egqfRtEzYTrQ7gsZGqU4rouuR"
select select "28"
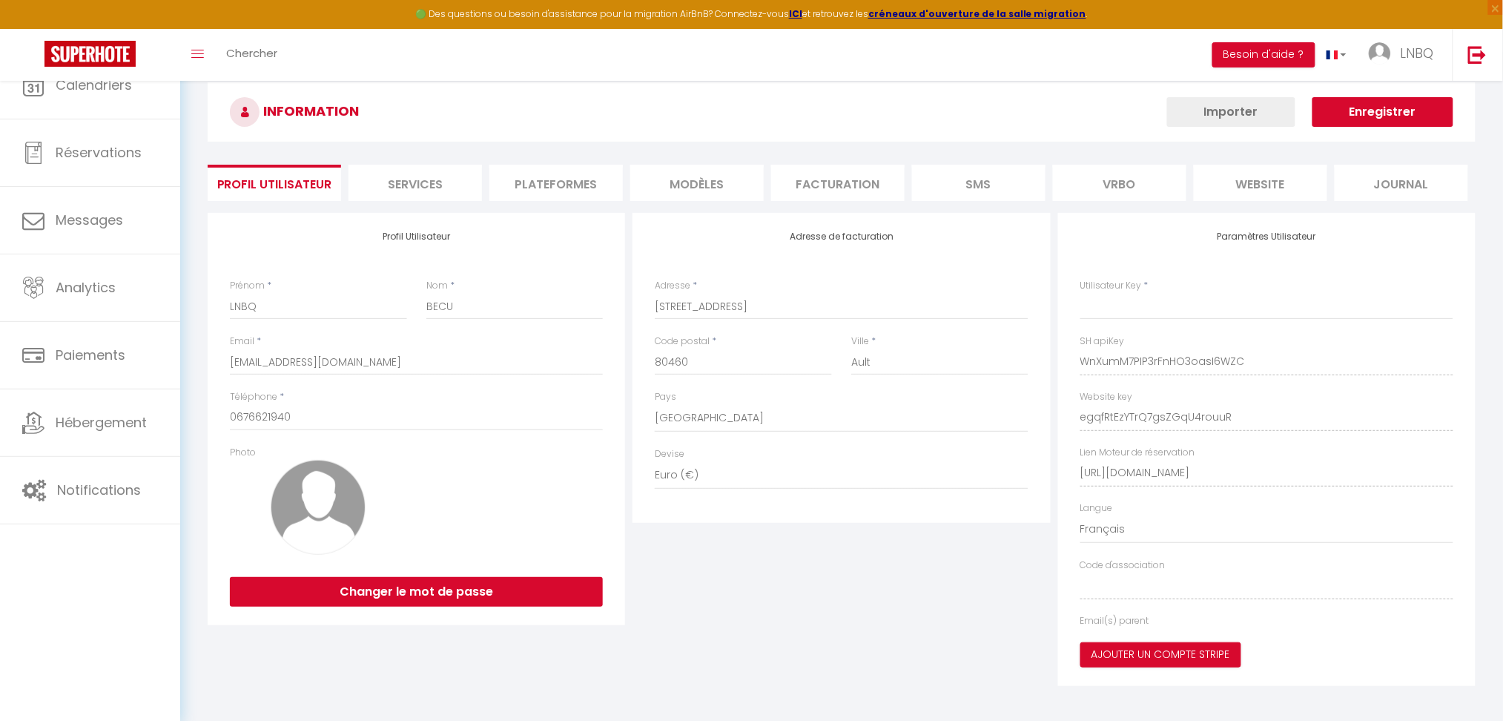
click at [1399, 19] on div "🟢 Des questions ou besoin d'assistance pour la migration AirBnB? Connectez-vous…" at bounding box center [751, 14] width 1503 height 29
type input "WnXumM7PIP3rFnHO3oasI6WZC"
type input "egqfRtEzYTrQ7gsZGqU4rouuR"
type input "https://app.superhote.com/#/get-available-rentals/egqfRtEzYTrQ7gsZGqU4rouuR"
select select "fr"
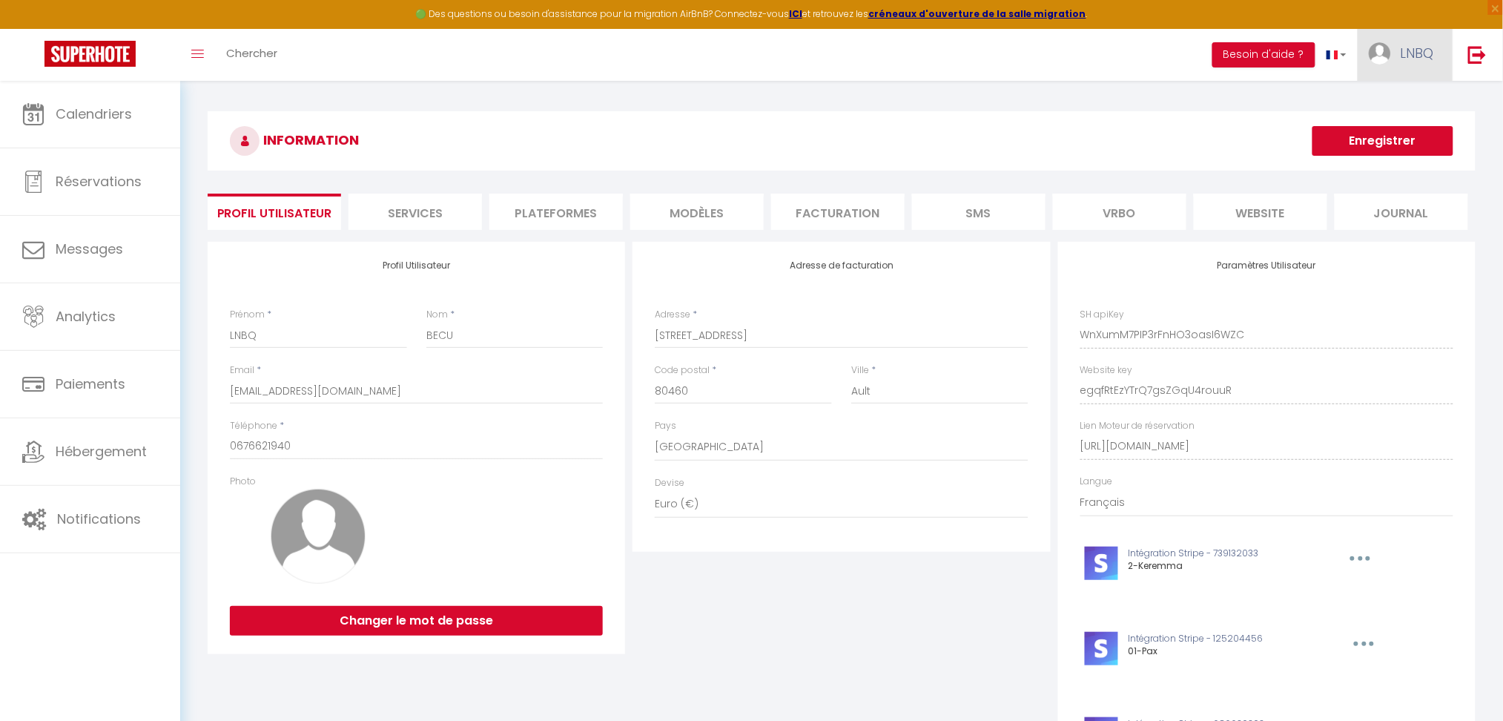
click at [1416, 47] on span "LNBQ" at bounding box center [1417, 53] width 33 height 19
click at [1390, 129] on link "Équipe" at bounding box center [1393, 129] width 110 height 25
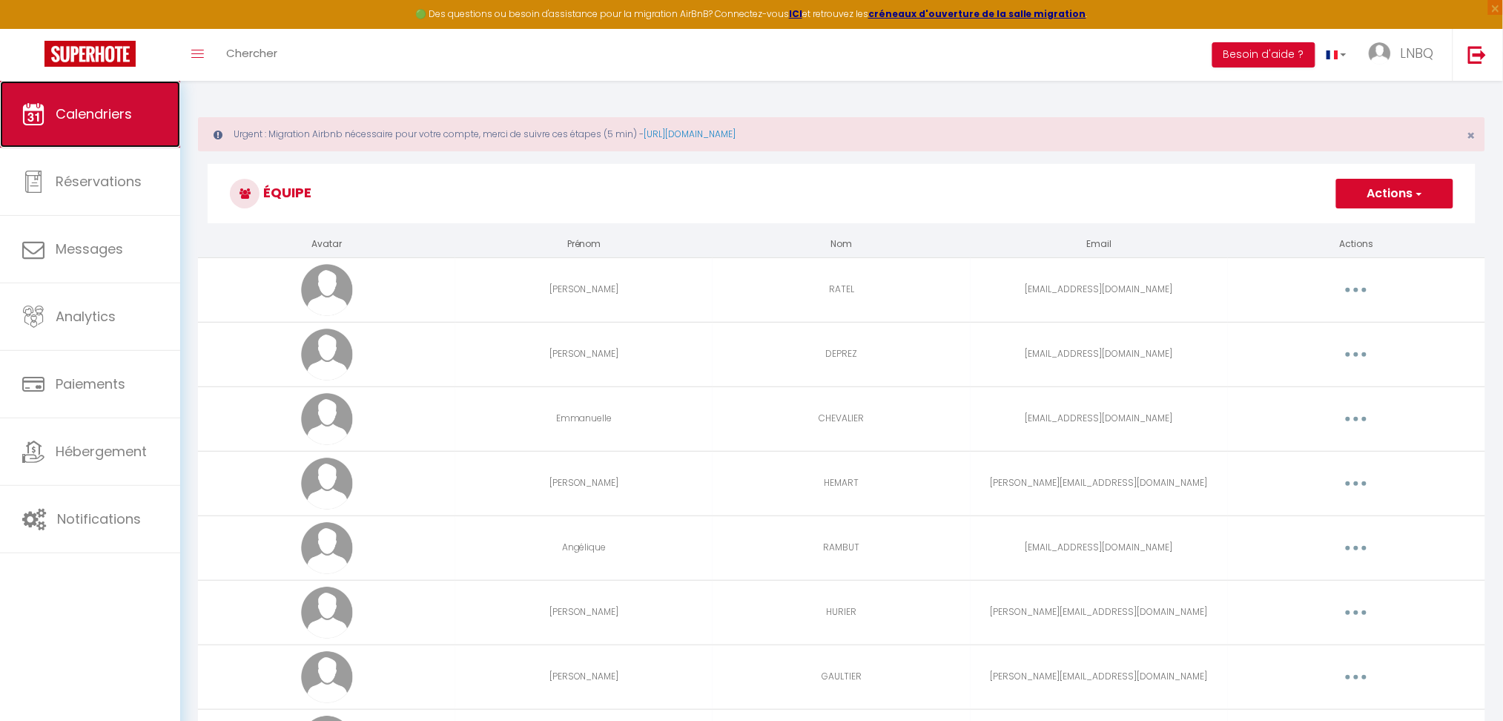
click at [121, 105] on span "Calendriers" at bounding box center [94, 114] width 76 height 19
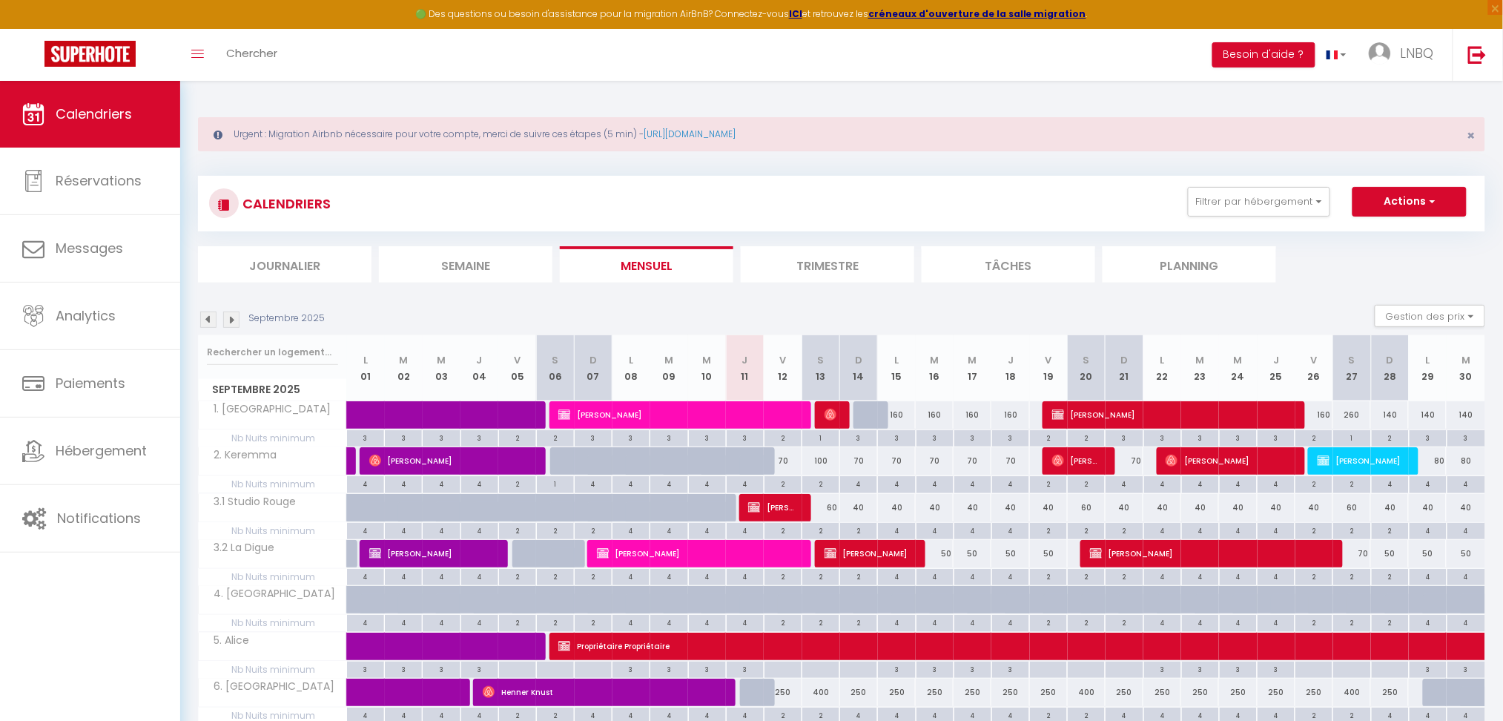
click at [230, 321] on img at bounding box center [231, 319] width 16 height 16
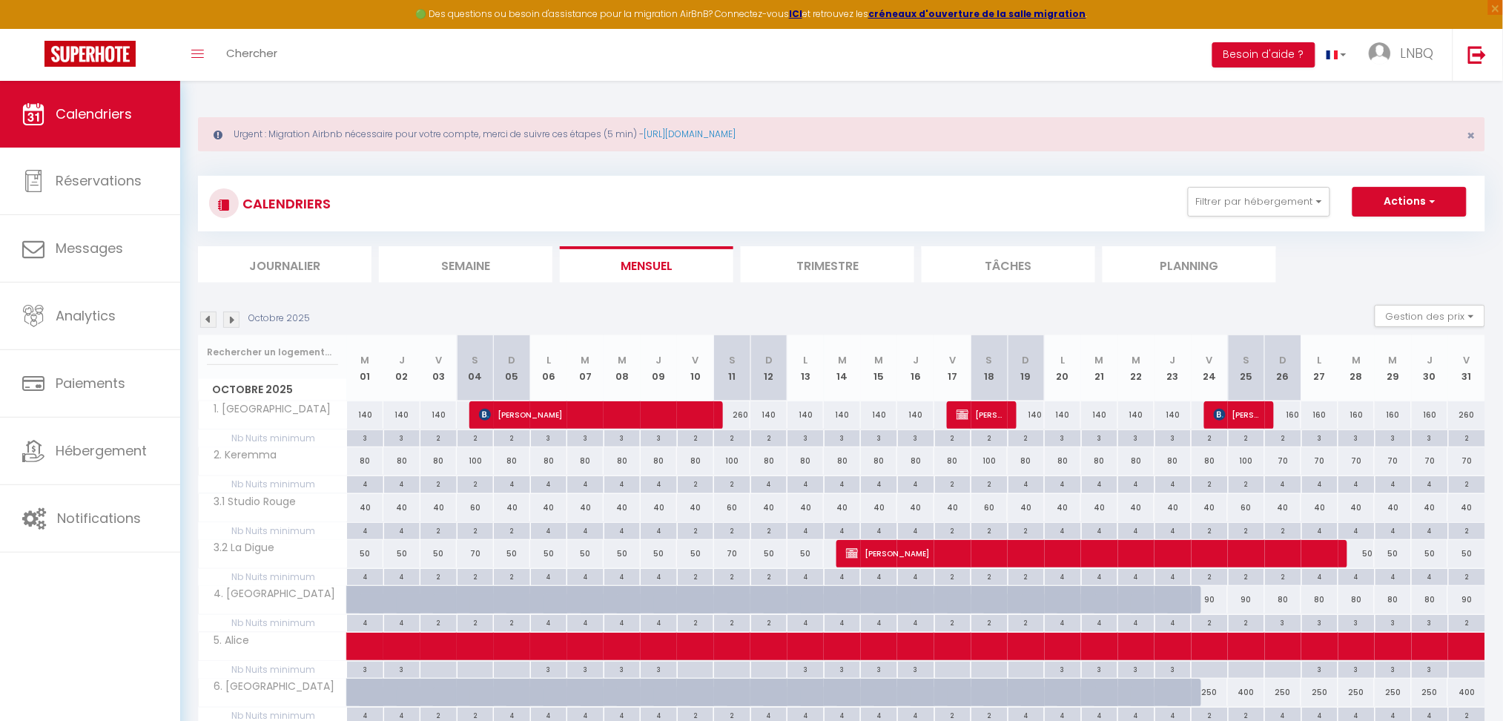
click at [232, 319] on img at bounding box center [231, 319] width 16 height 16
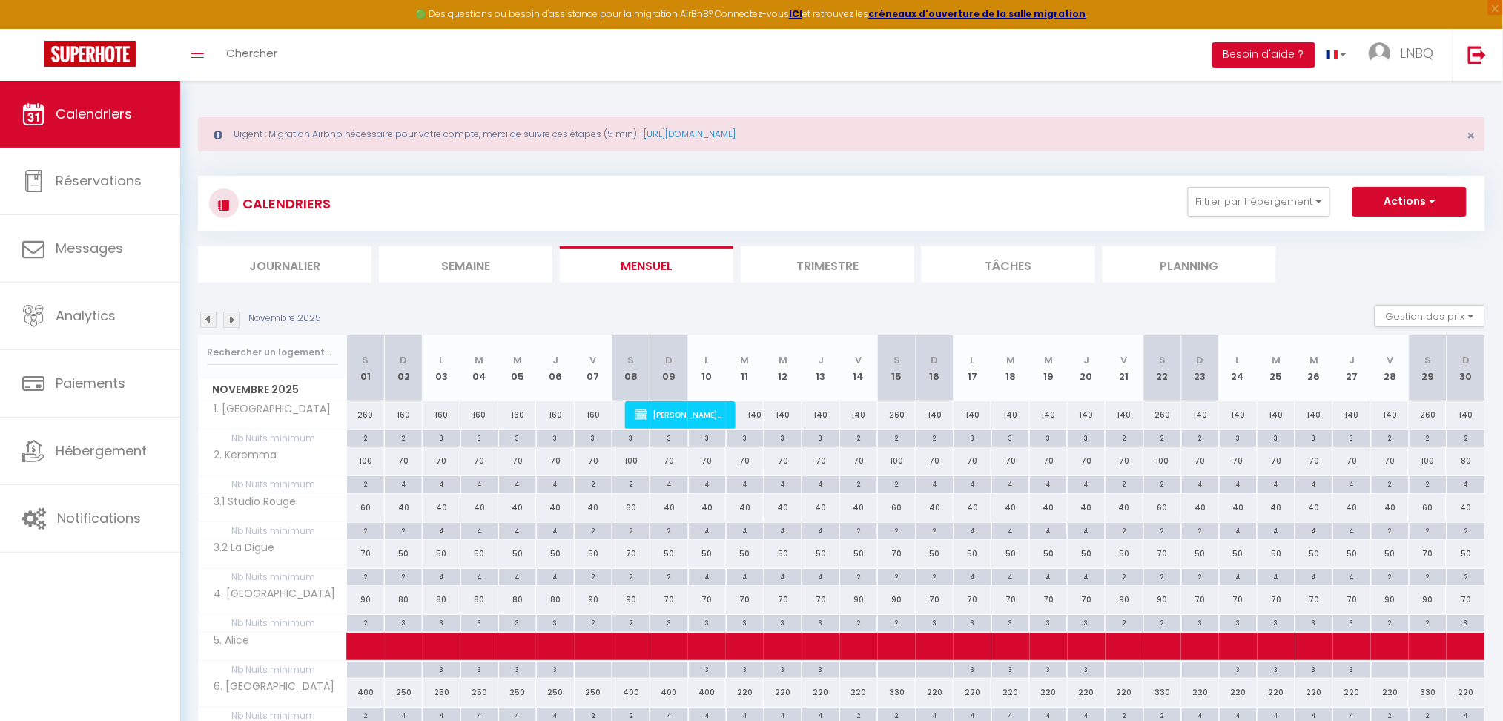
click at [232, 319] on img at bounding box center [231, 319] width 16 height 16
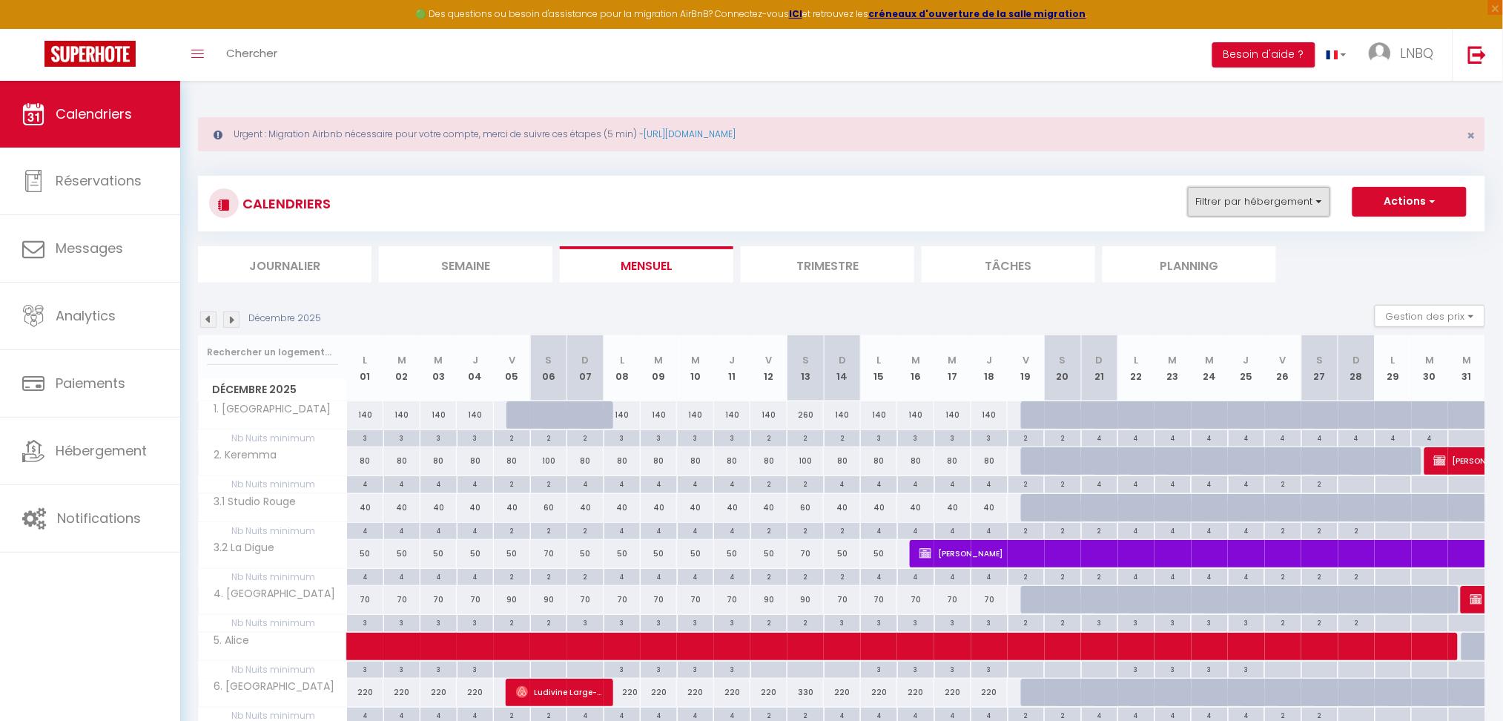
click at [1222, 205] on button "Filtrer par hébergement" at bounding box center [1259, 202] width 142 height 30
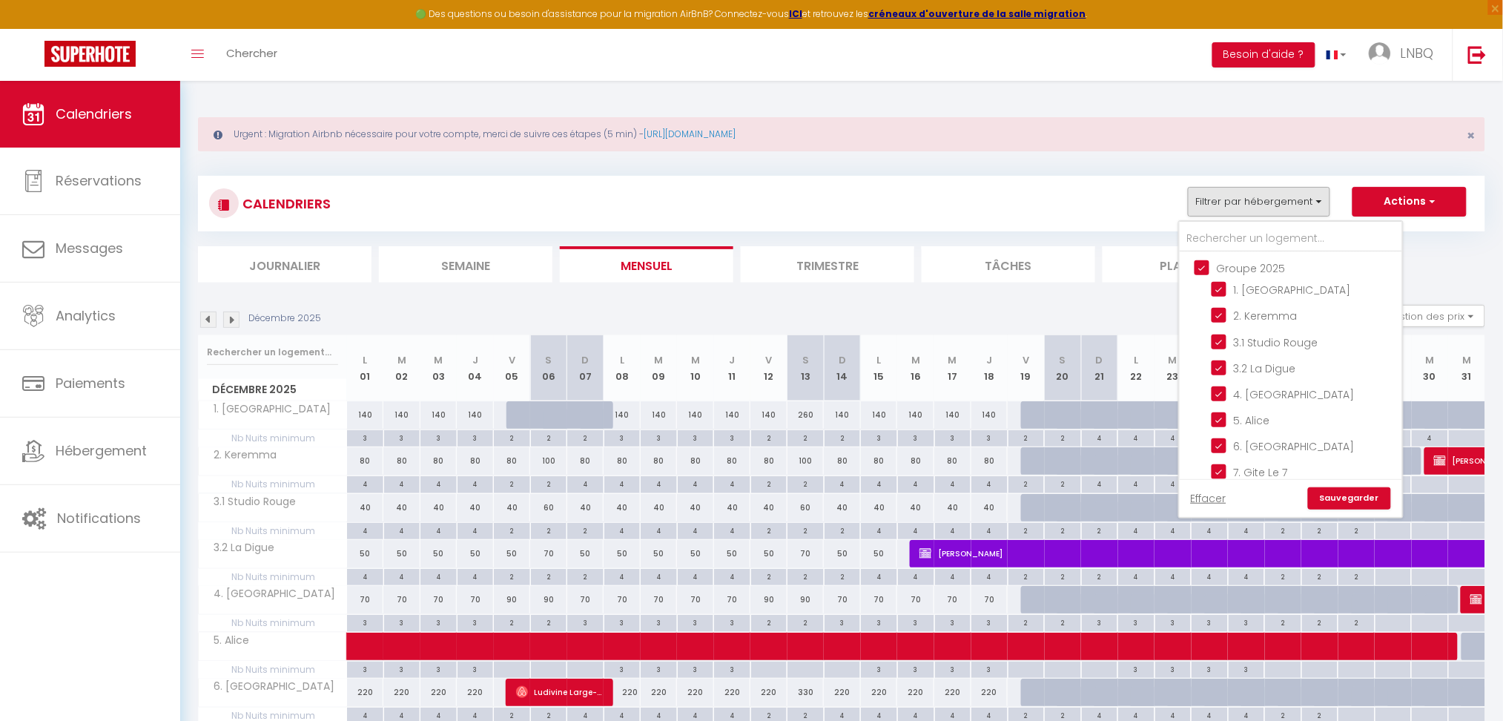
click at [1209, 260] on input "Groupe 2025" at bounding box center [1306, 267] width 222 height 15
checkbox input "false"
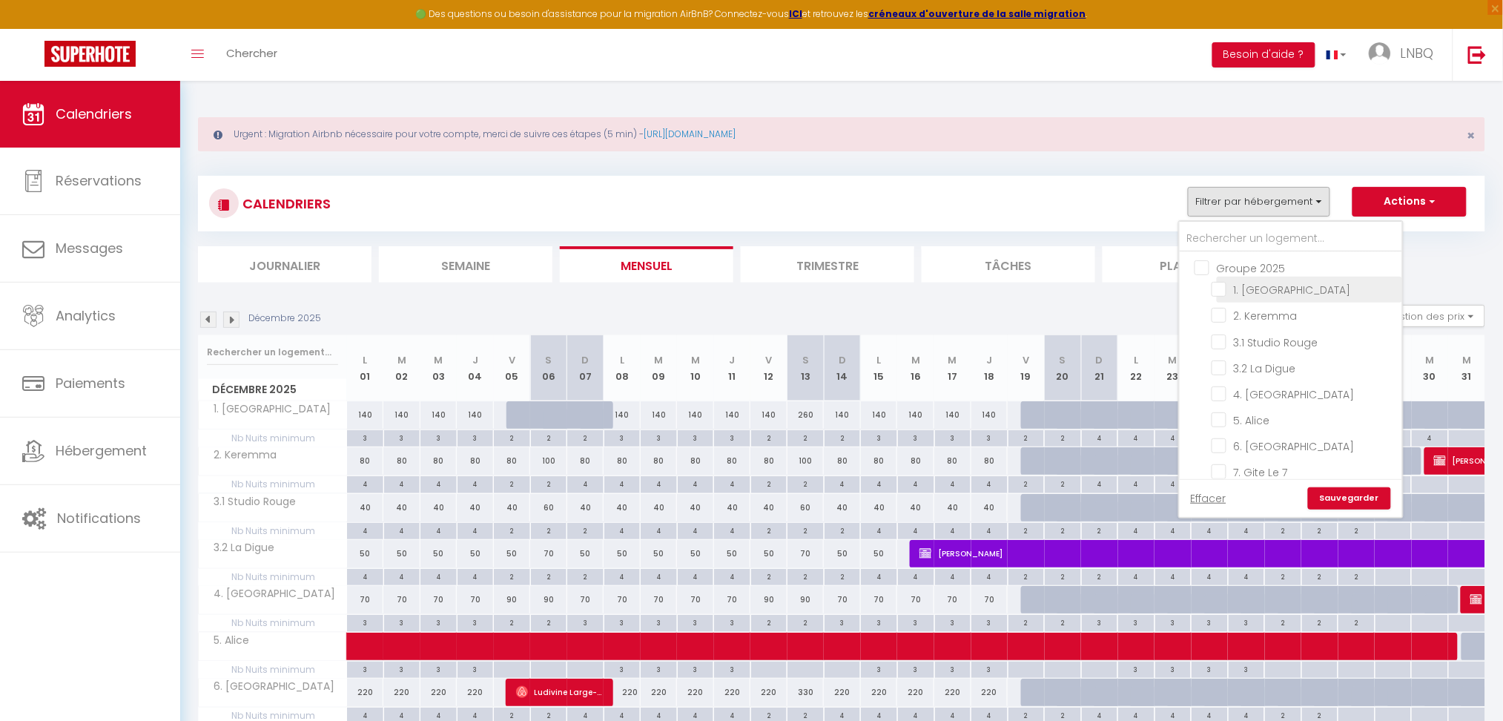
checkbox input "false"
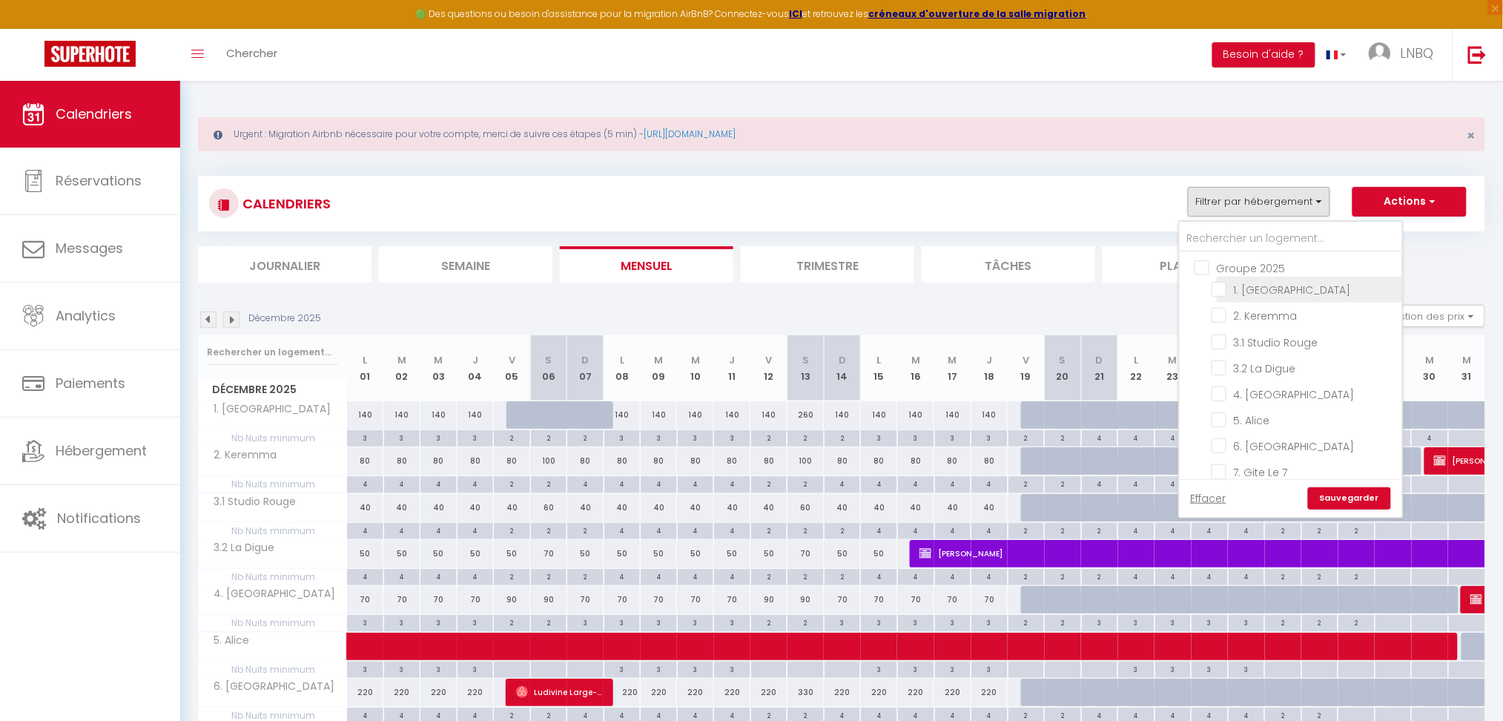
checkbox input "false"
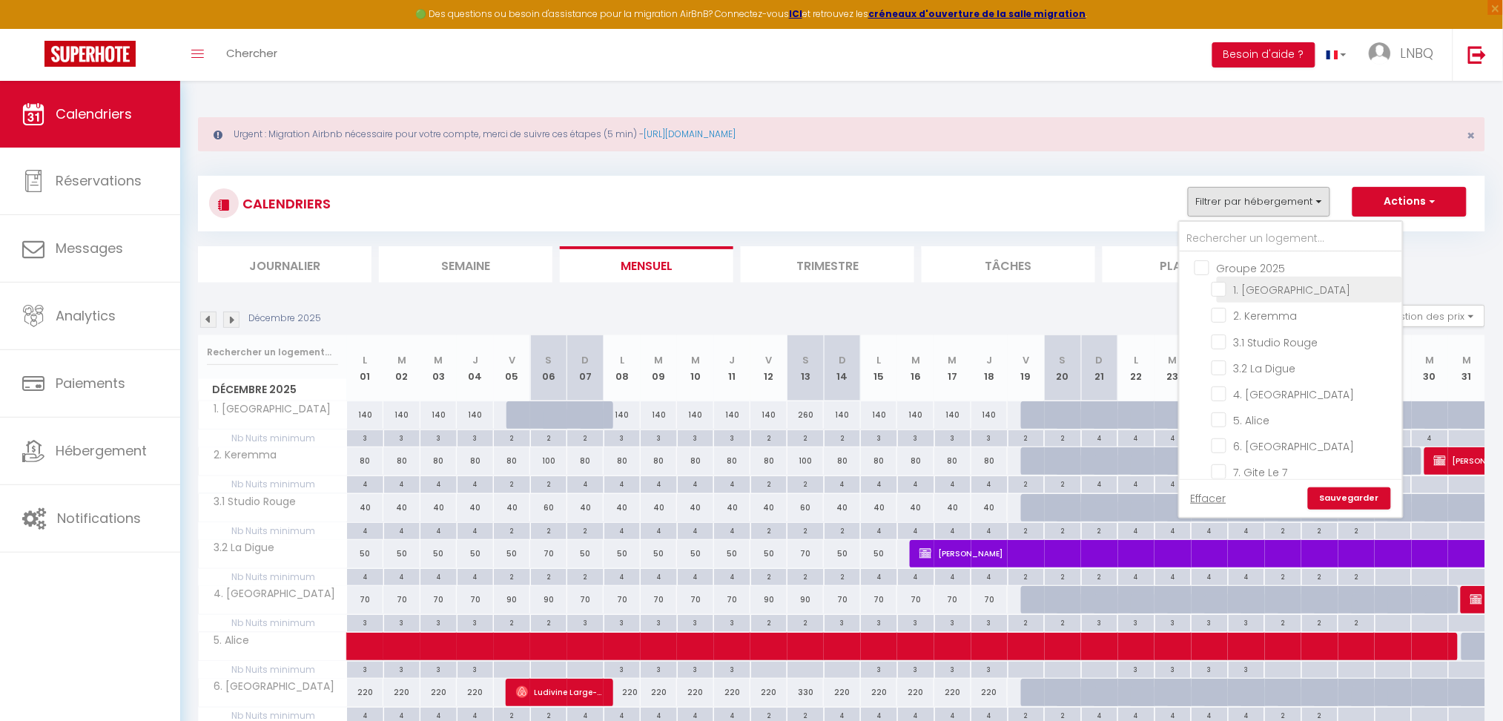
checkbox input "false"
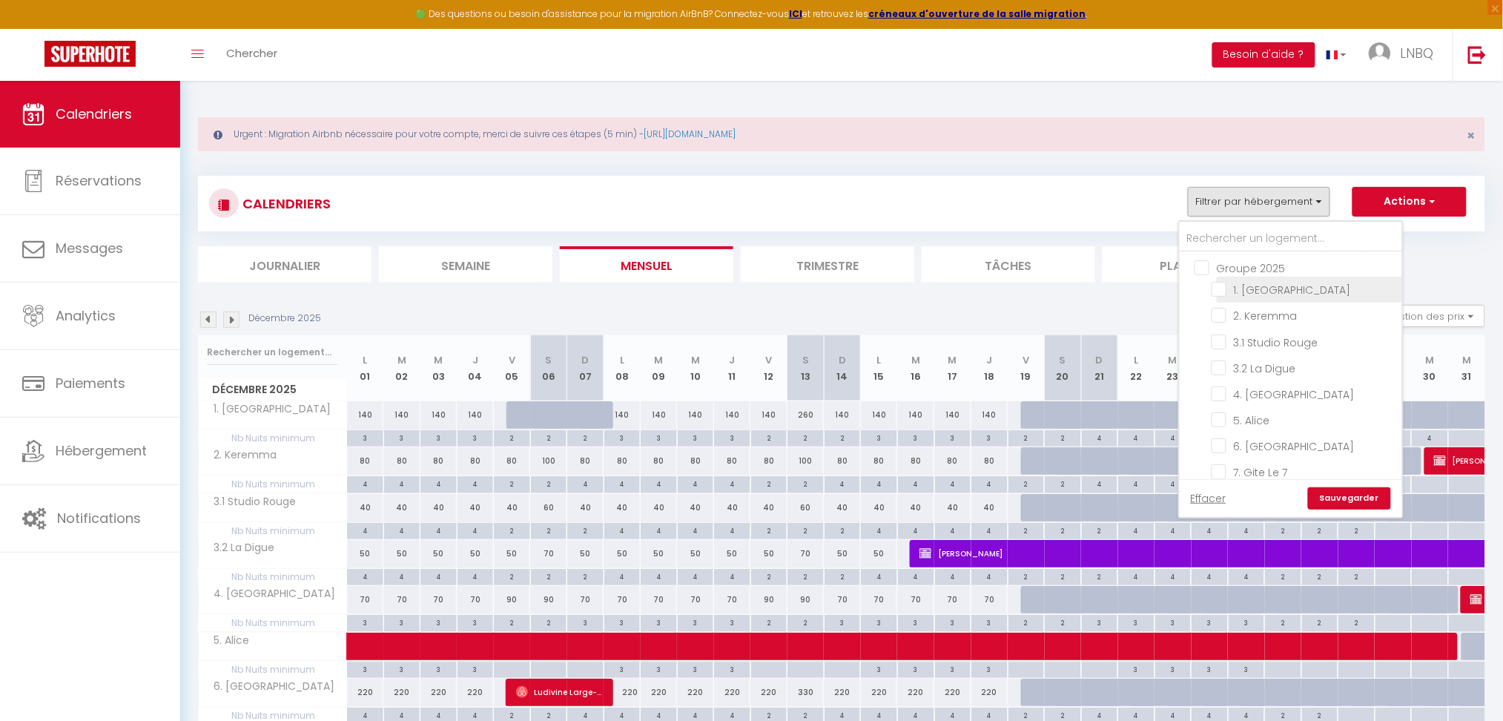
checkbox input "false"
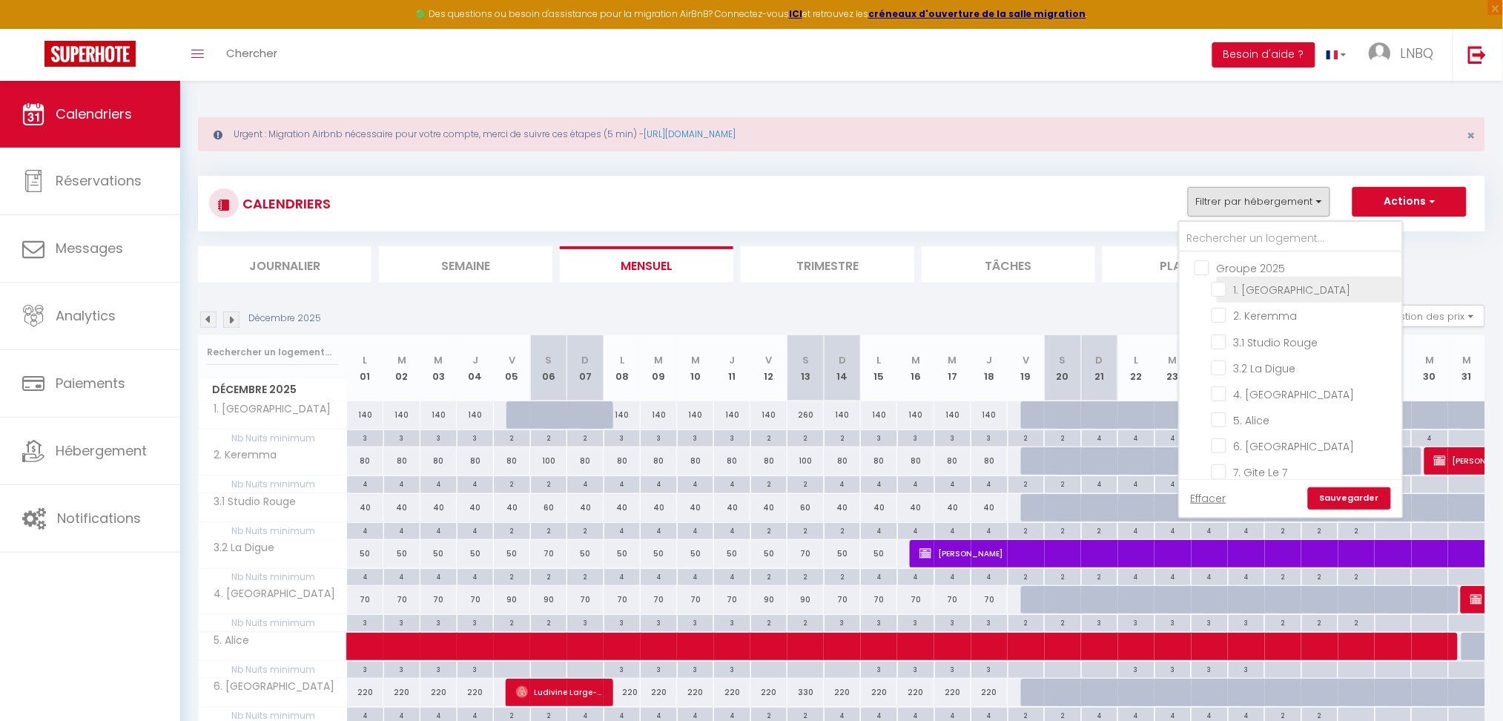
checkbox input "false"
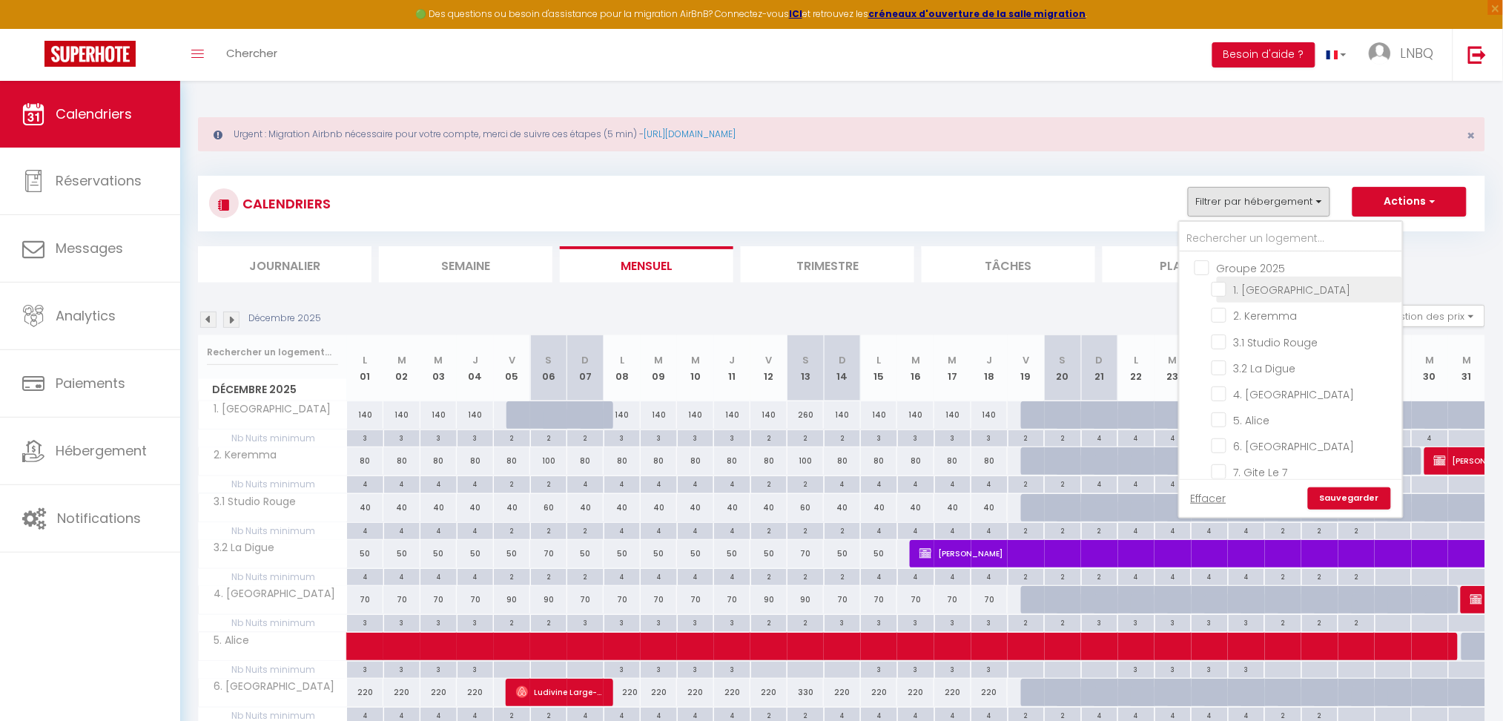
checkbox input "false"
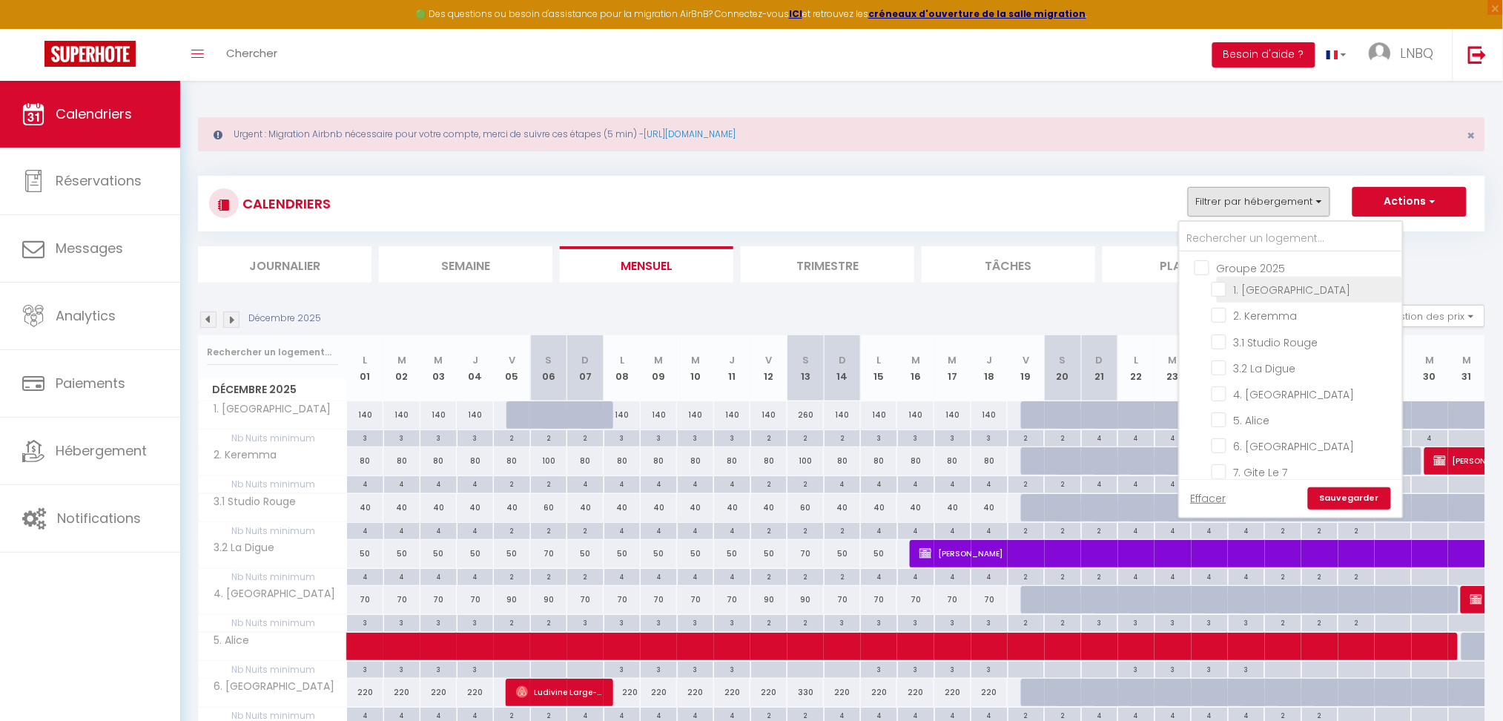
checkbox input "false"
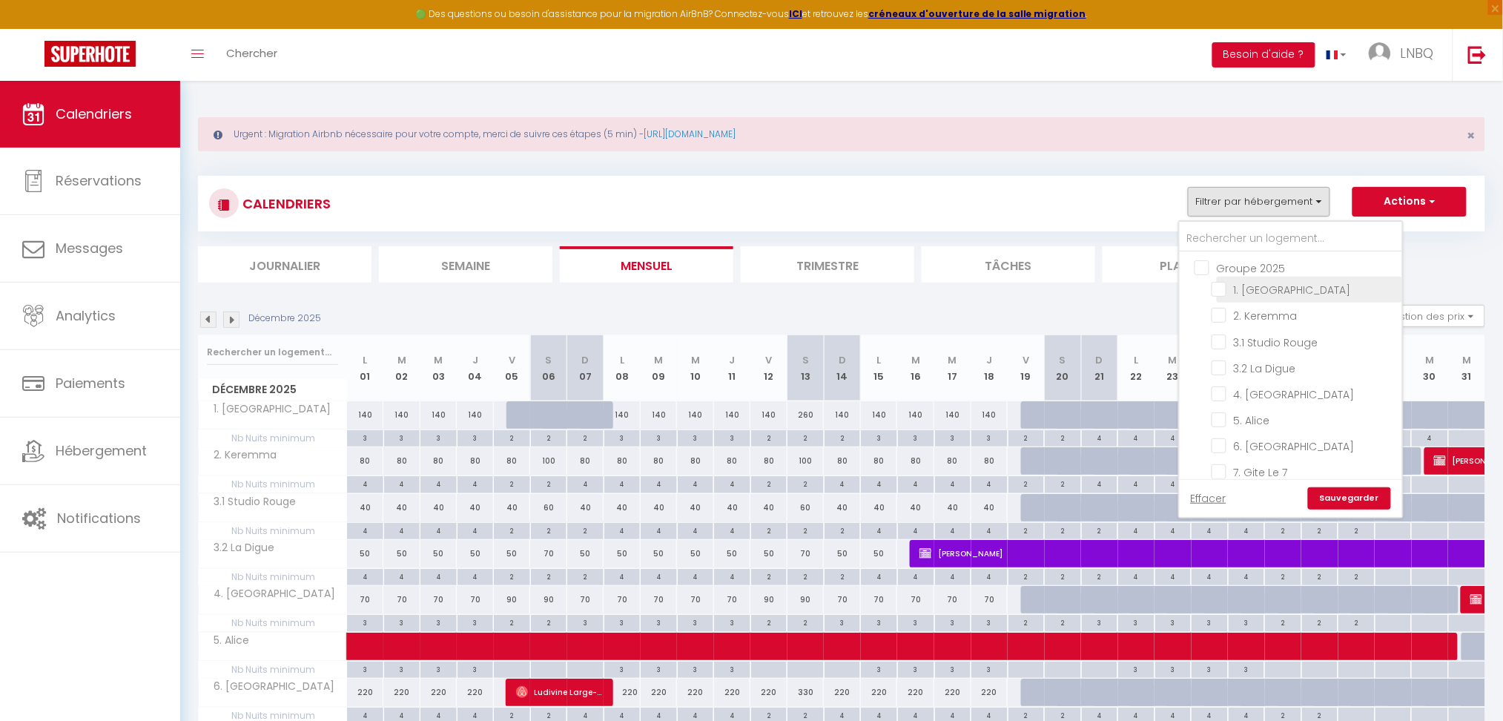
checkbox input "false"
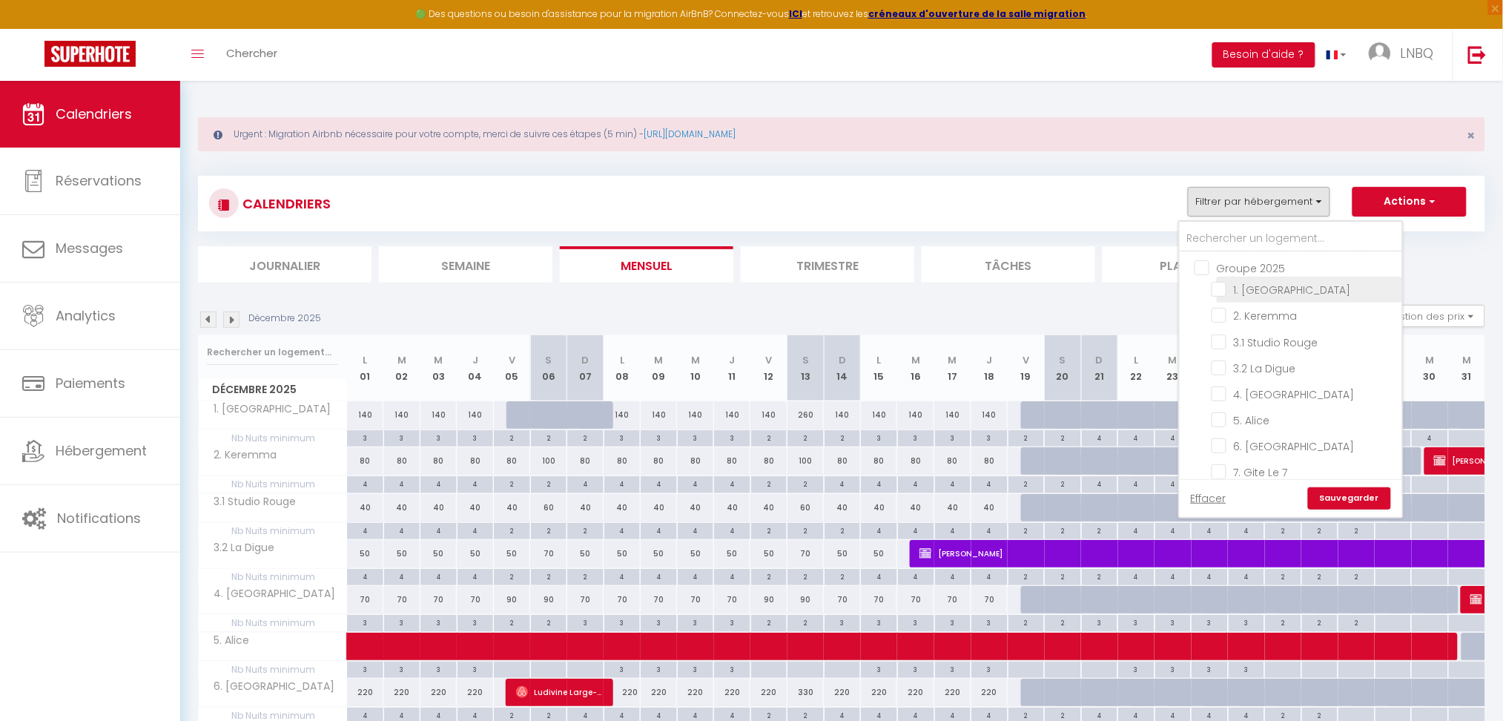
checkbox input "false"
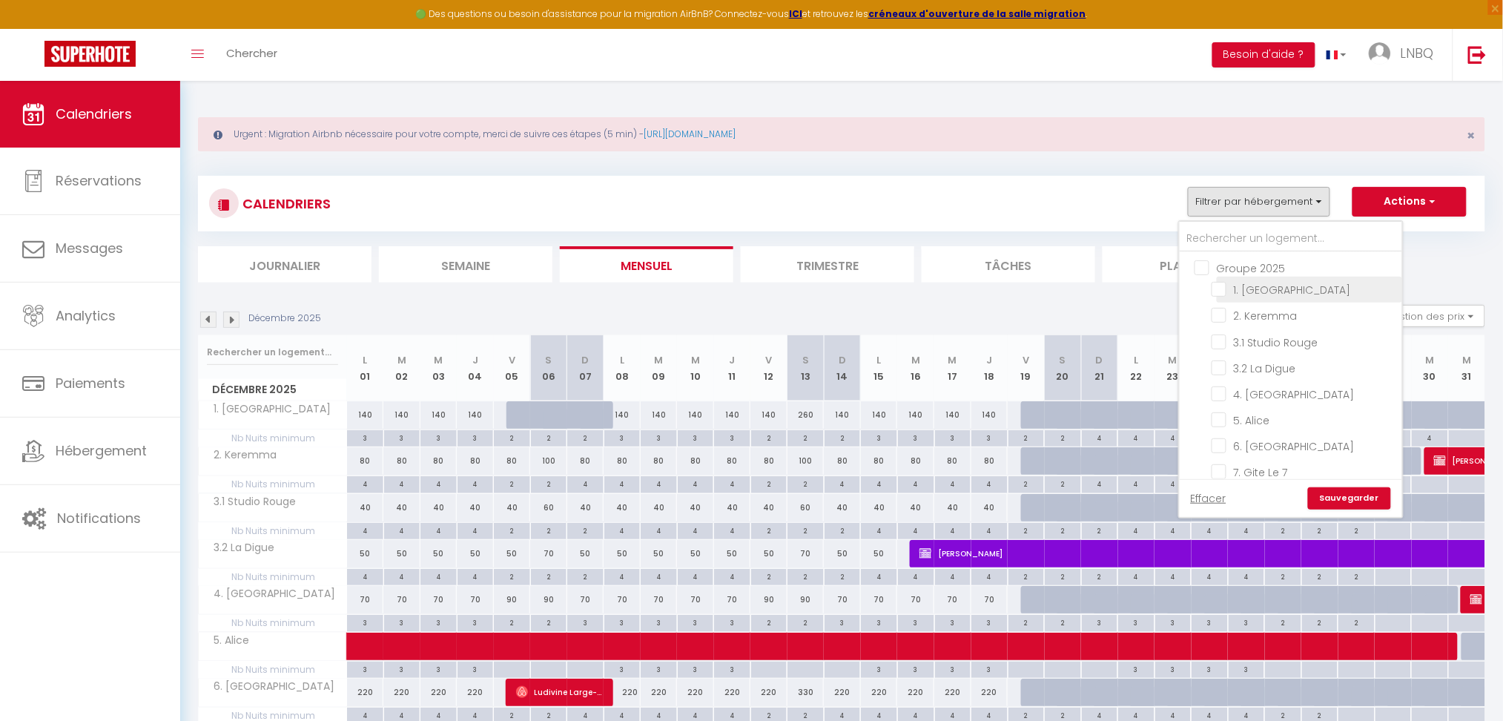
checkbox input "false"
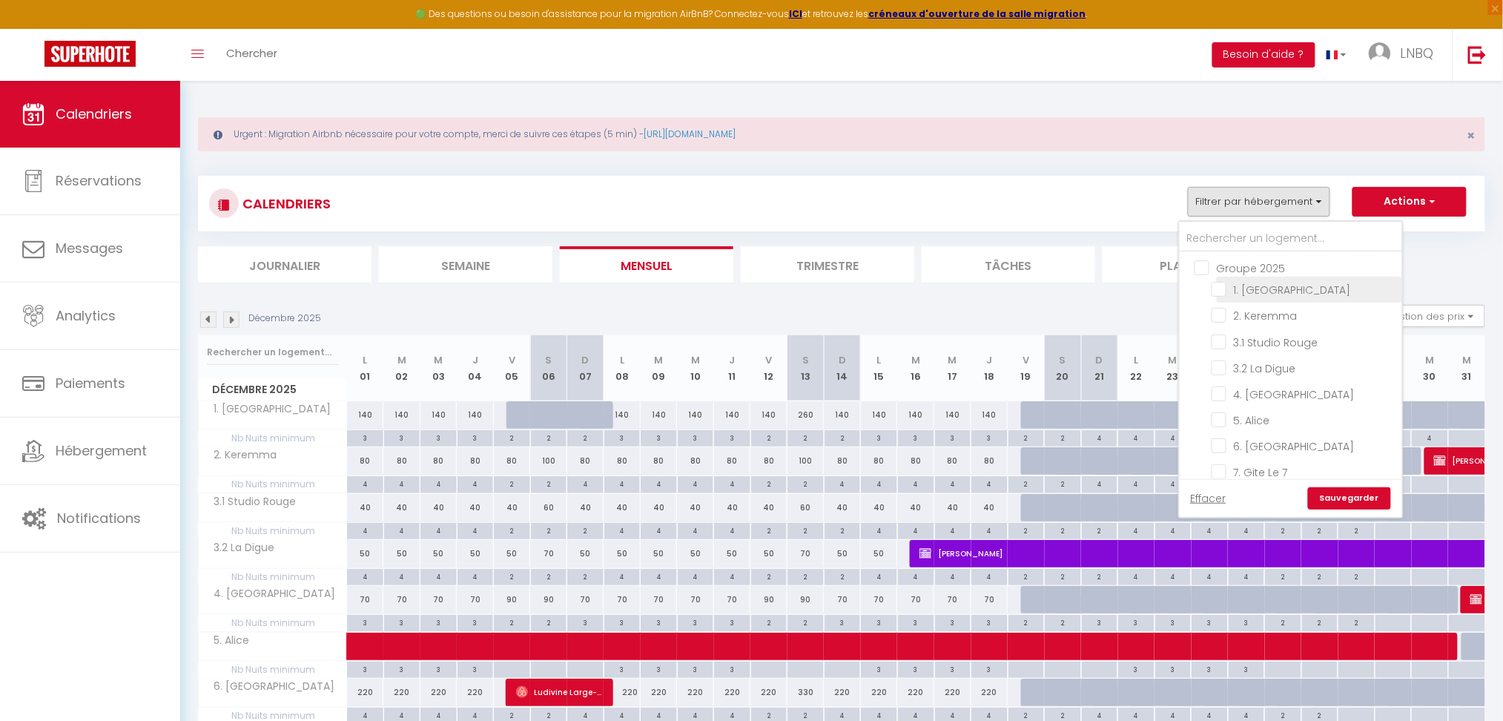
checkbox input "false"
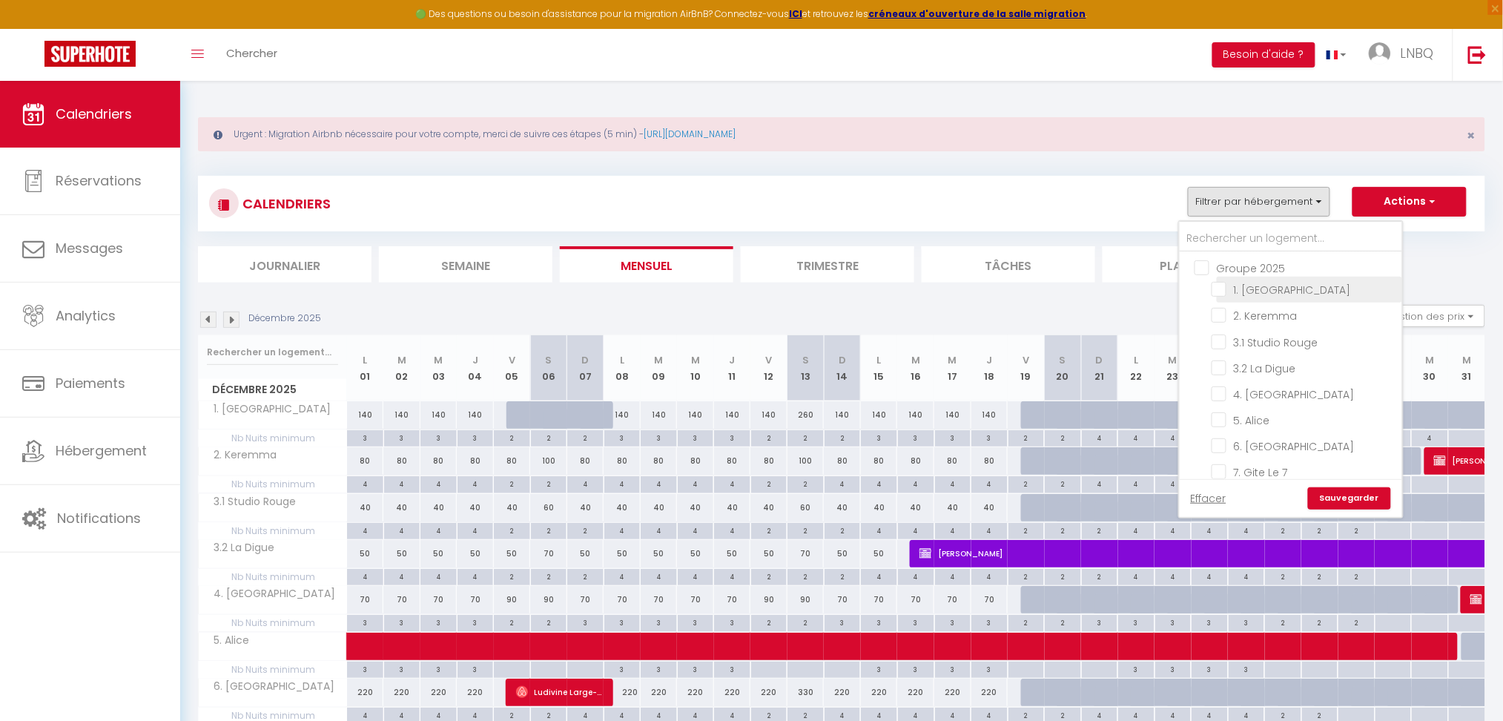
checkbox input "false"
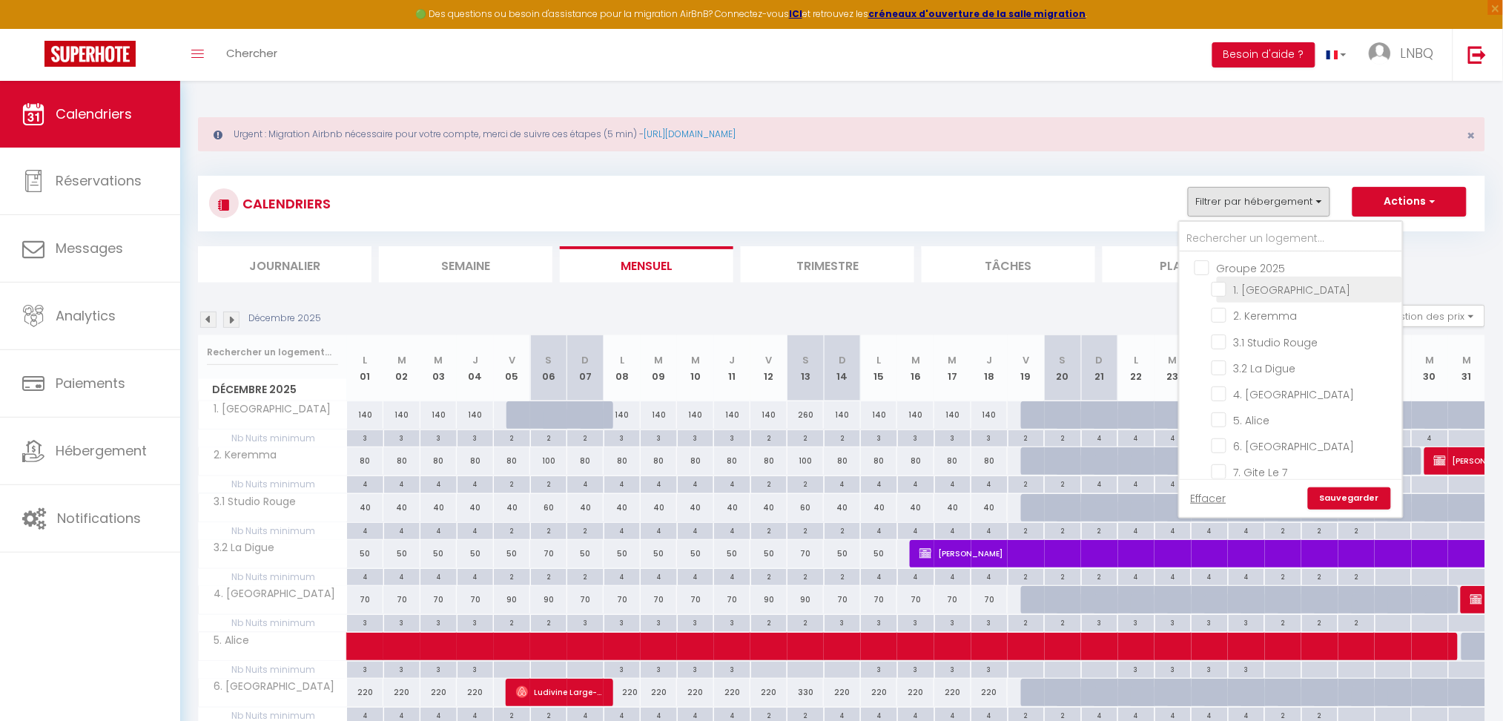
checkbox input "false"
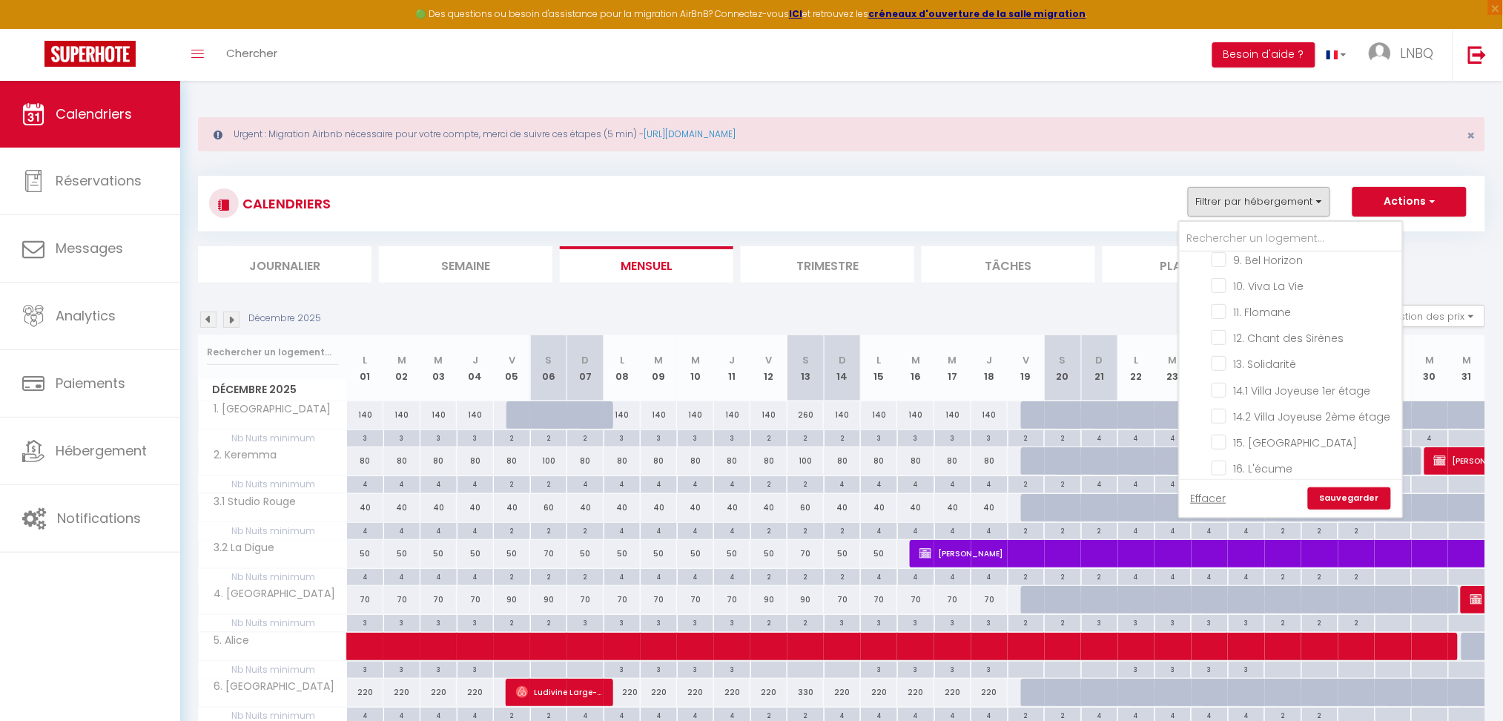
scroll to position [395, 0]
click at [1226, 311] on input "15. [GEOGRAPHIC_DATA]" at bounding box center [1304, 310] width 185 height 15
checkbox input "true"
click at [1344, 492] on link "Sauvegarder" at bounding box center [1349, 498] width 83 height 22
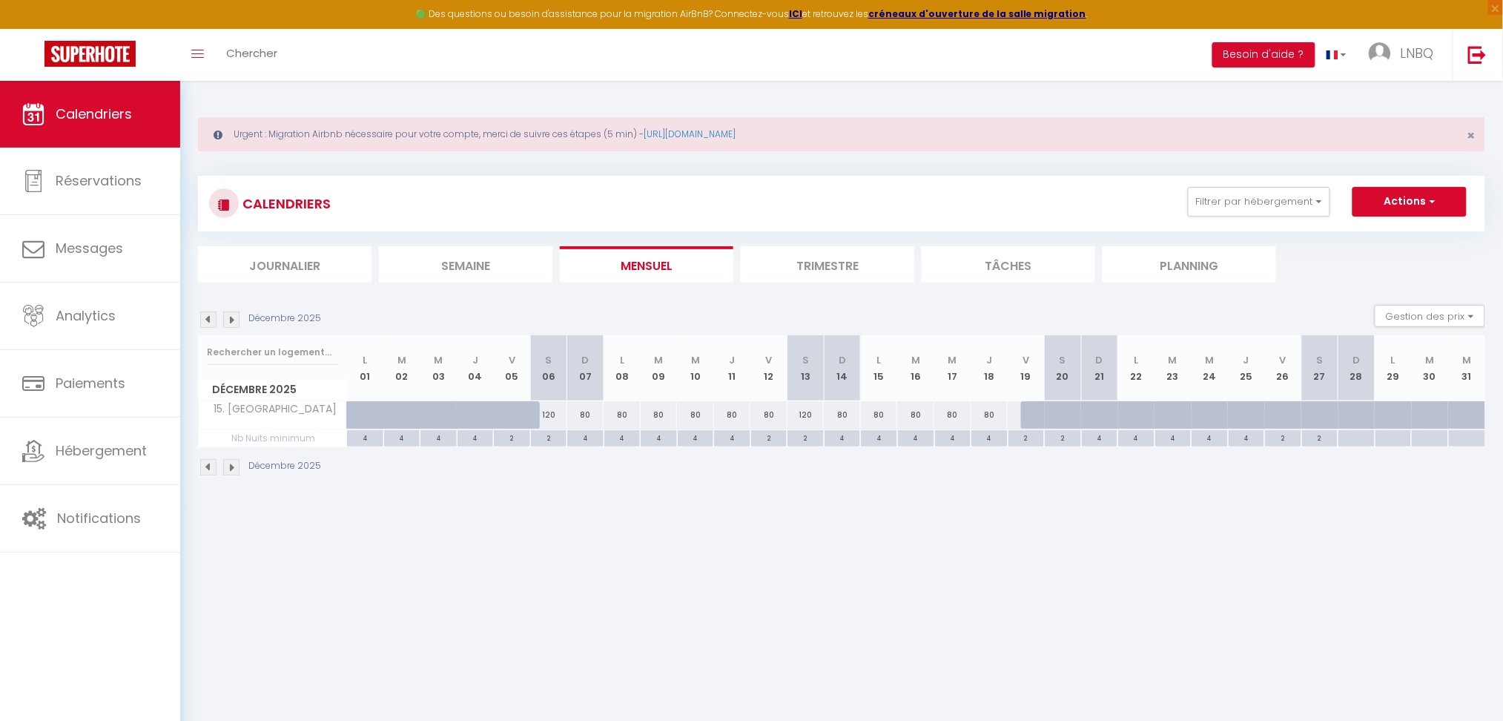
click at [851, 265] on li "Trimestre" at bounding box center [828, 264] width 174 height 36
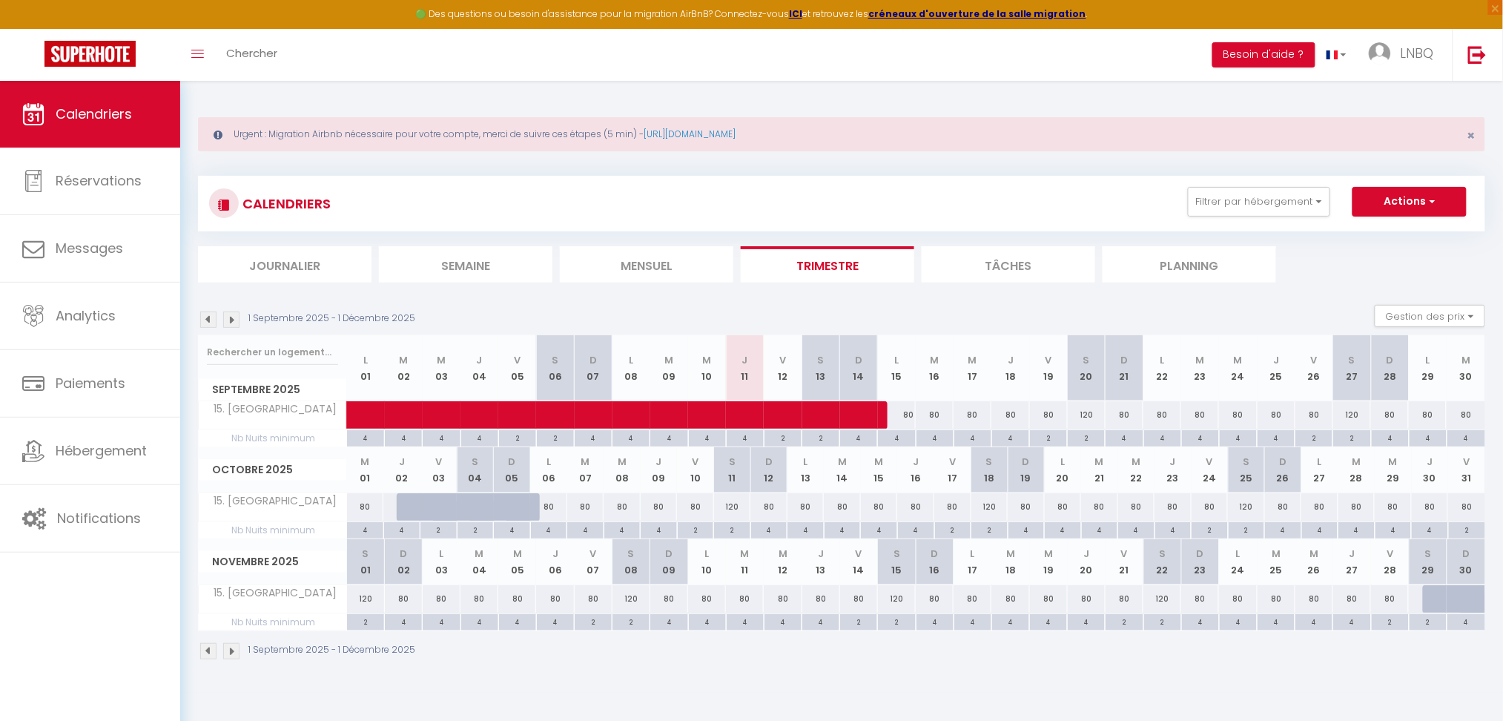
click at [228, 314] on img at bounding box center [231, 319] width 16 height 16
